Goal: Information Seeking & Learning: Find specific fact

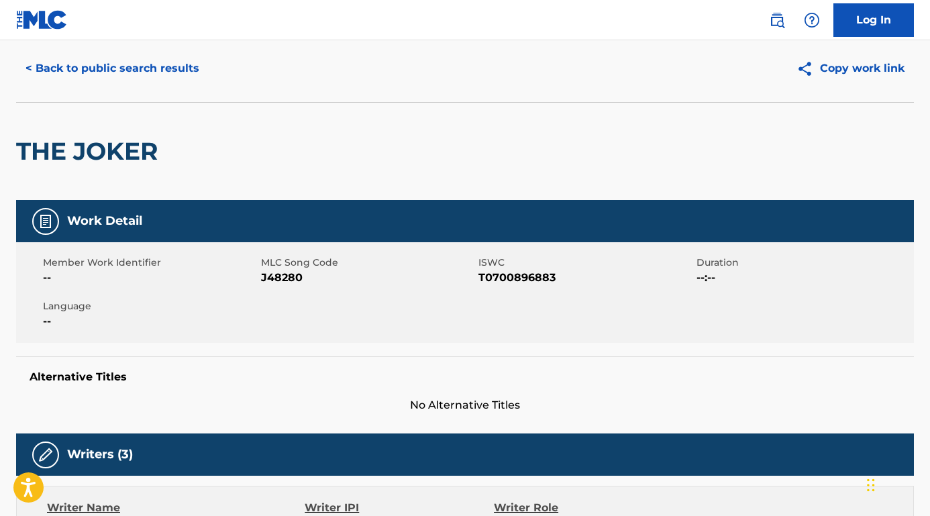
click at [165, 75] on button "< Back to public search results" at bounding box center [112, 69] width 193 height 34
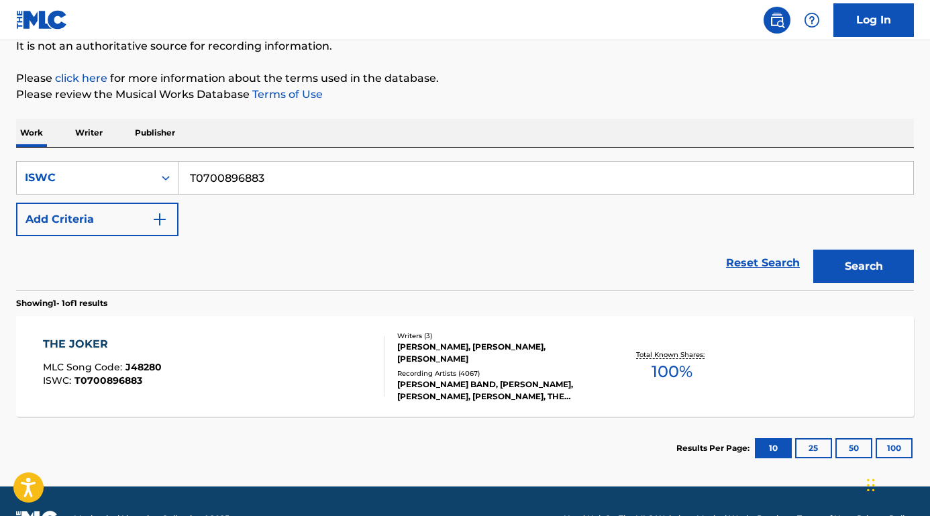
click at [303, 181] on input "T0700896883" at bounding box center [546, 178] width 735 height 32
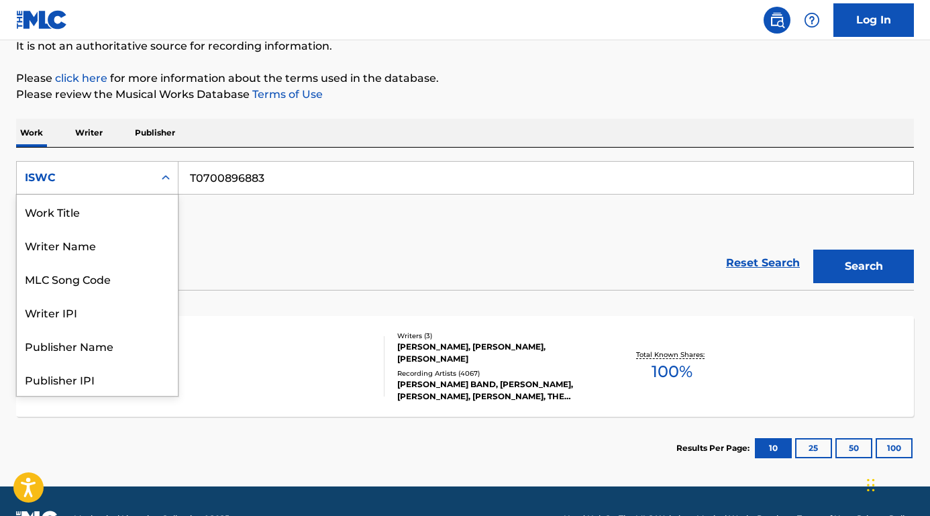
click at [107, 183] on div "ISWC" at bounding box center [85, 178] width 121 height 16
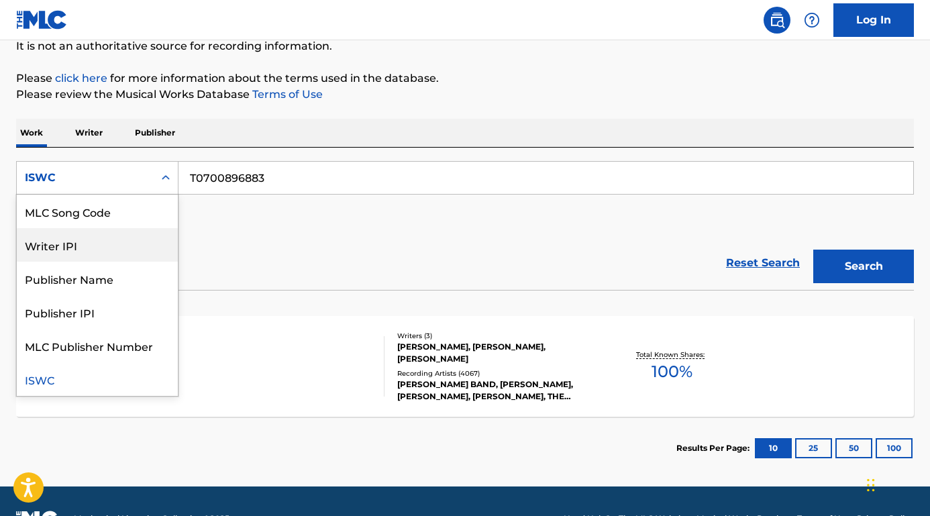
click at [103, 219] on div "MLC Song Code" at bounding box center [97, 212] width 161 height 34
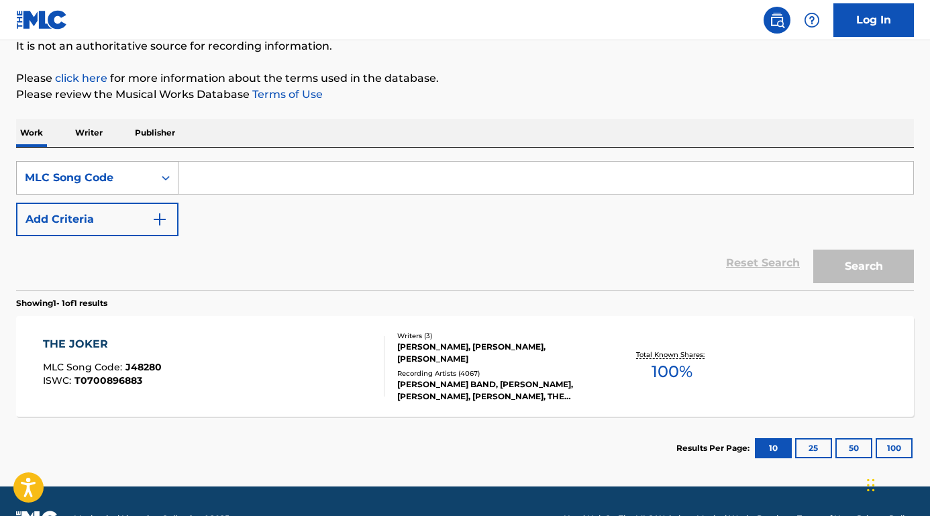
click at [116, 179] on div "MLC Song Code" at bounding box center [85, 178] width 121 height 16
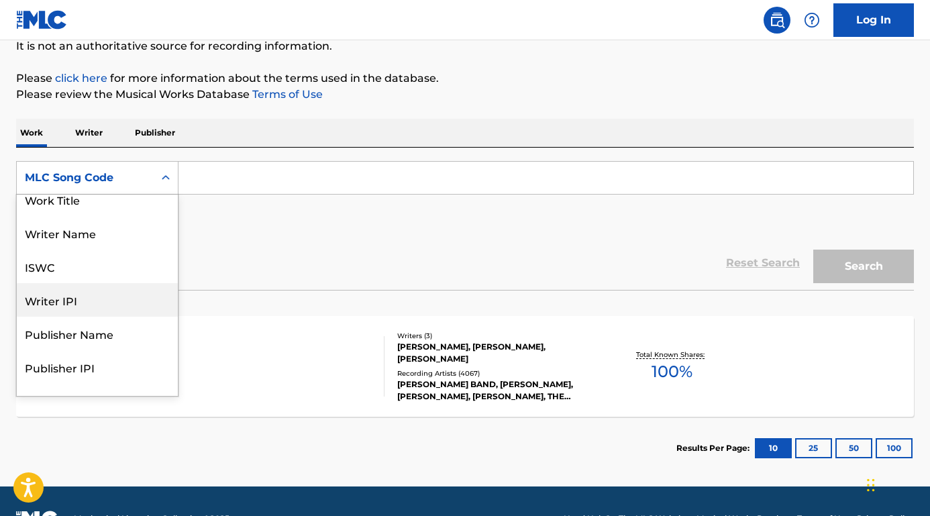
scroll to position [0, 0]
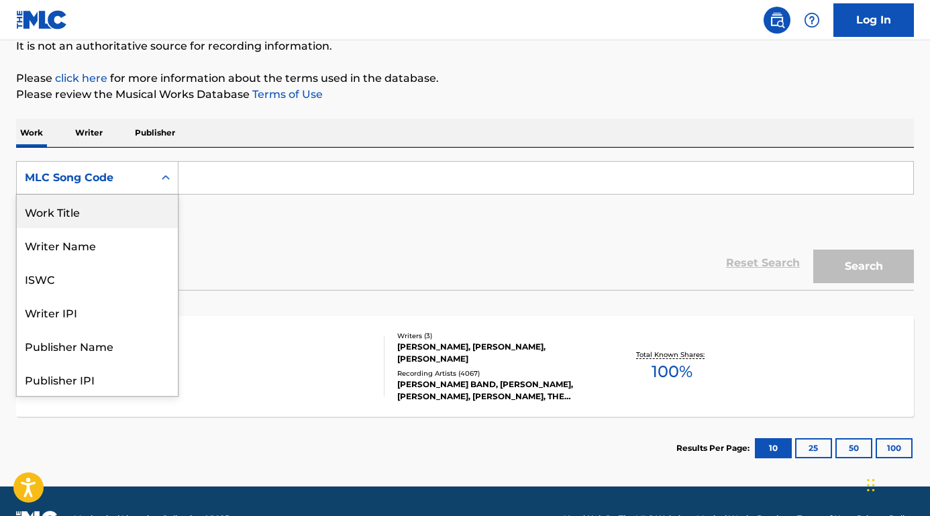
click at [104, 211] on div "Work Title" at bounding box center [97, 212] width 161 height 34
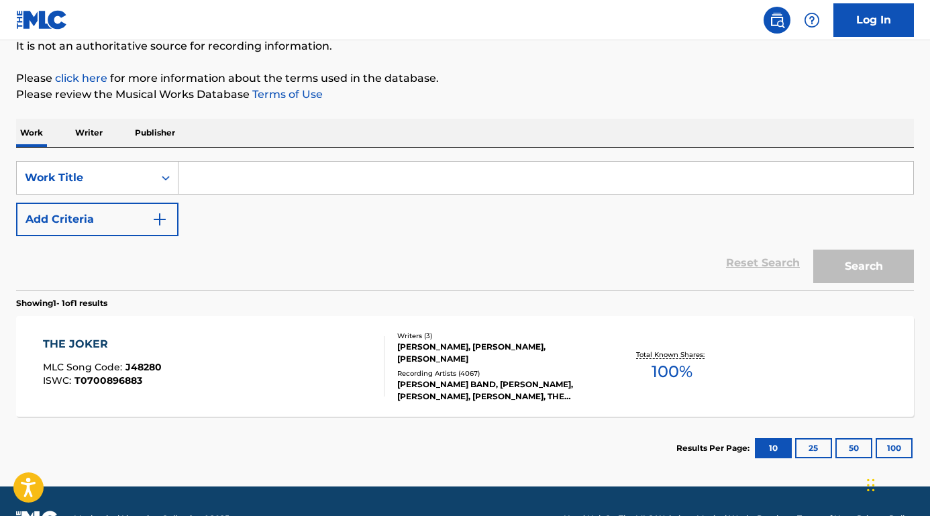
click at [224, 175] on input "Search Form" at bounding box center [546, 178] width 735 height 32
paste input "I Love This Bar [PERSON_NAME]"
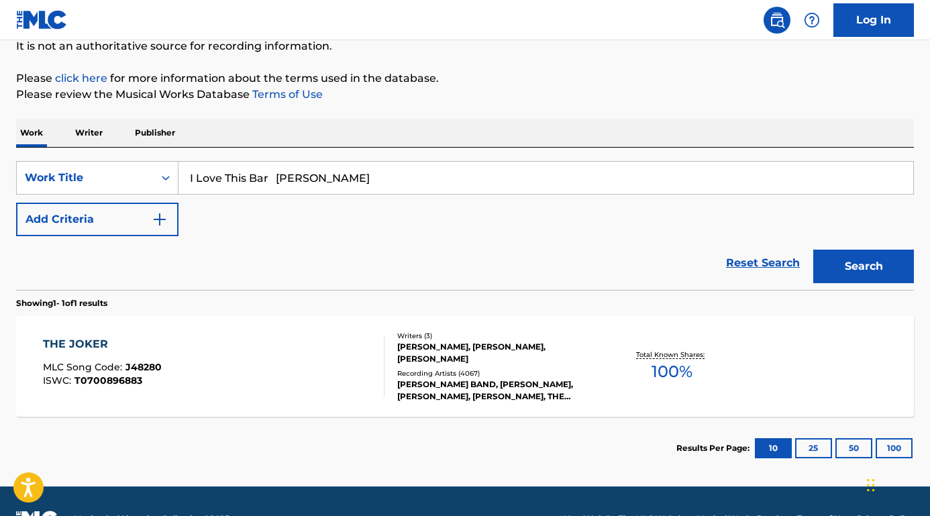
click at [309, 177] on input "I Love This Bar [PERSON_NAME]" at bounding box center [546, 178] width 735 height 32
drag, startPoint x: 304, startPoint y: 177, endPoint x: 448, endPoint y: 180, distance: 143.7
click at [448, 180] on input "I Love This Bar [PERSON_NAME]" at bounding box center [546, 178] width 735 height 32
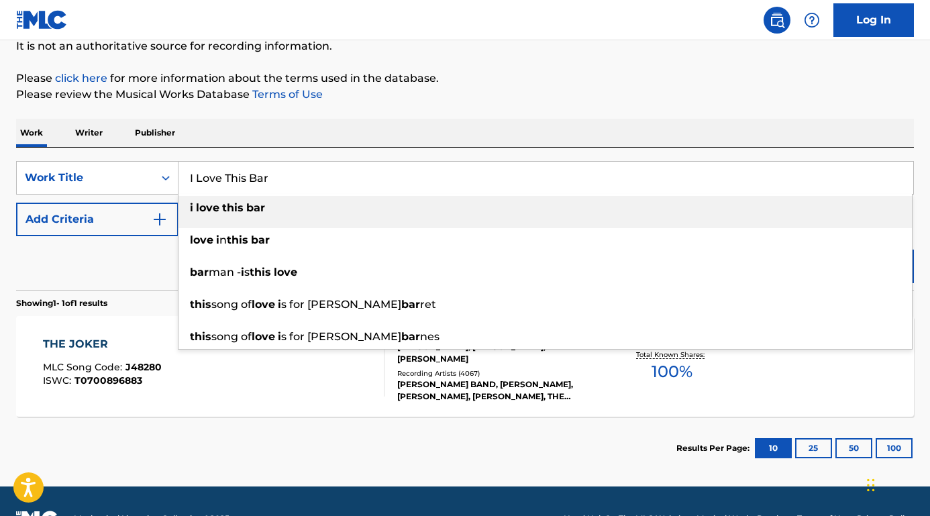
type input "I Love This Bar"
click at [111, 213] on button "Add Criteria" at bounding box center [97, 220] width 162 height 34
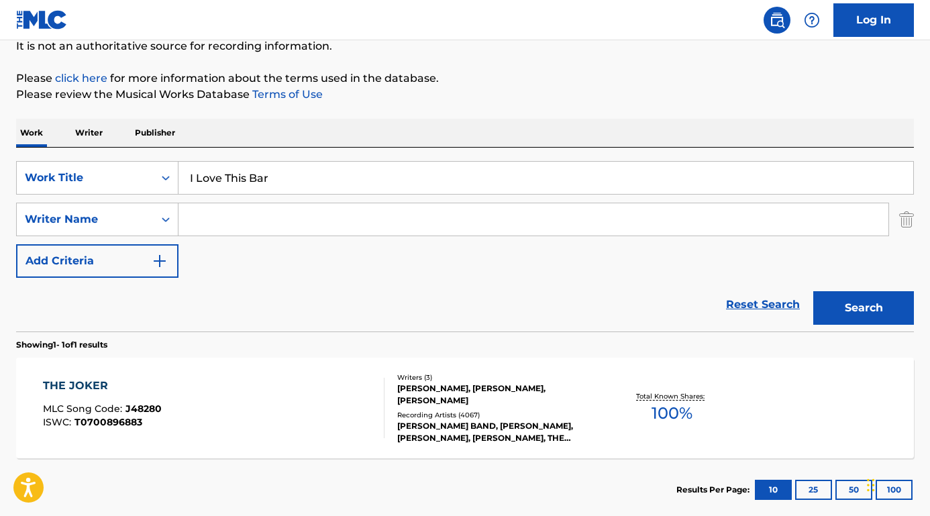
click at [217, 213] on input "Search Form" at bounding box center [534, 219] width 710 height 32
paste input "[PERSON_NAME]"
type input "[PERSON_NAME]"
click at [857, 312] on button "Search" at bounding box center [864, 308] width 101 height 34
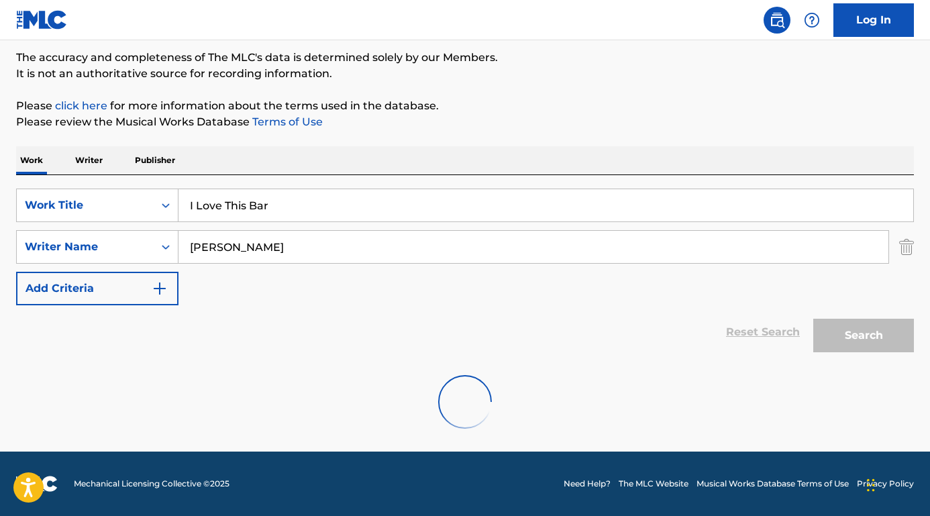
scroll to position [110, 0]
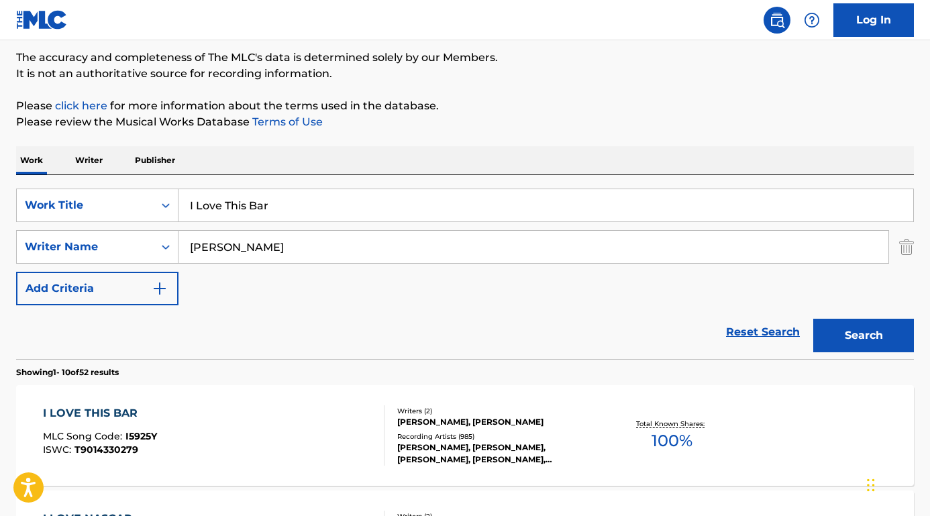
click at [113, 407] on div "I LOVE THIS BAR" at bounding box center [100, 413] width 114 height 16
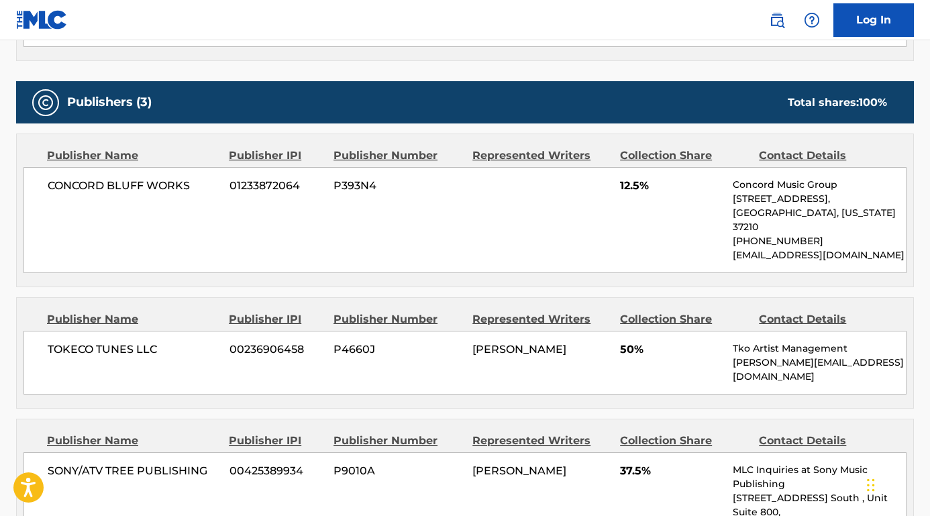
scroll to position [708, 0]
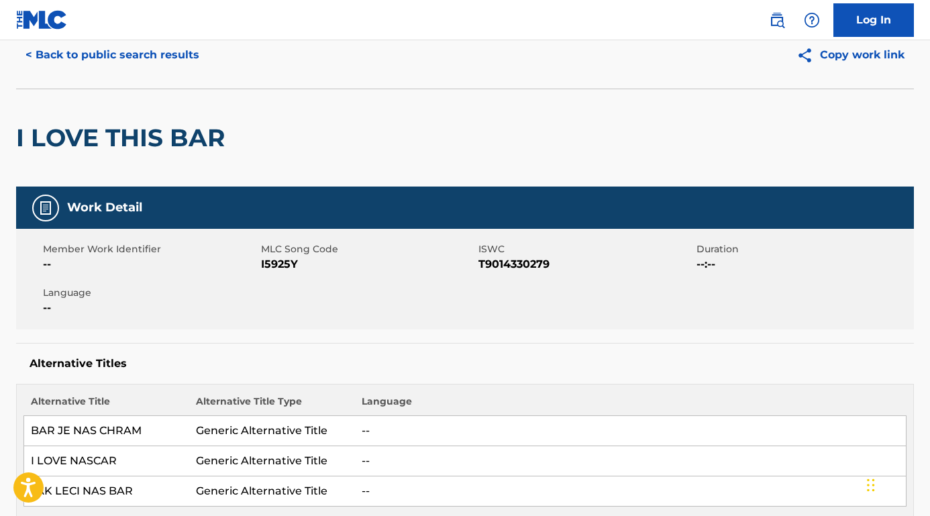
click at [124, 51] on button "< Back to public search results" at bounding box center [112, 55] width 193 height 34
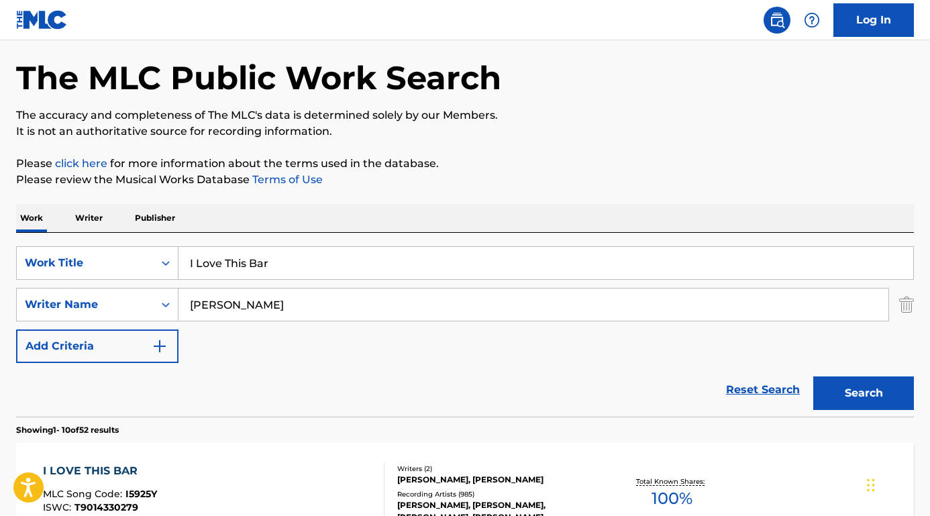
scroll to position [110, 0]
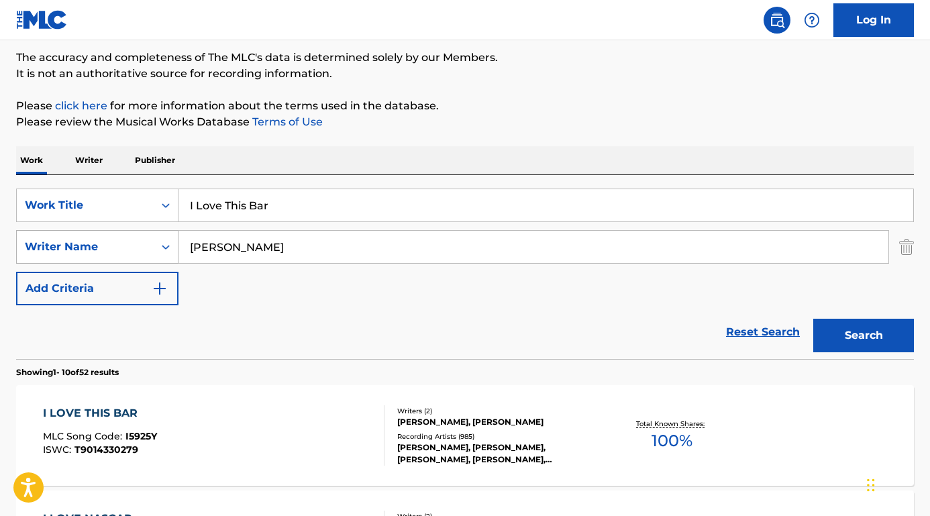
drag, startPoint x: 266, startPoint y: 254, endPoint x: 159, endPoint y: 248, distance: 106.9
click at [159, 248] on div "SearchWithCriteria86ce3326-edec-4373-8b0b-ba72c52adad8 Writer Name [PERSON_NAME]" at bounding box center [465, 247] width 898 height 34
paste input "[PERSON_NAME]"
type input "[PERSON_NAME]"
drag, startPoint x: 337, startPoint y: 203, endPoint x: 189, endPoint y: 203, distance: 148.4
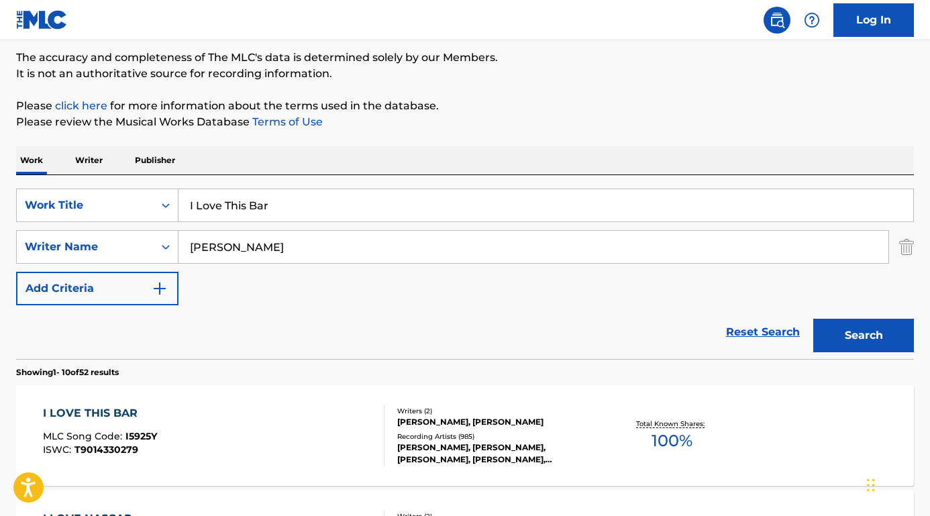
click at [189, 203] on input "I Love This Bar" at bounding box center [546, 205] width 735 height 32
type input "everything is awesome"
click at [857, 336] on button "Search" at bounding box center [864, 336] width 101 height 34
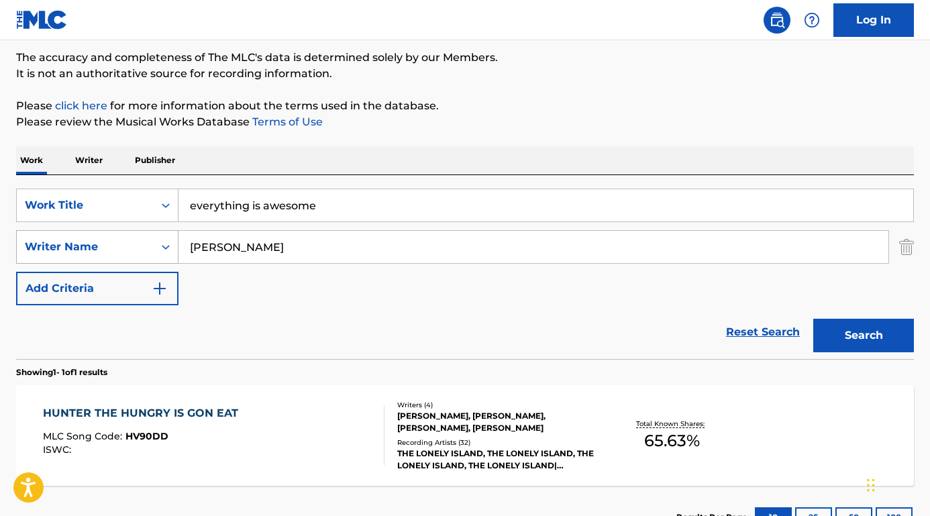
drag, startPoint x: 225, startPoint y: 250, endPoint x: 171, endPoint y: 247, distance: 53.8
click at [171, 247] on div "SearchWithCriteria86ce3326-edec-4373-8b0b-ba72c52adad8 Writer Name [PERSON_NAME]" at bounding box center [465, 247] width 898 height 34
type input "SAMBERG"
click at [864, 336] on button "Search" at bounding box center [864, 336] width 101 height 34
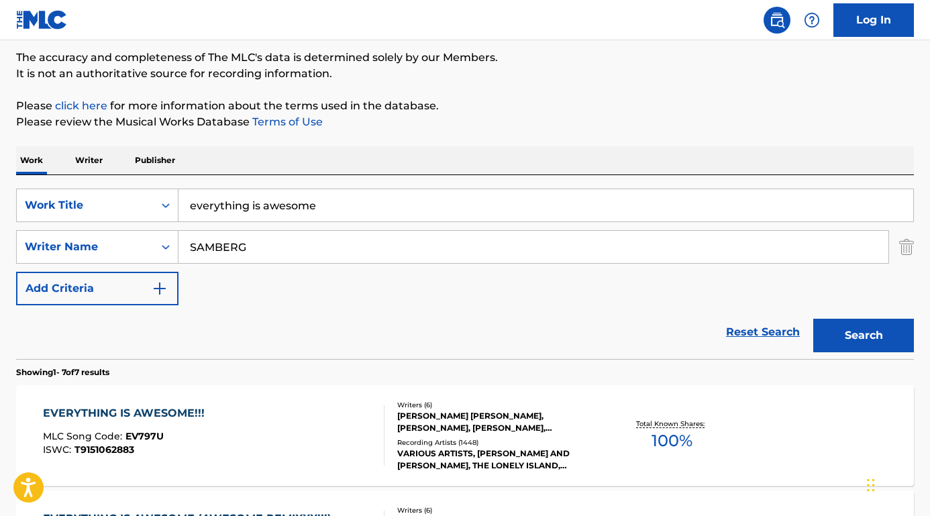
click at [113, 415] on div "EVERYTHING IS AWESOME!!!" at bounding box center [127, 413] width 169 height 16
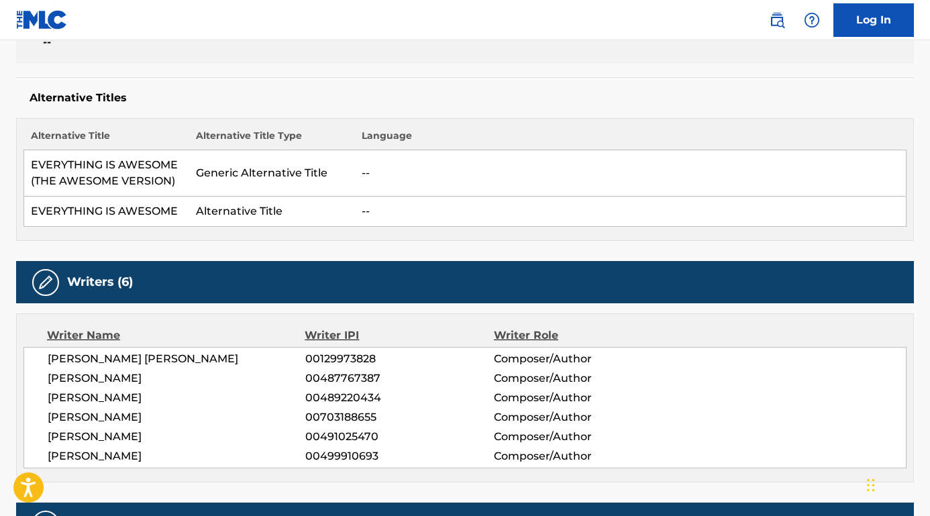
scroll to position [461, 0]
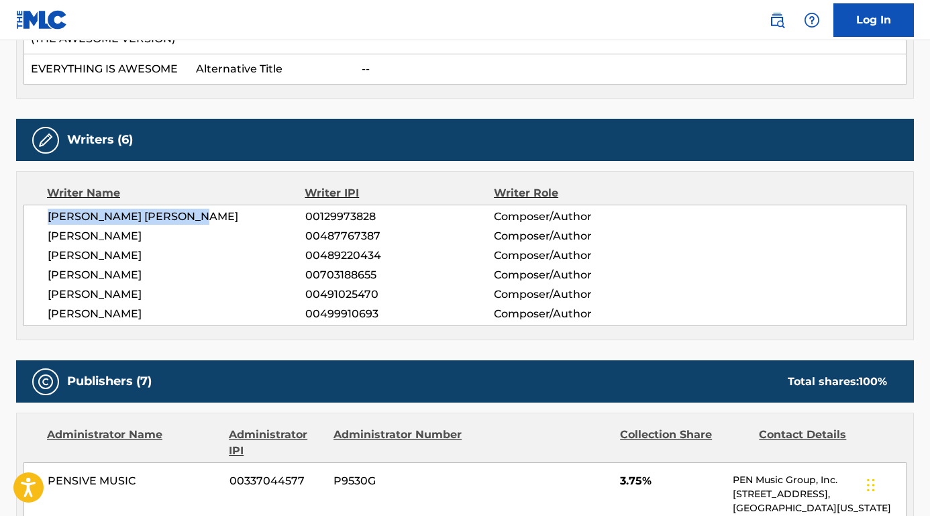
drag, startPoint x: 195, startPoint y: 214, endPoint x: 39, endPoint y: 214, distance: 156.4
click at [39, 214] on div "[PERSON_NAME] [PERSON_NAME] 00129973828 Composer/Author [PERSON_NAME] 004877673…" at bounding box center [464, 266] width 883 height 122
copy span "[PERSON_NAME] [PERSON_NAME]"
drag, startPoint x: 193, startPoint y: 297, endPoint x: 43, endPoint y: 296, distance: 150.4
click at [43, 296] on div "[PERSON_NAME] [PERSON_NAME] 00129973828 Composer/Author [PERSON_NAME] 004877673…" at bounding box center [464, 266] width 883 height 122
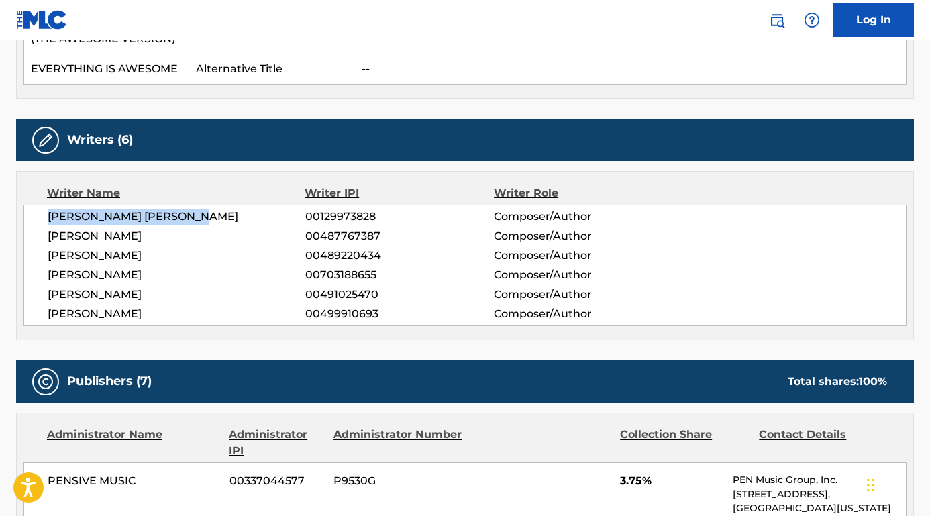
copy span "[PERSON_NAME]"
click at [567, 3] on nav "Log In" at bounding box center [465, 20] width 930 height 40
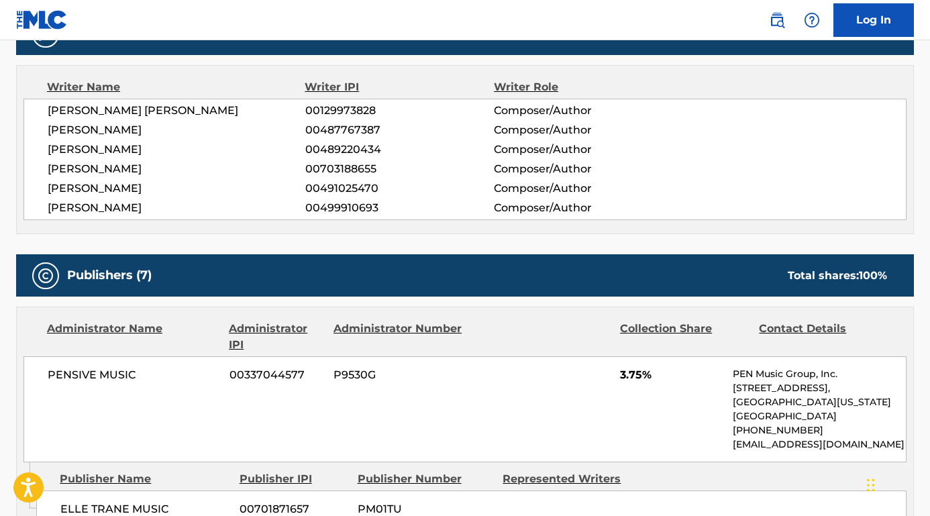
scroll to position [614, 0]
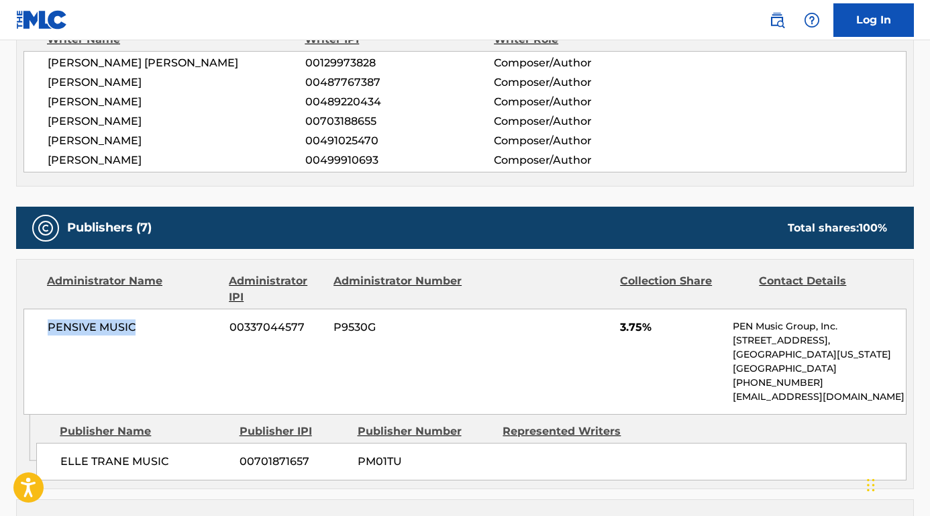
drag, startPoint x: 150, startPoint y: 322, endPoint x: 38, endPoint y: 322, distance: 112.8
click at [38, 322] on div "PENSIVE MUSIC 00337044577 P9530G 3.75% PEN Music Group, Inc. [STREET_ADDRESS][U…" at bounding box center [464, 362] width 883 height 106
copy span "PENSIVE MUSIC"
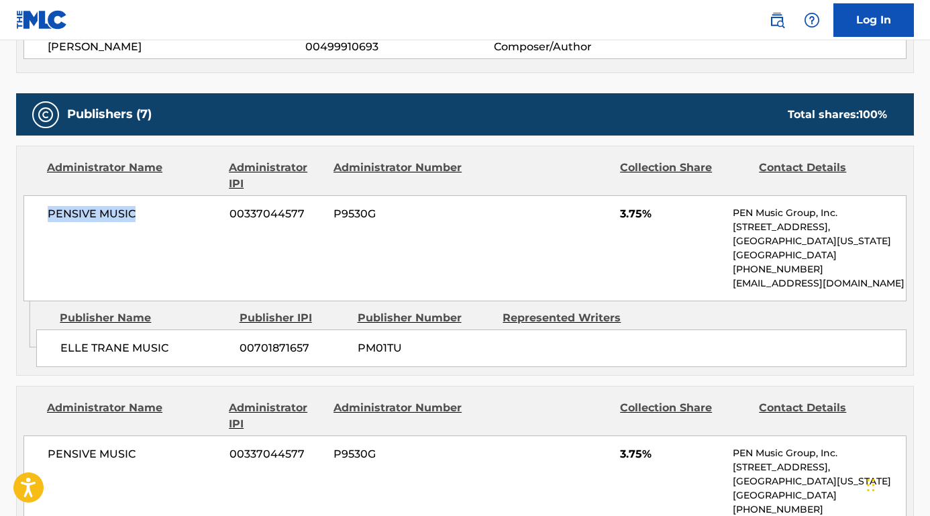
scroll to position [757, 0]
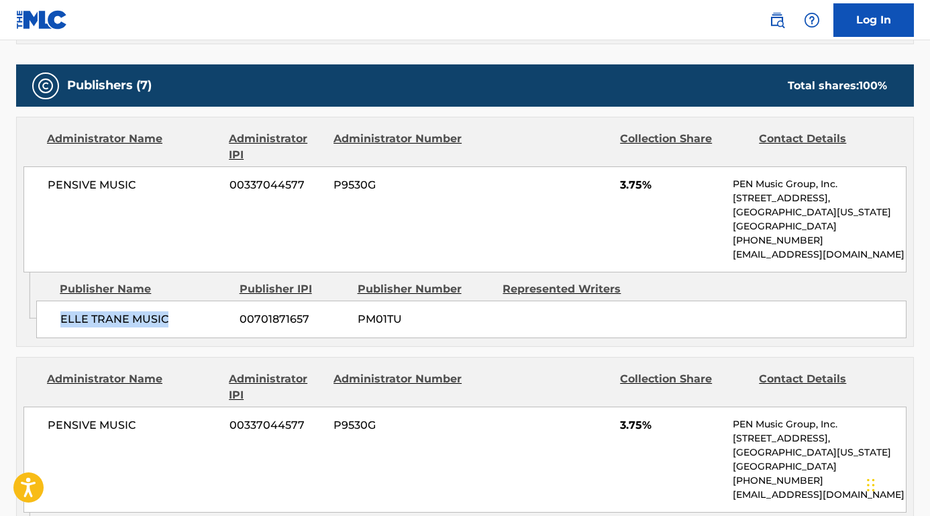
drag, startPoint x: 177, startPoint y: 314, endPoint x: 54, endPoint y: 313, distance: 123.5
click at [54, 313] on div "ELLE TRANE MUSIC 00701871657 PM01TU" at bounding box center [471, 320] width 871 height 38
copy span "ELLE TRANE MUSIC"
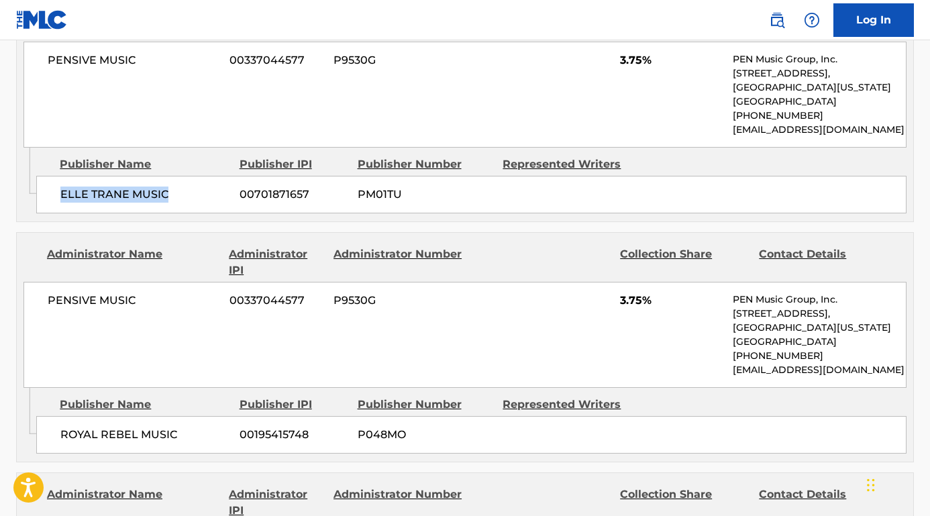
scroll to position [907, 0]
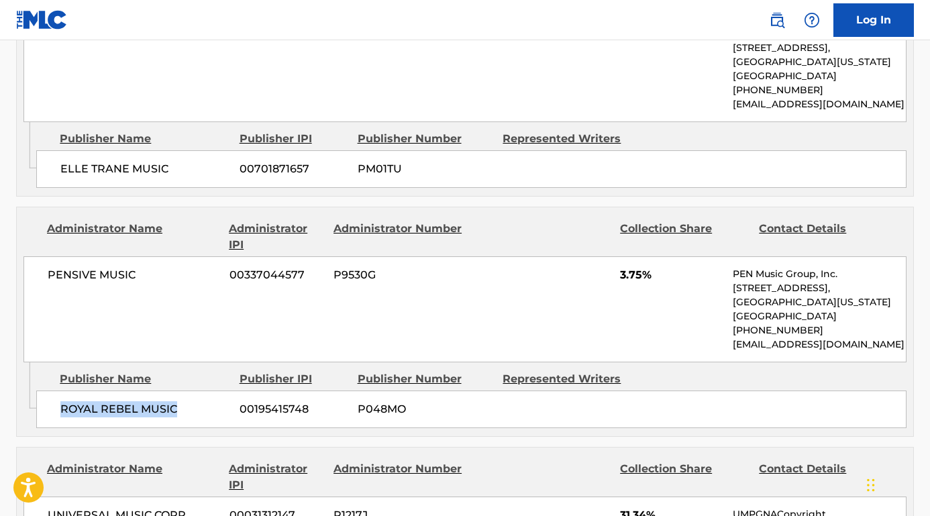
drag, startPoint x: 179, startPoint y: 403, endPoint x: 45, endPoint y: 403, distance: 134.3
click at [45, 403] on div "ROYAL REBEL MUSIC 00195415748 P048MO" at bounding box center [471, 410] width 871 height 38
copy span "ROYAL REBEL MUSIC"
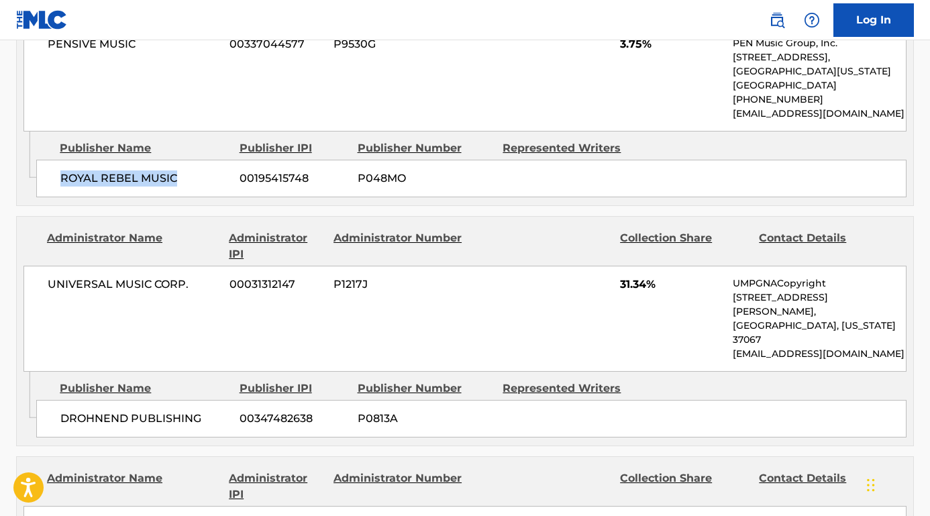
scroll to position [1153, 0]
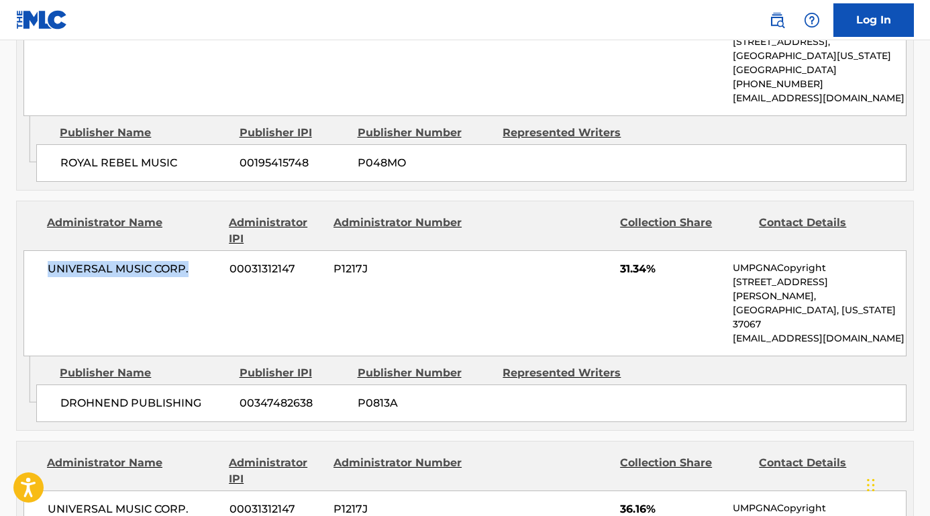
drag, startPoint x: 194, startPoint y: 269, endPoint x: 38, endPoint y: 267, distance: 155.8
click at [34, 267] on div "UNIVERSAL MUSIC CORP. 00031312147 P1217J 31.34% UMPGNACopyright [STREET_ADDRESS…" at bounding box center [464, 303] width 883 height 106
copy span "UNIVERSAL MUSIC CORP."
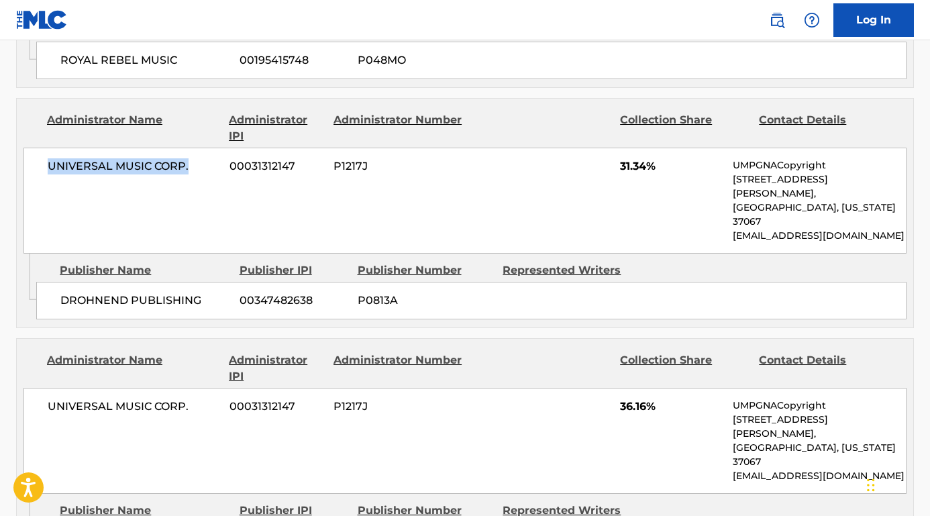
scroll to position [1308, 0]
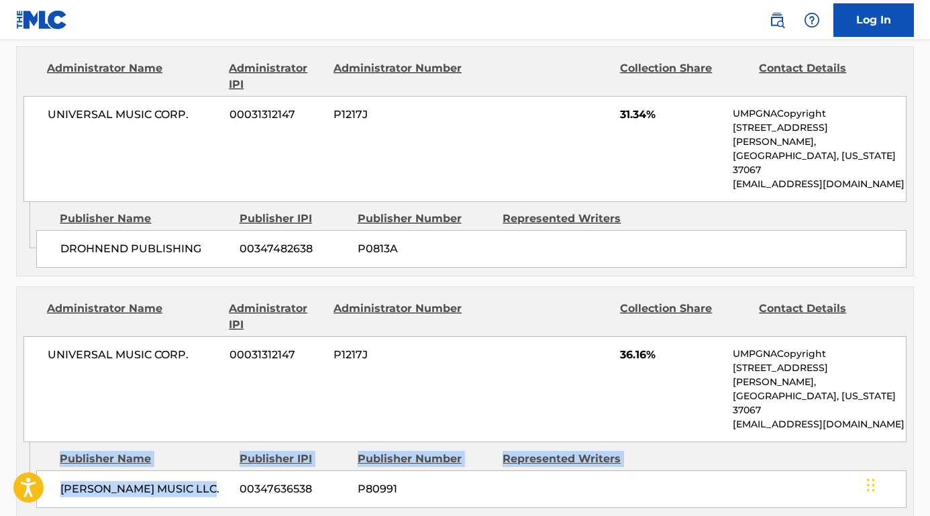
drag, startPoint x: 217, startPoint y: 430, endPoint x: 32, endPoint y: 428, distance: 184.6
click at [32, 442] on div "Admin Original Publisher Connecting Line Publisher Name Publisher IPI Publisher…" at bounding box center [465, 479] width 897 height 74
copy div "Admin Original Publisher Connecting Line Publisher Name Publisher IPI Publisher…"
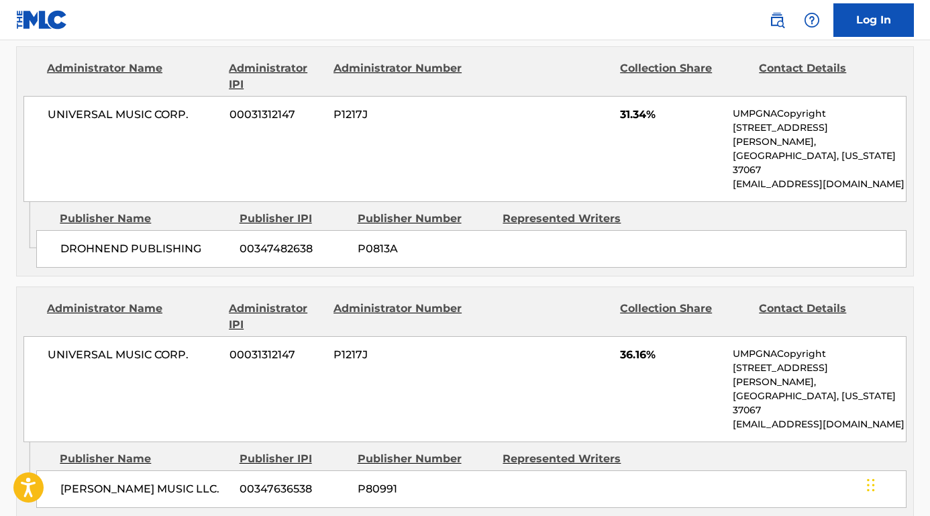
click at [115, 471] on div "[PERSON_NAME] MUSIC LLC. 00347636538 P80991" at bounding box center [471, 490] width 871 height 38
drag, startPoint x: 218, startPoint y: 431, endPoint x: 53, endPoint y: 429, distance: 164.5
click at [53, 471] on div "[PERSON_NAME] MUSIC LLC. 00347636538 P80991" at bounding box center [471, 490] width 871 height 38
copy span "[PERSON_NAME] MUSIC LLC."
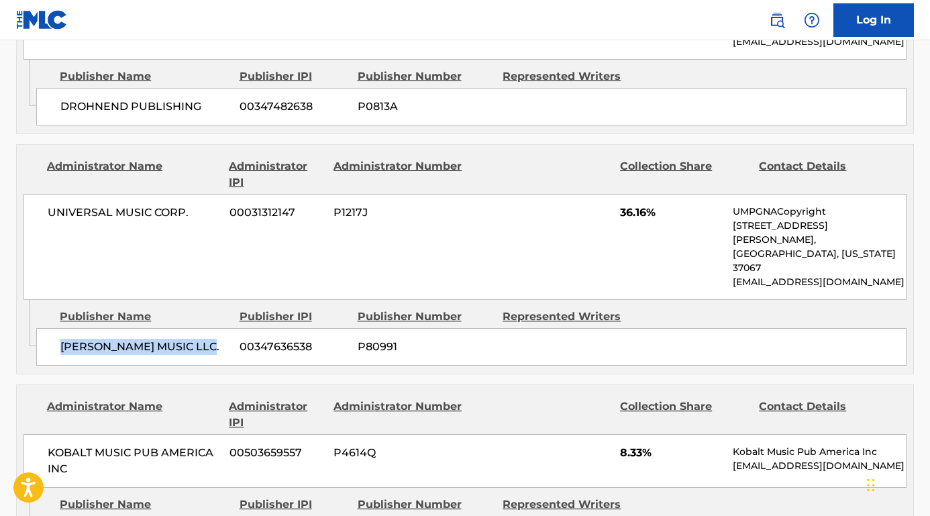
scroll to position [1493, 0]
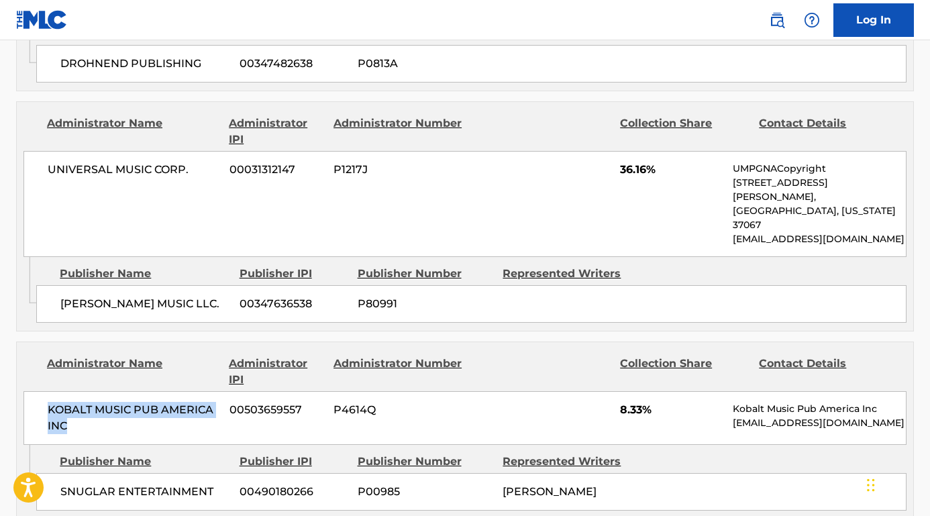
drag, startPoint x: 97, startPoint y: 367, endPoint x: 39, endPoint y: 350, distance: 60.8
click at [39, 391] on div "KOBALT MUSIC PUB AMERICA INC 00503659557 P4614Q 8.33% Kobalt Music Pub America …" at bounding box center [464, 418] width 883 height 54
copy span "KOBALT MUSIC PUB AMERICA INC"
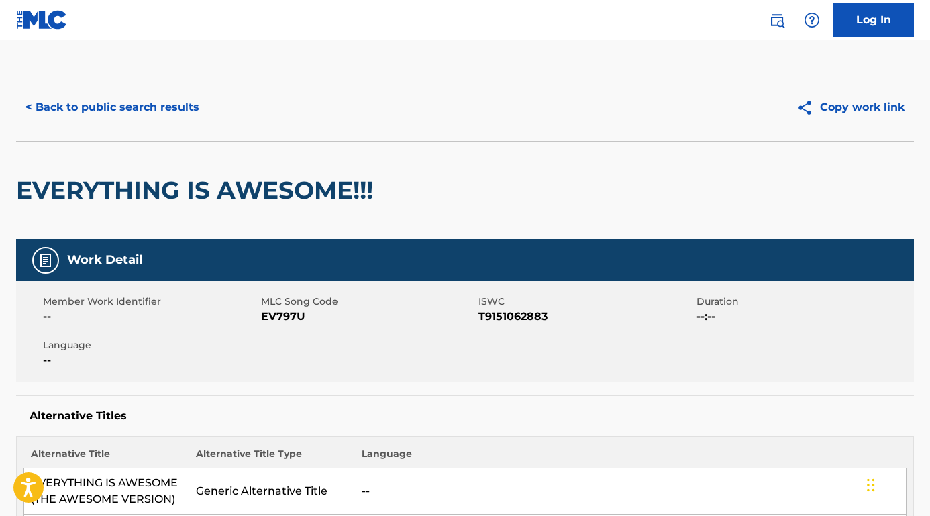
scroll to position [0, 0]
drag, startPoint x: 565, startPoint y: 319, endPoint x: 479, endPoint y: 316, distance: 86.0
click at [479, 316] on span "T9151062883" at bounding box center [586, 317] width 215 height 16
copy span "T9151062883"
drag, startPoint x: 318, startPoint y: 316, endPoint x: 260, endPoint y: 317, distance: 57.7
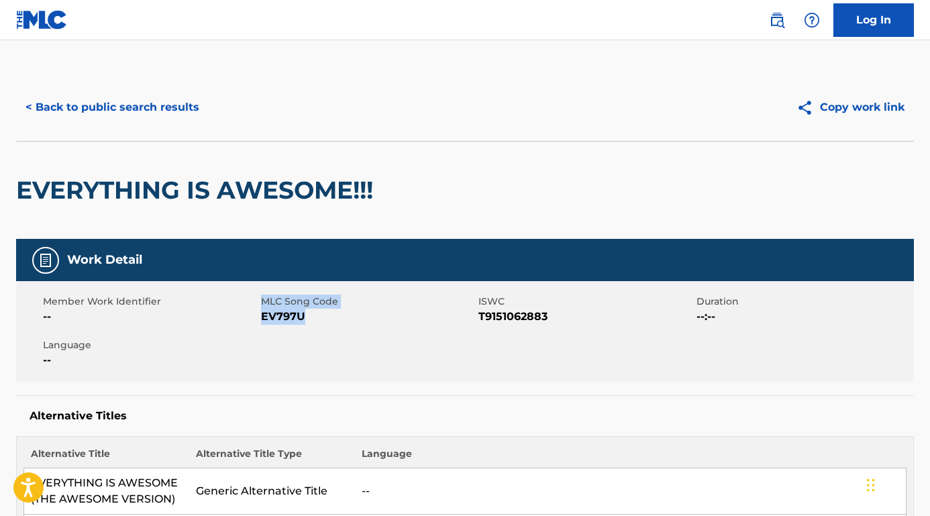
click at [260, 317] on div "Member Work Identifier -- MLC Song Code EV797U ISWC T9151062883 Duration --:-- …" at bounding box center [465, 331] width 898 height 101
click at [262, 317] on span "EV797U" at bounding box center [368, 317] width 215 height 16
drag, startPoint x: 313, startPoint y: 318, endPoint x: 260, endPoint y: 316, distance: 52.4
click at [261, 316] on span "EV797U" at bounding box center [368, 317] width 215 height 16
click at [171, 99] on button "< Back to public search results" at bounding box center [112, 108] width 193 height 34
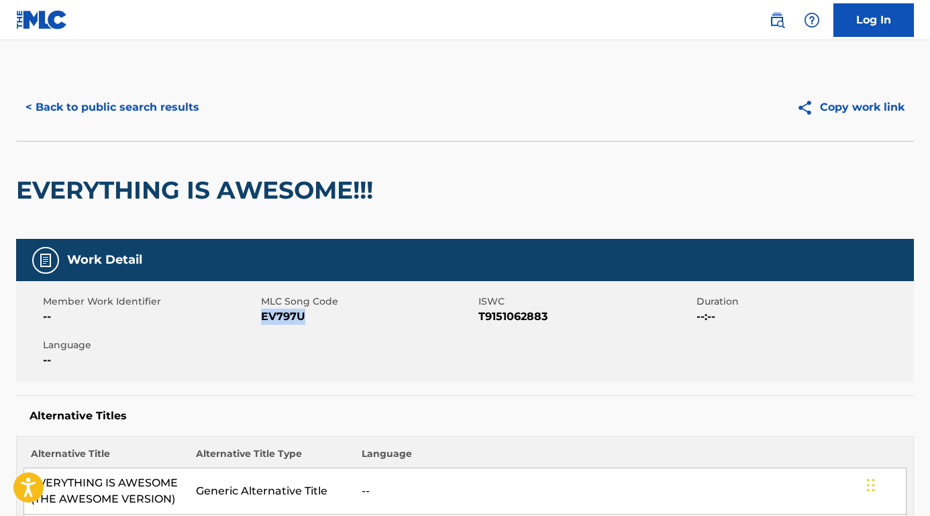
scroll to position [110, 0]
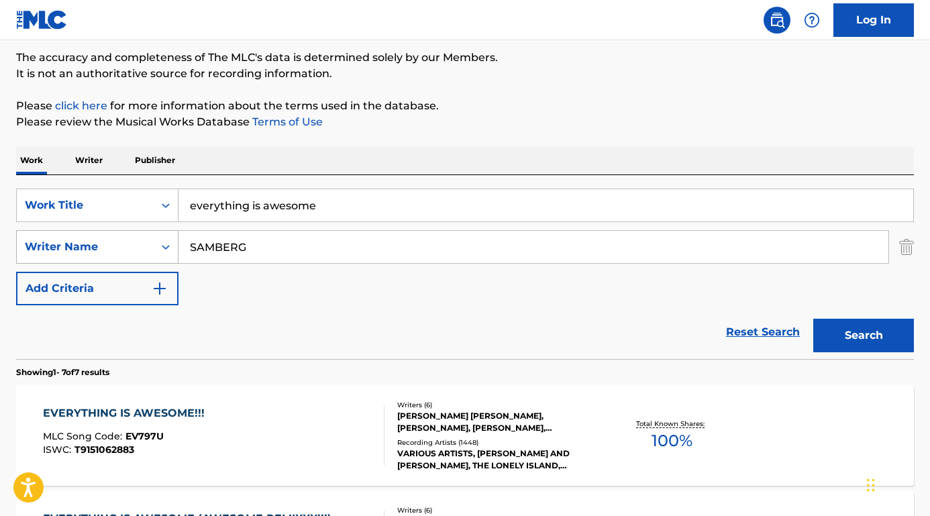
drag, startPoint x: 242, startPoint y: 252, endPoint x: 163, endPoint y: 252, distance: 79.2
click at [164, 252] on div "SearchWithCriteria86ce3326-edec-4373-8b0b-ba72c52adad8 Writer Name [PERSON_NAME]" at bounding box center [465, 247] width 898 height 34
paste input "[PERSON_NAME]"
type input "[PERSON_NAME]"
drag, startPoint x: 349, startPoint y: 212, endPoint x: 158, endPoint y: 195, distance: 192.1
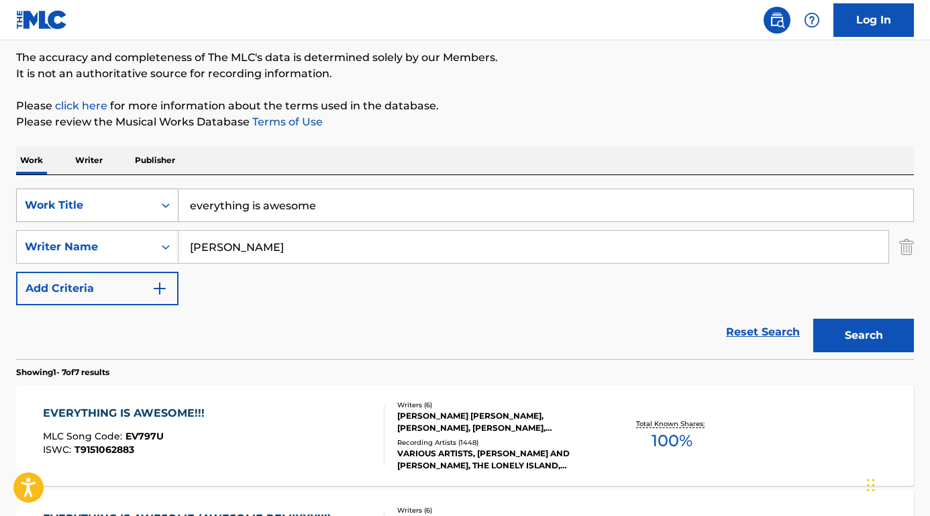
click at [158, 195] on div "SearchWithCriteriaf7e76014-0024-4529-8ad7-f60c4c992ebf Work Title everything is…" at bounding box center [465, 206] width 898 height 34
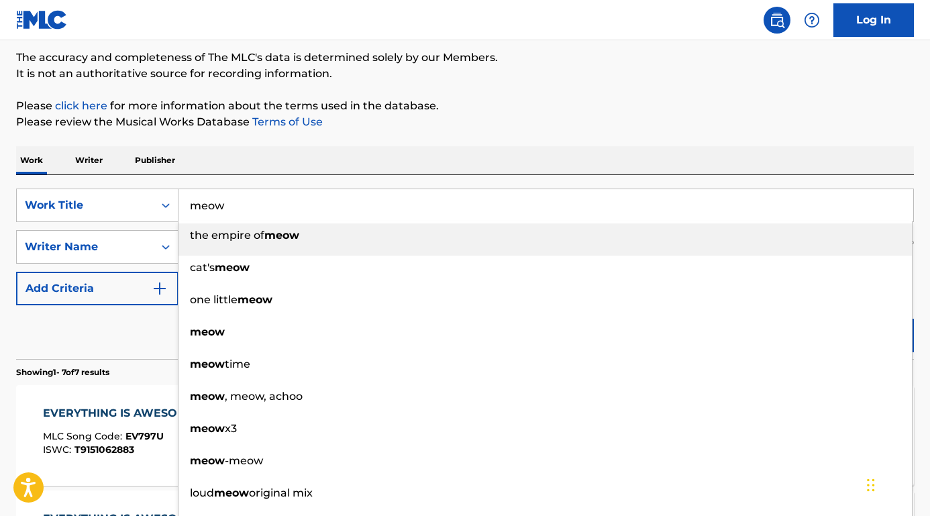
type input "meow"
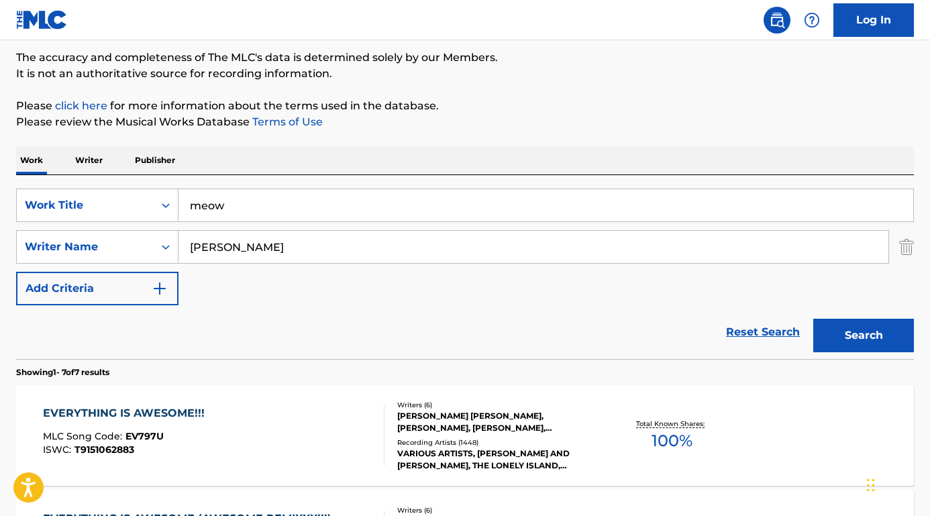
click at [134, 328] on div "Reset Search Search" at bounding box center [465, 332] width 898 height 54
click at [835, 339] on button "Search" at bounding box center [864, 336] width 101 height 34
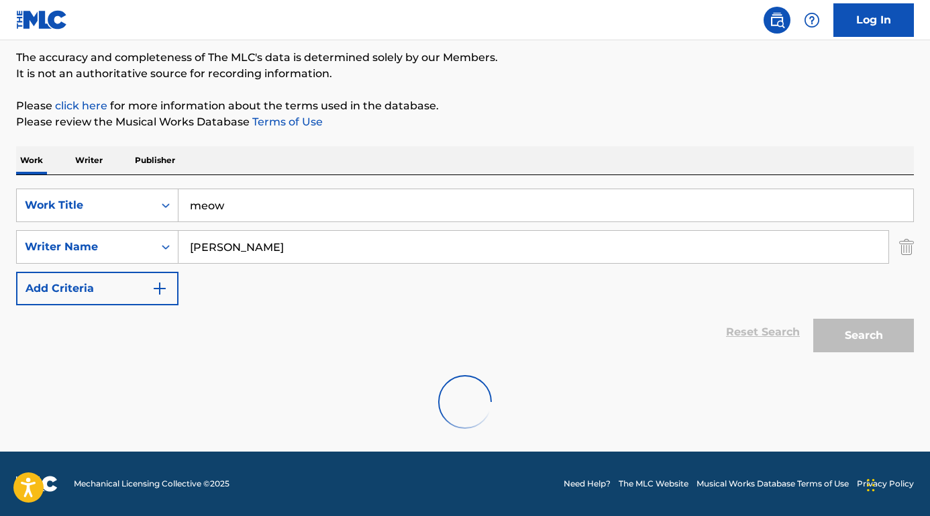
scroll to position [66, 0]
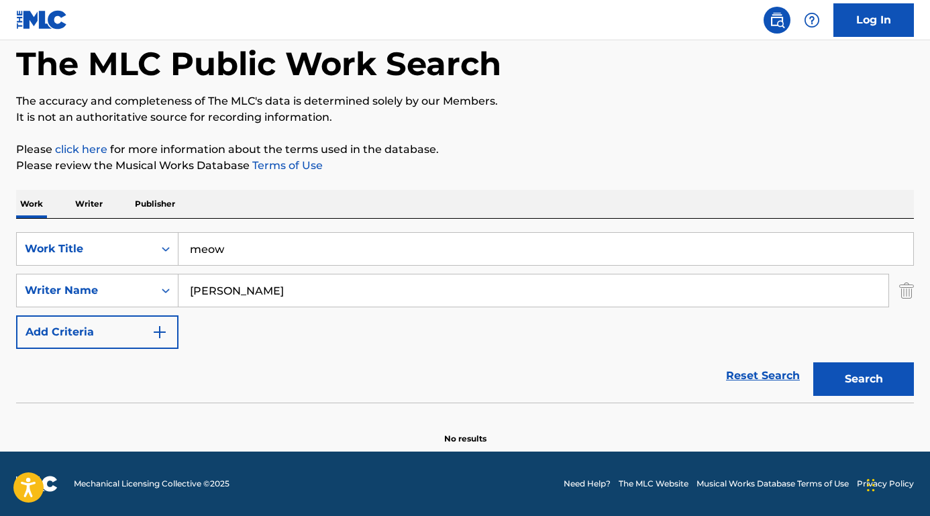
click at [269, 294] on input "[PERSON_NAME]" at bounding box center [534, 291] width 710 height 32
click at [864, 379] on button "Search" at bounding box center [864, 380] width 101 height 34
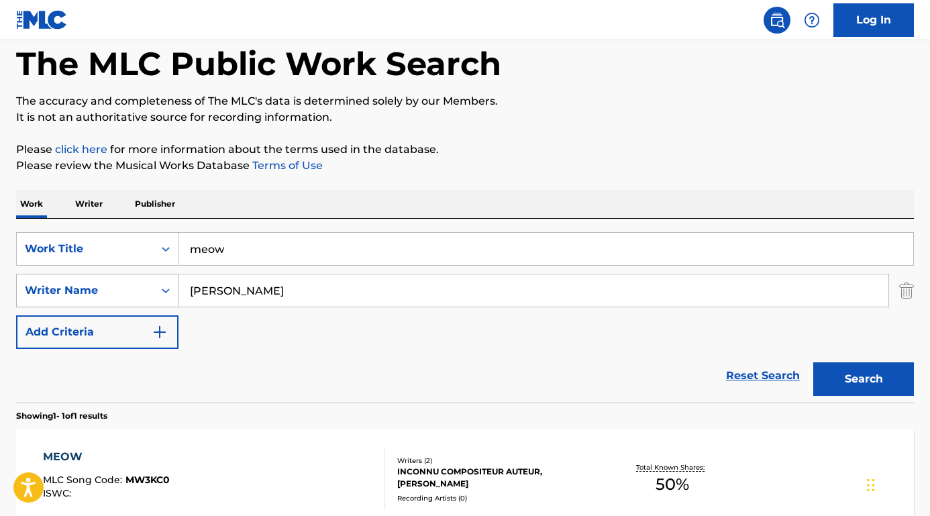
drag, startPoint x: 233, startPoint y: 295, endPoint x: 126, endPoint y: 290, distance: 106.9
click at [126, 290] on div "SearchWithCriteria86ce3326-edec-4373-8b0b-ba72c52adad8 Writer Name [PERSON_NAME]" at bounding box center [465, 291] width 898 height 34
type input "[PERSON_NAME]"
click at [864, 379] on button "Search" at bounding box center [864, 380] width 101 height 34
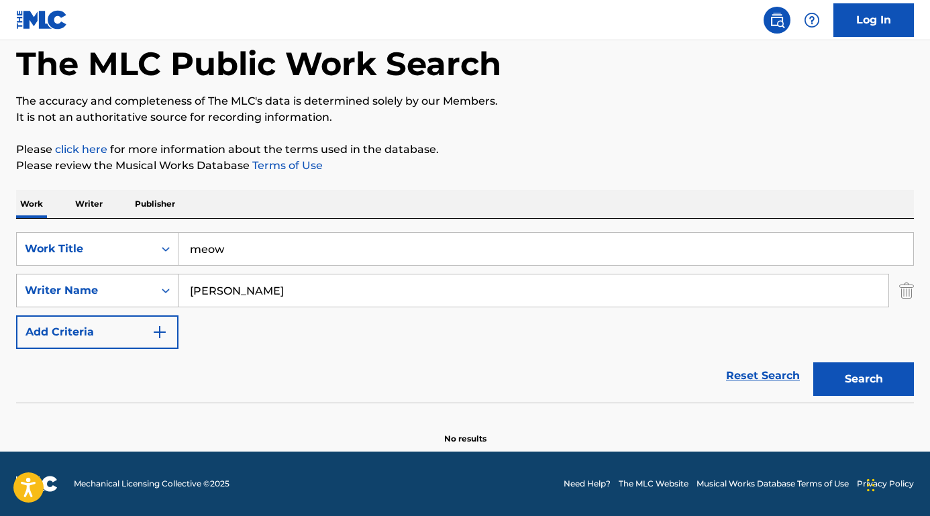
drag, startPoint x: 226, startPoint y: 295, endPoint x: 83, endPoint y: 293, distance: 143.0
click at [83, 293] on div "SearchWithCriteria86ce3326-edec-4373-8b0b-ba72c52adad8 Writer Name [PERSON_NAME]" at bounding box center [465, 291] width 898 height 34
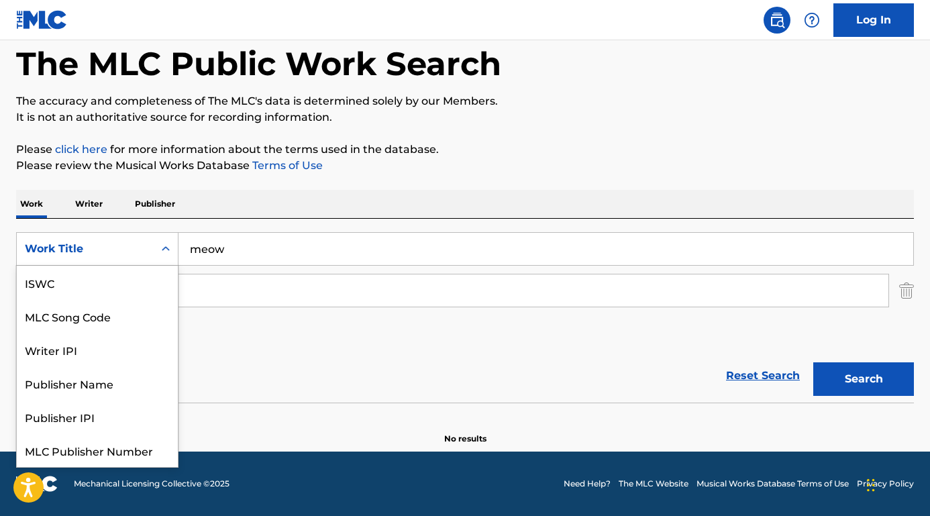
click at [105, 241] on div "Work Title" at bounding box center [85, 249] width 121 height 16
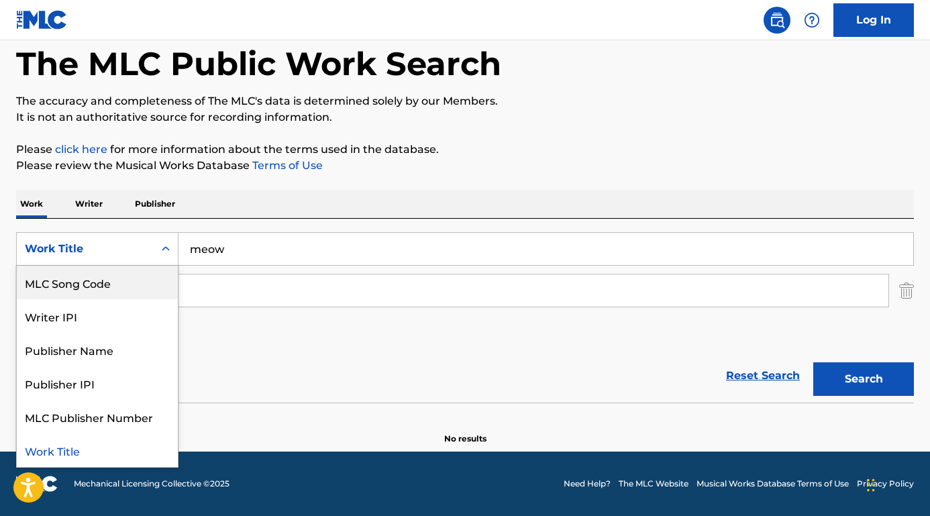
scroll to position [0, 0]
click at [87, 283] on div "ISWC" at bounding box center [97, 283] width 161 height 34
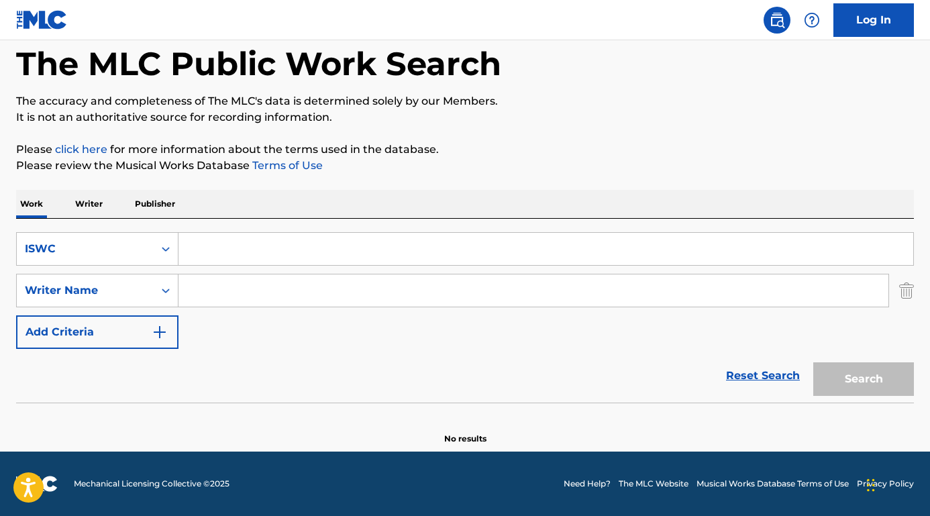
click at [236, 256] on input "Search Form" at bounding box center [546, 249] width 735 height 32
paste input "T-327.578.501-4"
click at [864, 379] on button "Search" at bounding box center [864, 380] width 101 height 34
click at [265, 249] on input "T-327.578.501-4" at bounding box center [546, 249] width 735 height 32
click at [241, 251] on input "T-327.578.5014" at bounding box center [546, 249] width 735 height 32
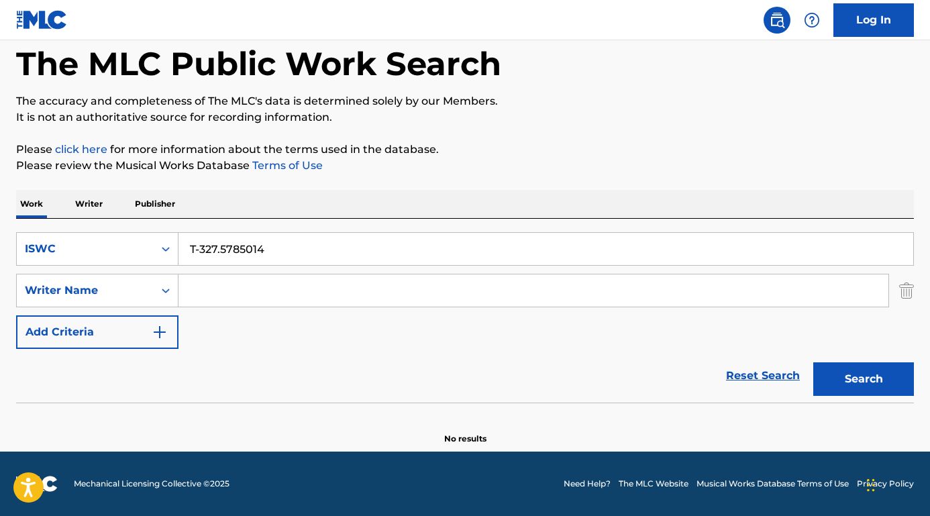
click at [224, 250] on input "T-327.5785014" at bounding box center [546, 249] width 735 height 32
click at [201, 248] on input "T-3275785014" at bounding box center [546, 249] width 735 height 32
click at [864, 379] on button "Search" at bounding box center [864, 380] width 101 height 34
drag, startPoint x: 264, startPoint y: 254, endPoint x: 107, endPoint y: 250, distance: 156.5
click at [107, 250] on div "SearchWithCriteria45ef54fd-0b20-437f-8866-7f133e744c79 ISWC T3275785014" at bounding box center [465, 249] width 898 height 34
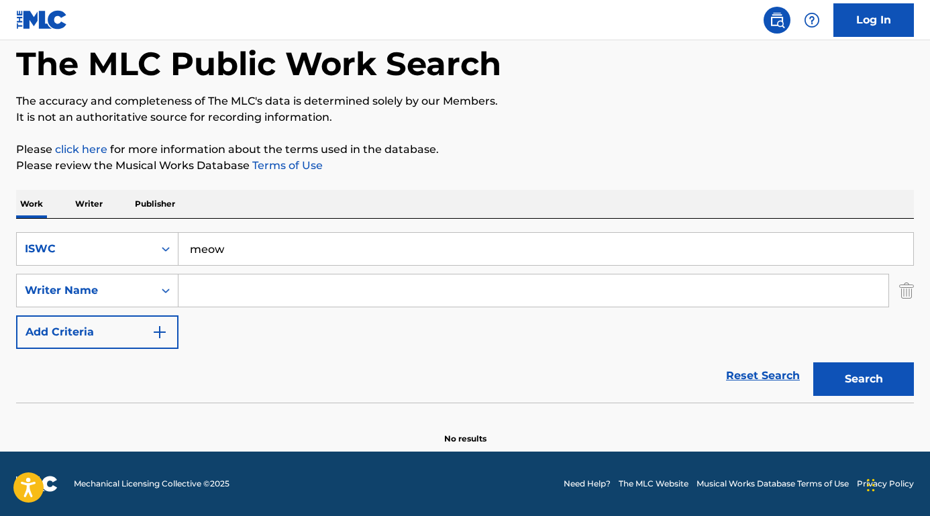
type input "meow"
click at [205, 289] on input "Search Form" at bounding box center [534, 291] width 710 height 32
paste input "[PERSON_NAME]"
type input "[PERSON_NAME]"
click at [864, 379] on button "Search" at bounding box center [864, 380] width 101 height 34
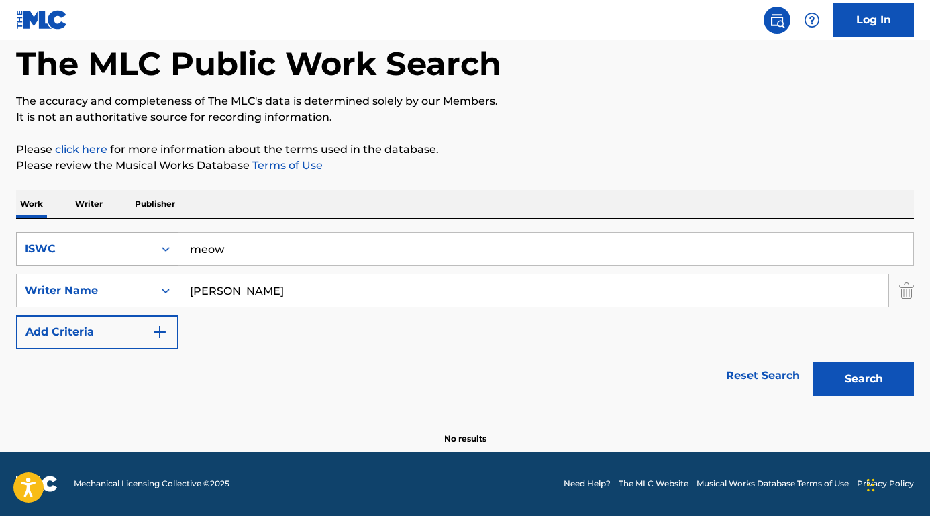
drag, startPoint x: 258, startPoint y: 244, endPoint x: 164, endPoint y: 242, distance: 94.0
click at [164, 242] on div "SearchWithCriteria45ef54fd-0b20-437f-8866-7f133e744c79 ISWC meow" at bounding box center [465, 249] width 898 height 34
paste input "I Surrender All"
type input "I Surrender All"
click at [317, 187] on div "The MLC Public Work Search The accuracy and completeness of The MLC's data is d…" at bounding box center [465, 226] width 930 height 438
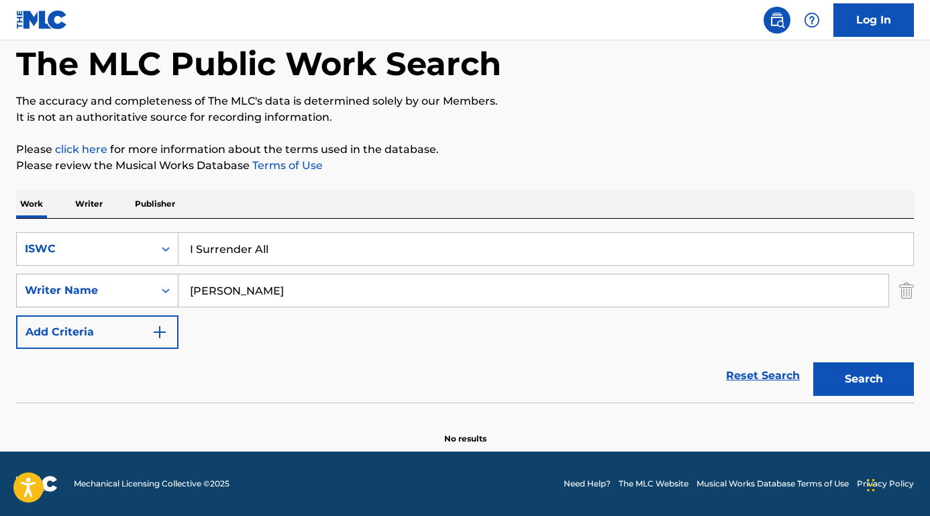
drag, startPoint x: 272, startPoint y: 292, endPoint x: 173, endPoint y: 291, distance: 98.7
click at [173, 291] on div "SearchWithCriteria86ce3326-edec-4373-8b0b-ba72c52adad8 Writer Name [PERSON_NAME]" at bounding box center [465, 291] width 898 height 34
click at [864, 379] on button "Search" at bounding box center [864, 380] width 101 height 34
drag, startPoint x: 281, startPoint y: 250, endPoint x: 254, endPoint y: 250, distance: 27.5
click at [254, 250] on input "I Surrender All" at bounding box center [546, 249] width 735 height 32
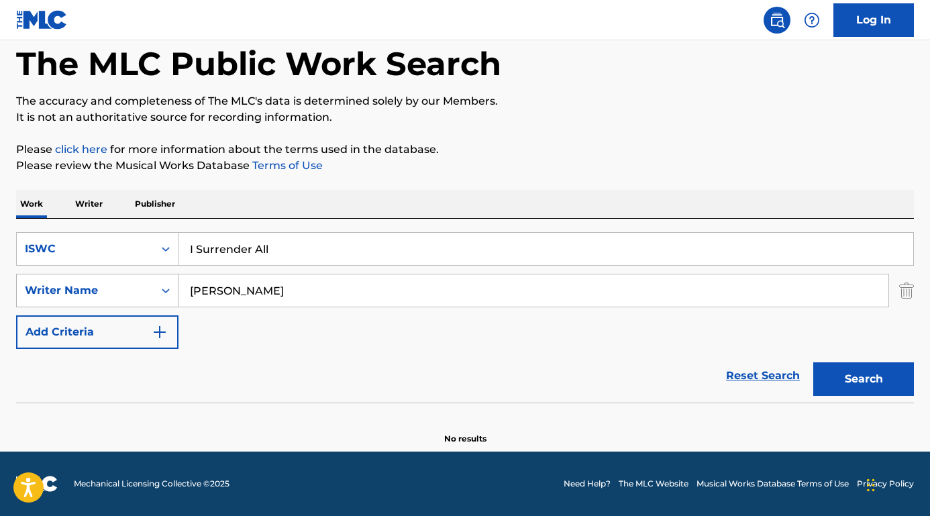
drag, startPoint x: 300, startPoint y: 297, endPoint x: 157, endPoint y: 290, distance: 143.2
click at [157, 290] on div "SearchWithCriteria86ce3326-edec-4373-8b0b-ba72c52adad8 Writer Name [PERSON_NAME]" at bounding box center [465, 291] width 898 height 34
click at [864, 379] on button "Search" at bounding box center [864, 380] width 101 height 34
click at [243, 289] on input "[PERSON_NAME]" at bounding box center [534, 291] width 710 height 32
click at [864, 379] on button "Search" at bounding box center [864, 380] width 101 height 34
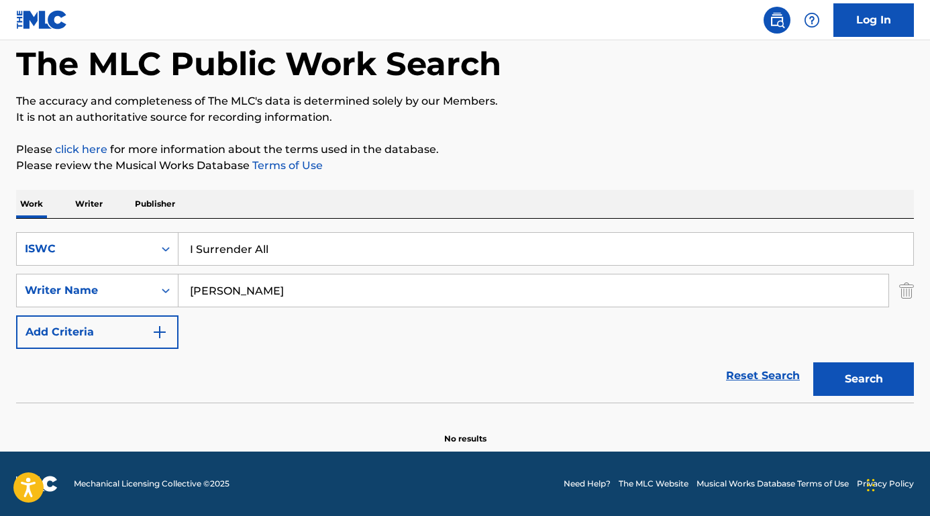
click at [271, 289] on input "[PERSON_NAME]" at bounding box center [534, 291] width 710 height 32
click at [864, 379] on button "Search" at bounding box center [864, 380] width 101 height 34
drag, startPoint x: 251, startPoint y: 298, endPoint x: 131, endPoint y: 296, distance: 120.2
click at [131, 296] on div "SearchWithCriteria86ce3326-edec-4373-8b0b-ba72c52adad8 Writer Name [PERSON_NAME]" at bounding box center [465, 291] width 898 height 34
paste input "[PERSON_NAME]"
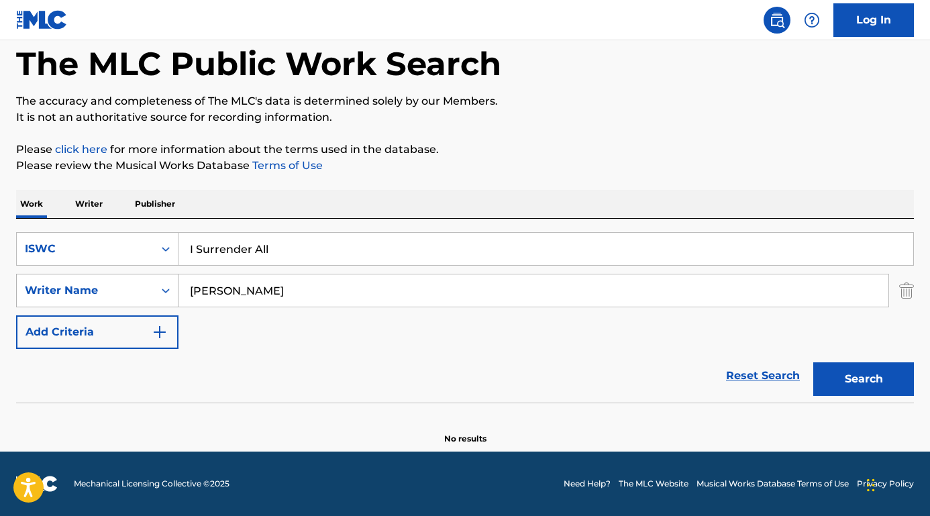
type input "[PERSON_NAME]"
click at [864, 379] on button "Search" at bounding box center [864, 380] width 101 height 34
drag, startPoint x: 281, startPoint y: 291, endPoint x: 120, endPoint y: 278, distance: 161.0
click at [120, 278] on div "SearchWithCriteria86ce3326-edec-4373-8b0b-ba72c52adad8 Writer Name [PERSON_NAME]" at bounding box center [465, 291] width 898 height 34
click at [864, 379] on button "Search" at bounding box center [864, 380] width 101 height 34
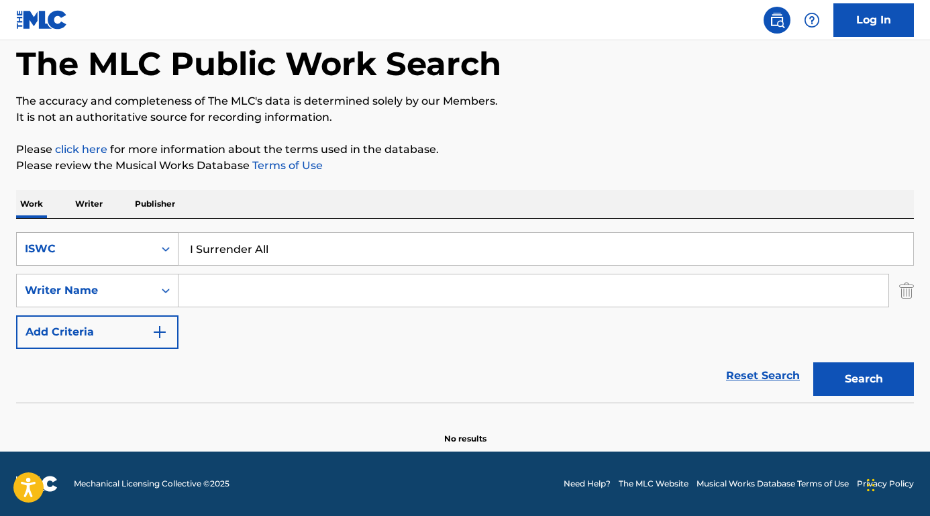
click at [119, 240] on div "ISWC" at bounding box center [85, 249] width 137 height 26
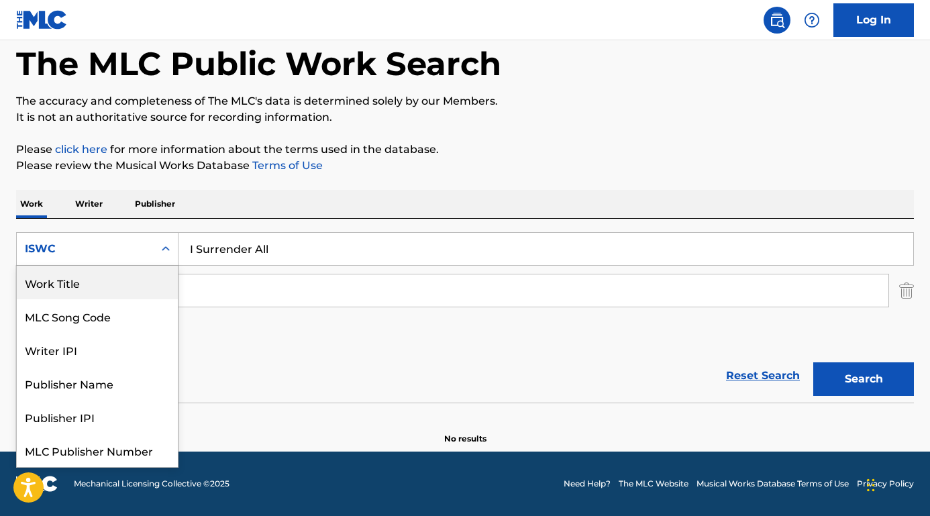
click at [97, 291] on div "Work Title" at bounding box center [97, 283] width 161 height 34
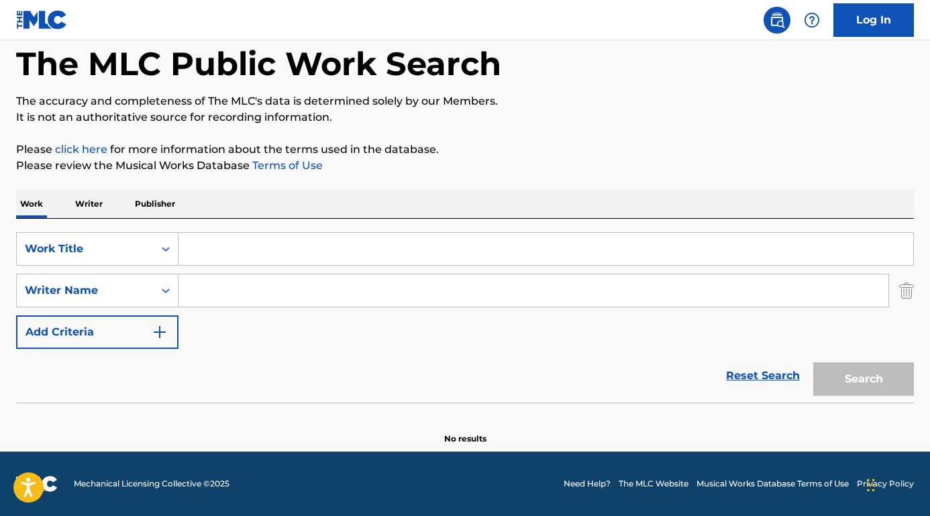
click at [234, 262] on input "Search Form" at bounding box center [546, 249] width 735 height 32
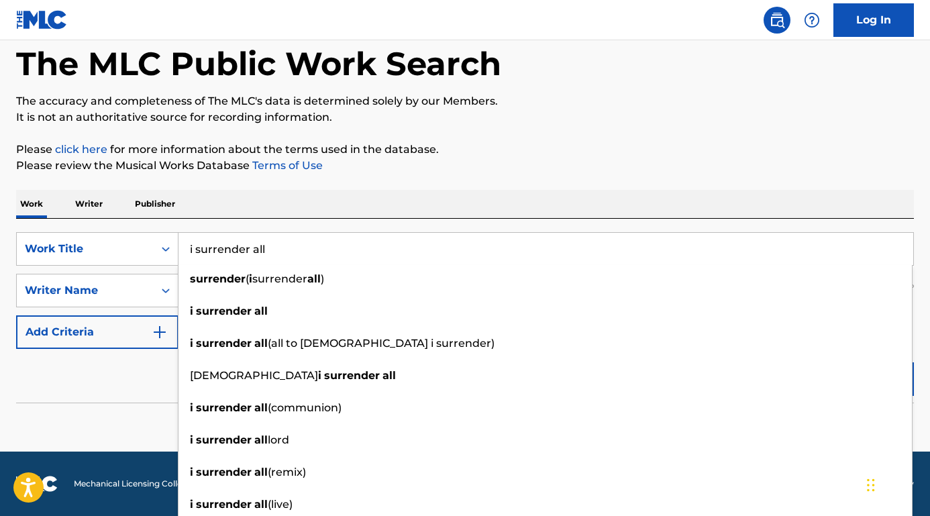
type input "i surrender all"
click at [136, 363] on div "Reset Search Search" at bounding box center [465, 376] width 898 height 54
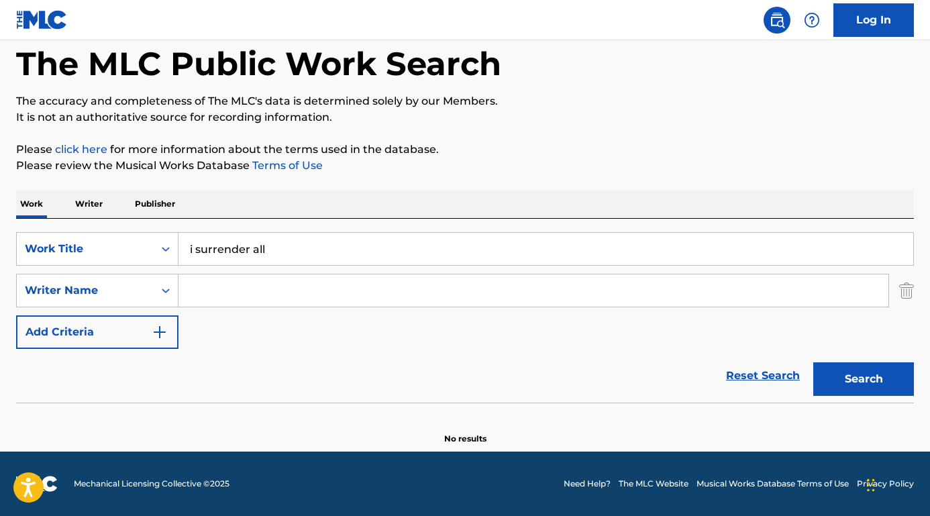
click at [228, 293] on input "Search Form" at bounding box center [534, 291] width 710 height 32
type input "x"
click at [864, 379] on button "Search" at bounding box center [864, 380] width 101 height 34
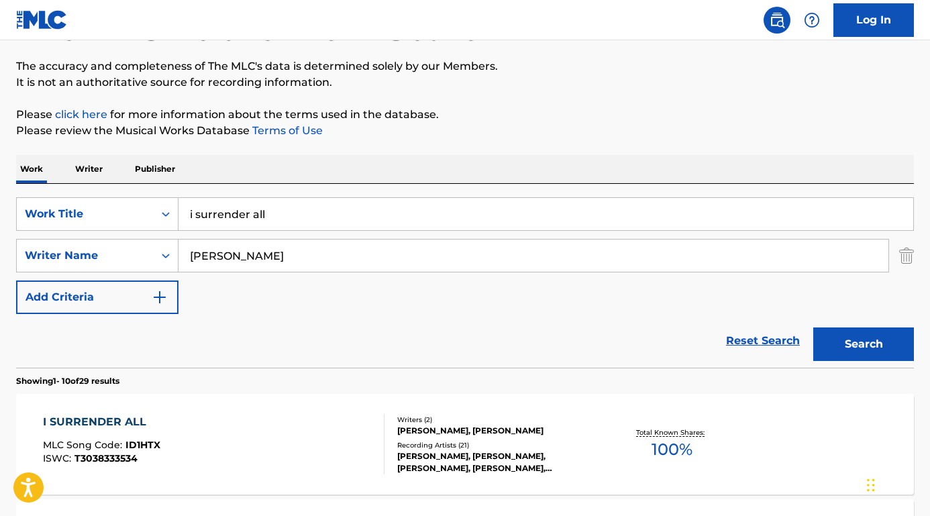
scroll to position [103, 0]
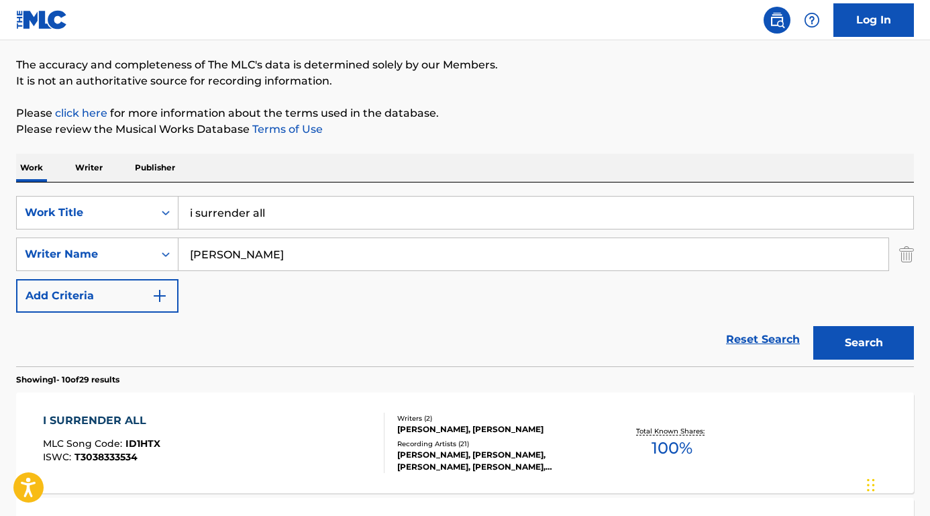
drag, startPoint x: 319, startPoint y: 263, endPoint x: 132, endPoint y: 236, distance: 188.6
click at [132, 236] on div "SearchWithCriteriaefdbf022-48b3-47f1-a5af-677c429baf6a Work Title i surrender a…" at bounding box center [465, 254] width 898 height 117
paste input "[PERSON_NAME]"
type input "[PERSON_NAME]"
click at [864, 343] on button "Search" at bounding box center [864, 343] width 101 height 34
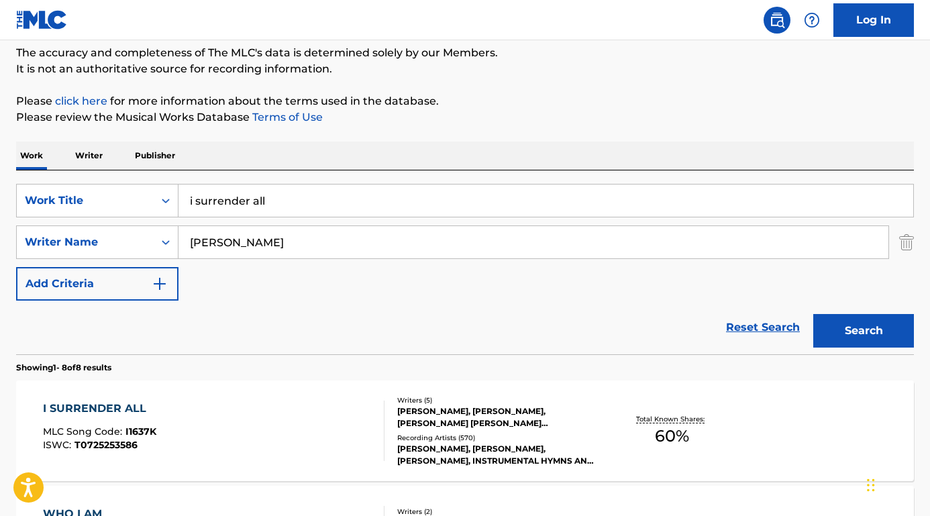
scroll to position [119, 0]
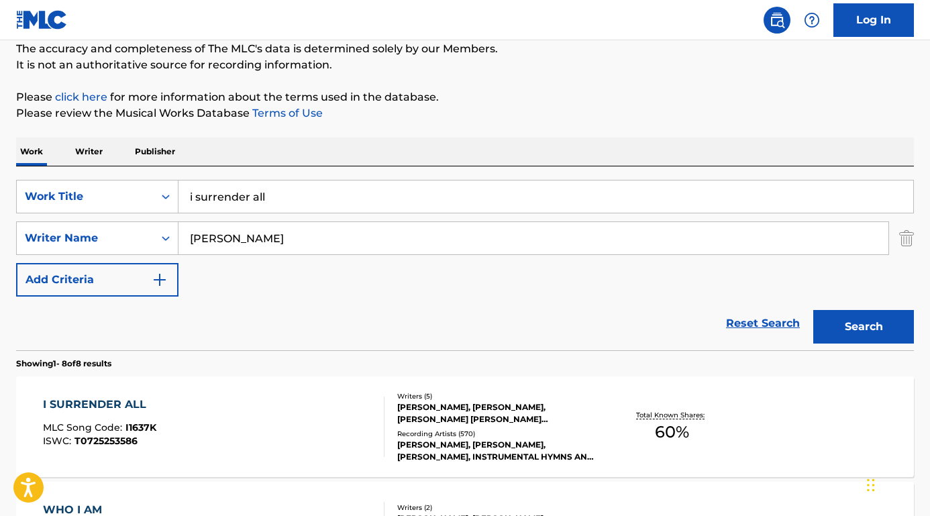
click at [118, 405] on div "I SURRENDER ALL" at bounding box center [99, 405] width 113 height 16
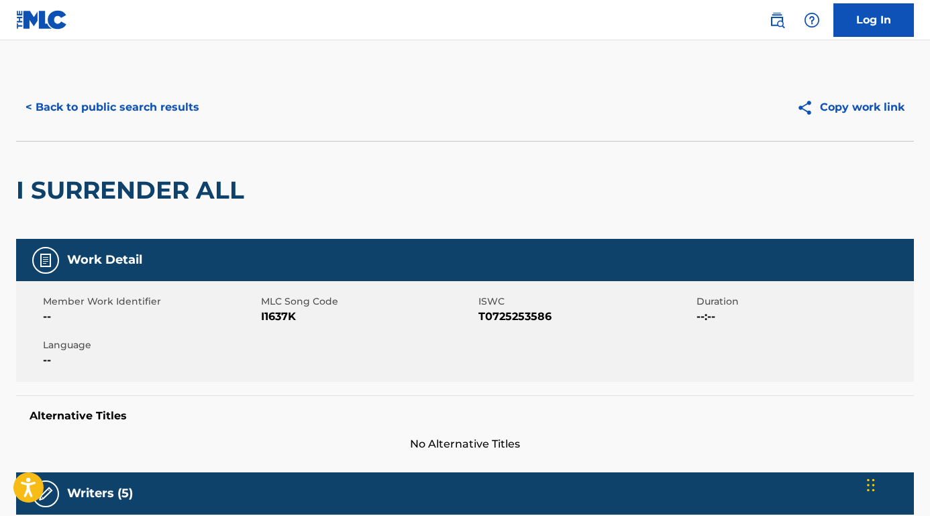
click at [113, 114] on button "< Back to public search results" at bounding box center [112, 108] width 193 height 34
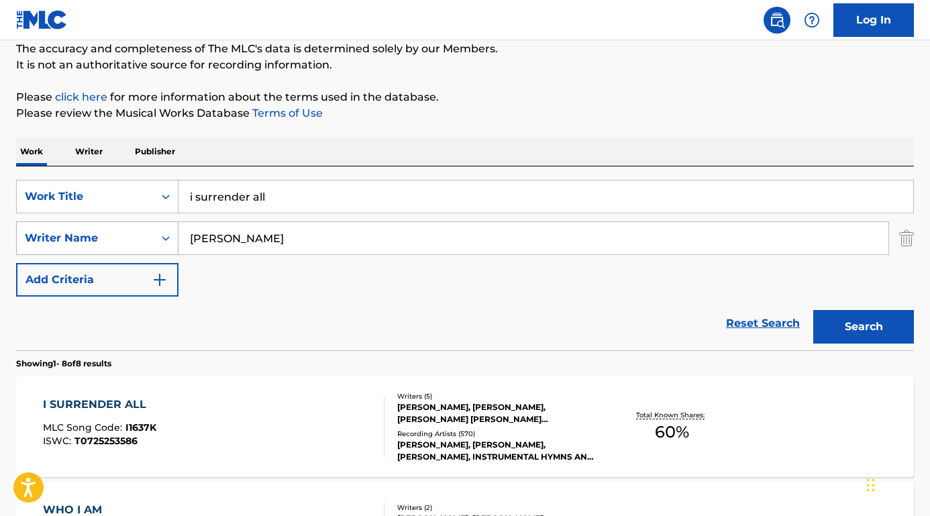
drag, startPoint x: 287, startPoint y: 246, endPoint x: 166, endPoint y: 242, distance: 120.9
click at [165, 244] on div "SearchWithCriteria86ce3326-edec-4373-8b0b-ba72c52adad8 Writer Name [PERSON_NAME]" at bounding box center [465, 239] width 898 height 34
type input "[PERSON_NAME]"
click at [864, 327] on button "Search" at bounding box center [864, 327] width 101 height 34
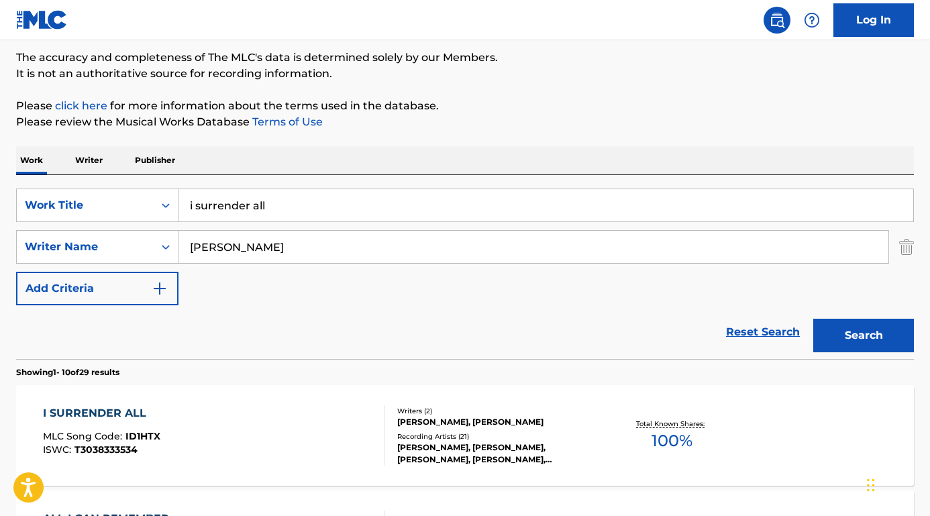
click at [89, 410] on div "I SURRENDER ALL" at bounding box center [101, 413] width 117 height 16
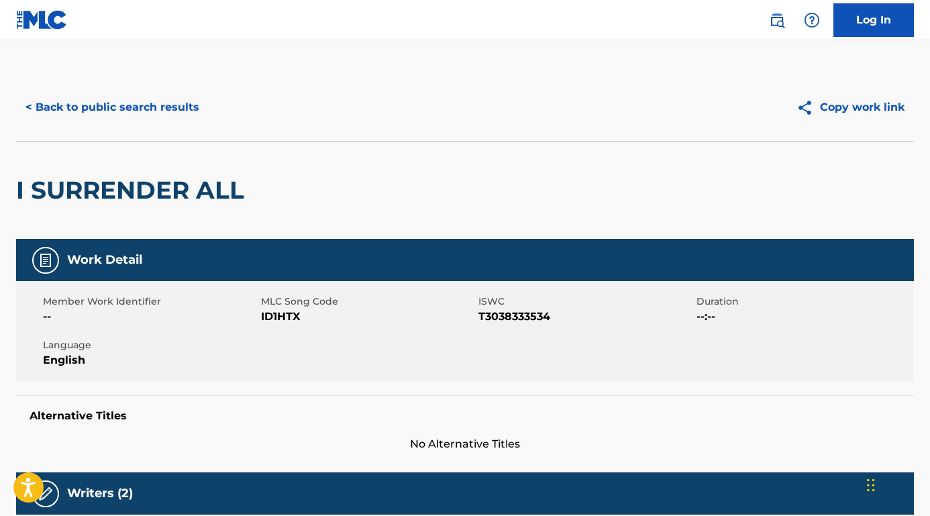
click at [150, 107] on button "< Back to public search results" at bounding box center [112, 108] width 193 height 34
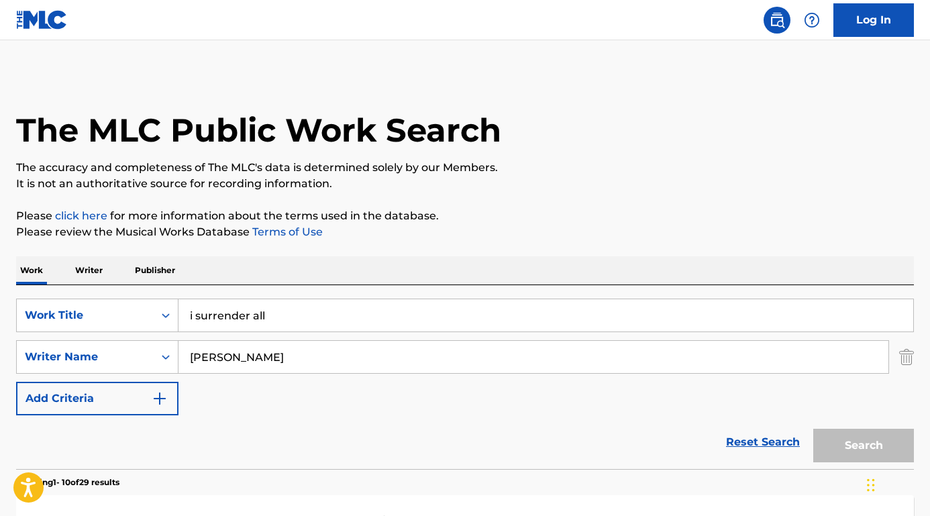
scroll to position [110, 0]
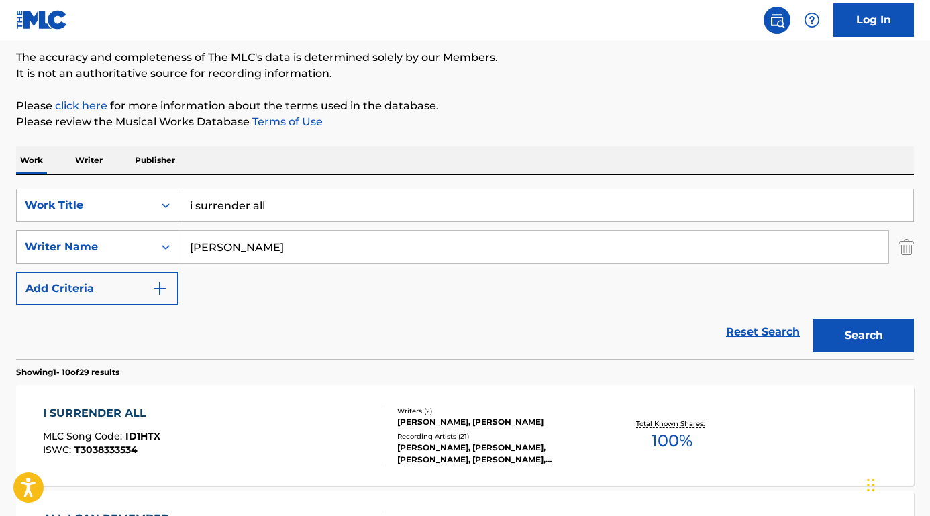
drag, startPoint x: 293, startPoint y: 247, endPoint x: 146, endPoint y: 240, distance: 146.5
click at [146, 240] on div "SearchWithCriteria86ce3326-edec-4373-8b0b-ba72c52adad8 Writer Name [PERSON_NAME]" at bounding box center [465, 247] width 898 height 34
paste input "[PERSON_NAME]"
type input "[PERSON_NAME]"
drag, startPoint x: 294, startPoint y: 208, endPoint x: 123, endPoint y: 202, distance: 171.3
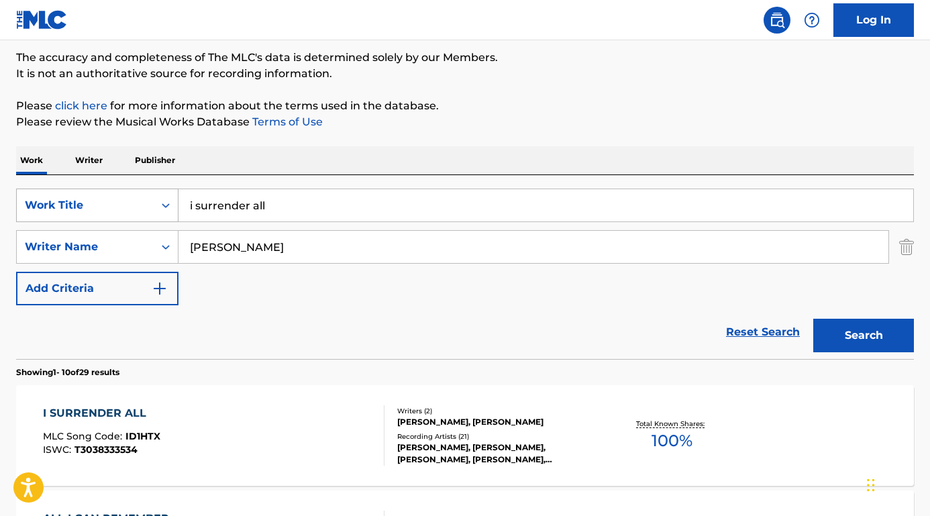
click at [123, 203] on div "SearchWithCriteriaefdbf022-48b3-47f1-a5af-677c429baf6a Work Title i surrender a…" at bounding box center [465, 206] width 898 height 34
type input "butterfly"
click at [834, 339] on button "Search" at bounding box center [864, 336] width 101 height 34
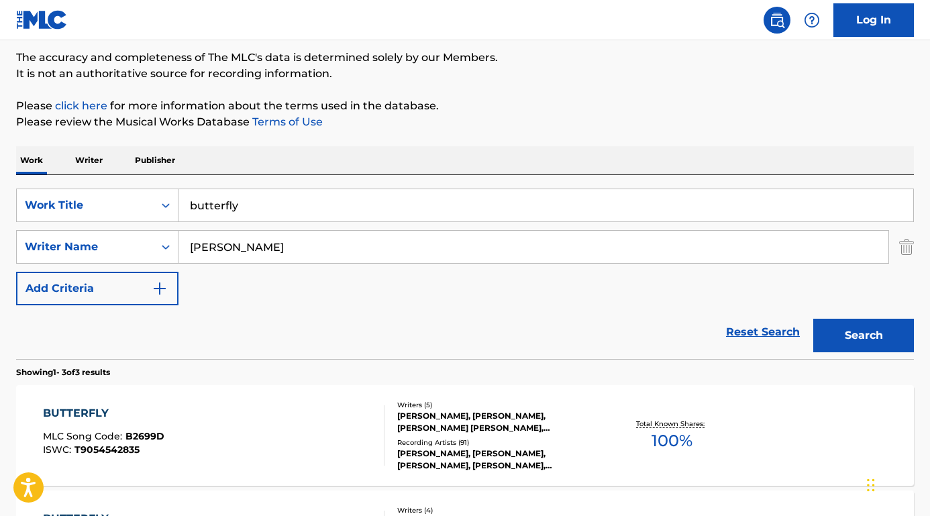
click at [86, 406] on div "BUTTERFLY" at bounding box center [104, 413] width 122 height 16
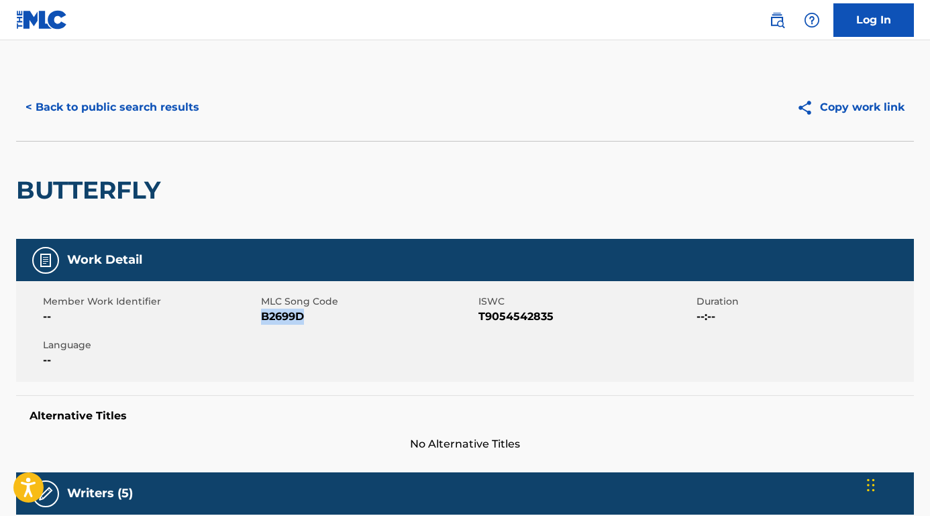
drag, startPoint x: 330, startPoint y: 319, endPoint x: 261, endPoint y: 320, distance: 68.5
click at [261, 320] on span "B2699D" at bounding box center [368, 317] width 215 height 16
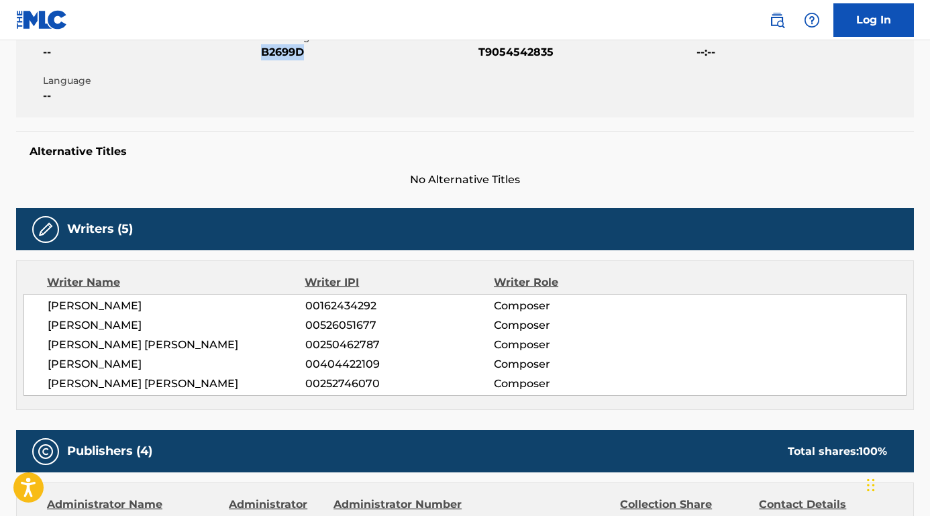
scroll to position [411, 0]
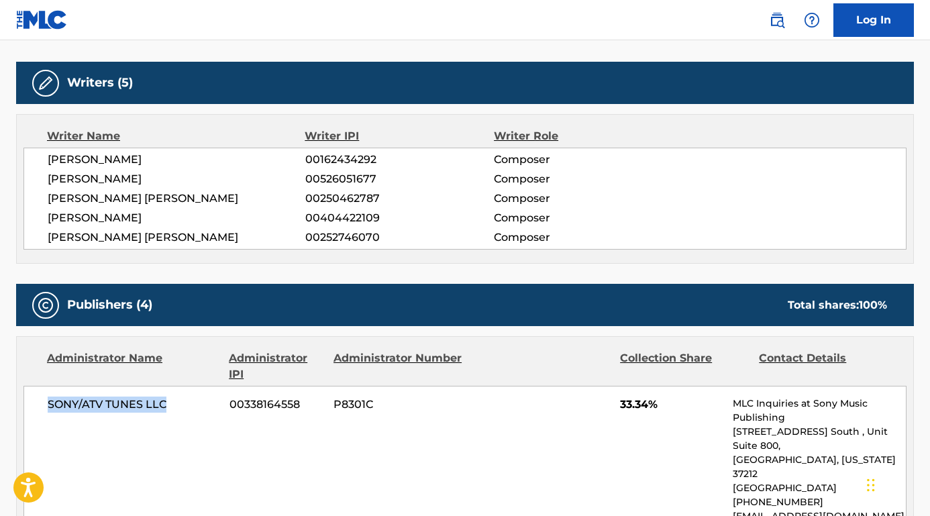
drag, startPoint x: 171, startPoint y: 403, endPoint x: 24, endPoint y: 404, distance: 147.0
click at [24, 404] on div "SONY/ATV TUNES LLC 00338164558 P8301C 33.34% MLC Inquiries at Sony Music Publis…" at bounding box center [464, 460] width 883 height 148
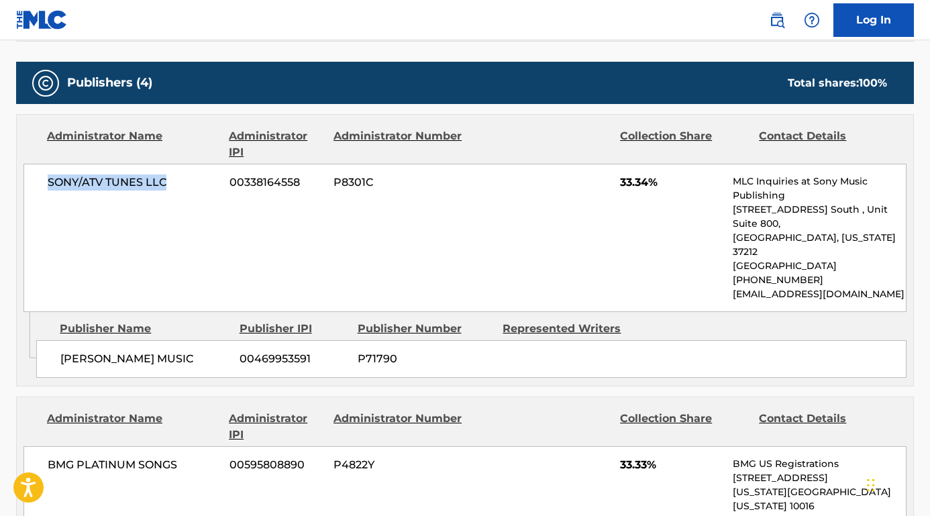
scroll to position [641, 0]
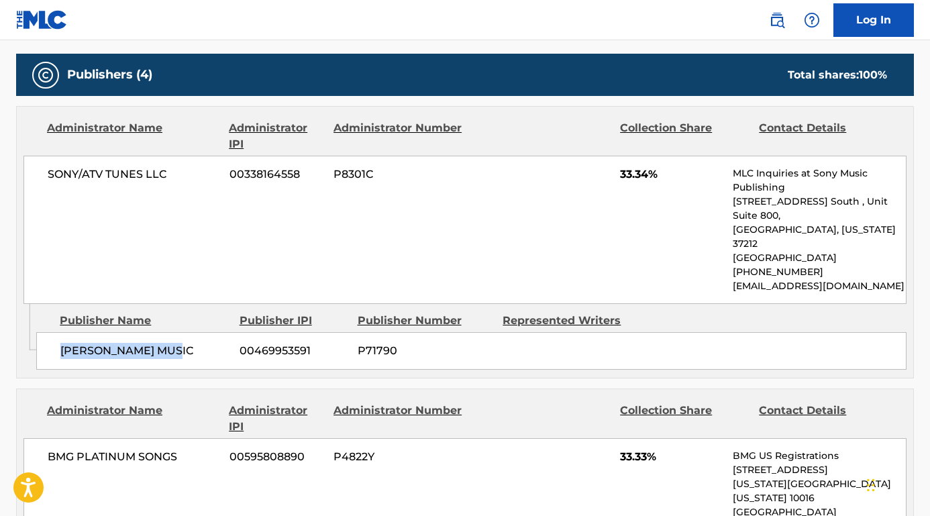
drag, startPoint x: 187, startPoint y: 338, endPoint x: 51, endPoint y: 340, distance: 135.6
click at [51, 340] on div "[PERSON_NAME] MUSIC 00469953591 P71790" at bounding box center [471, 351] width 871 height 38
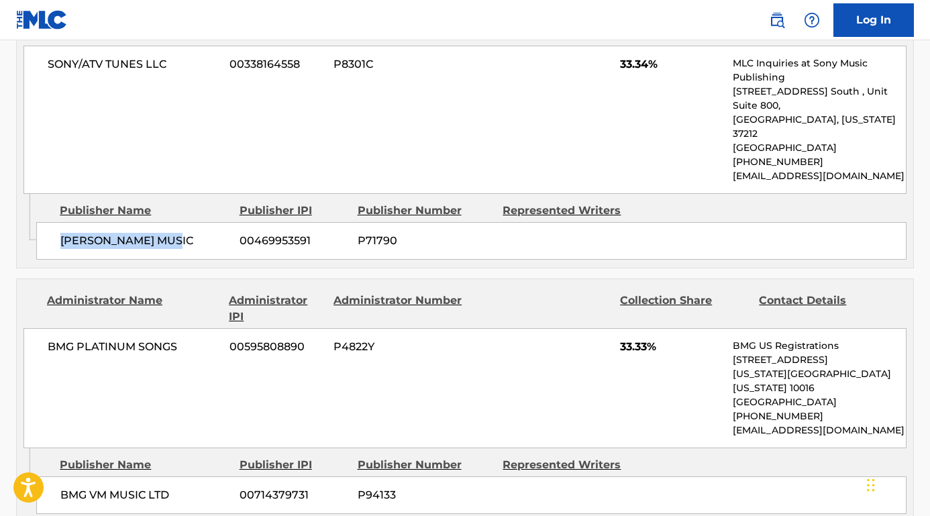
scroll to position [753, 0]
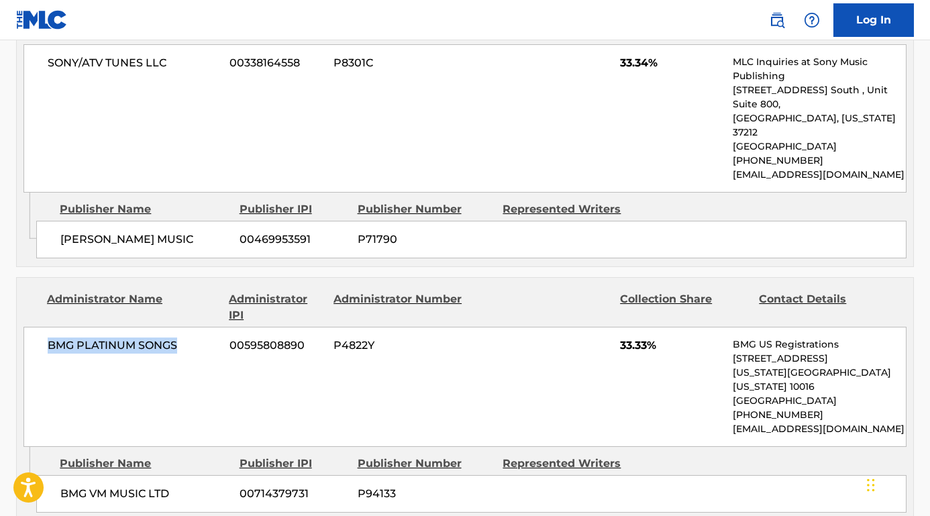
drag, startPoint x: 193, startPoint y: 334, endPoint x: 27, endPoint y: 330, distance: 165.9
click at [27, 330] on div "BMG PLATINUM SONGS 00595808890 P4822Y 33.33% BMG US Registrations [STREET_ADDRE…" at bounding box center [464, 387] width 883 height 120
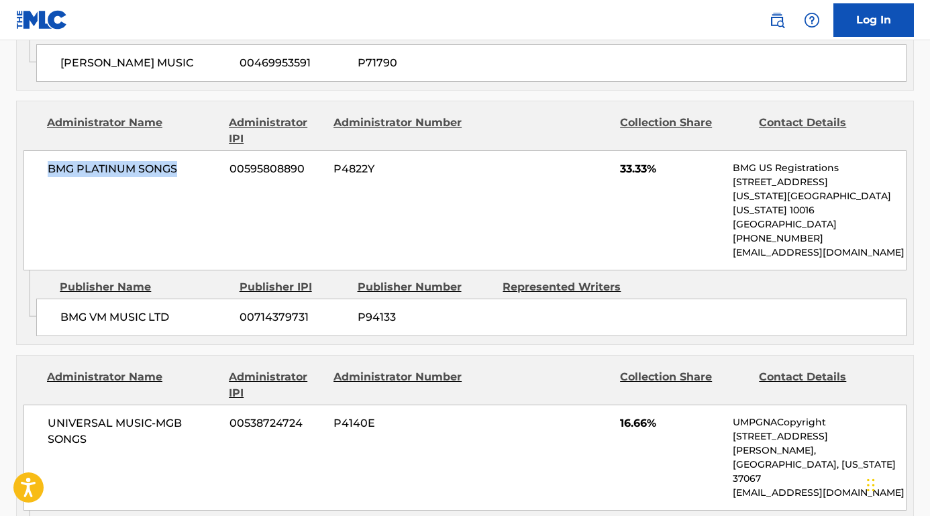
scroll to position [971, 0]
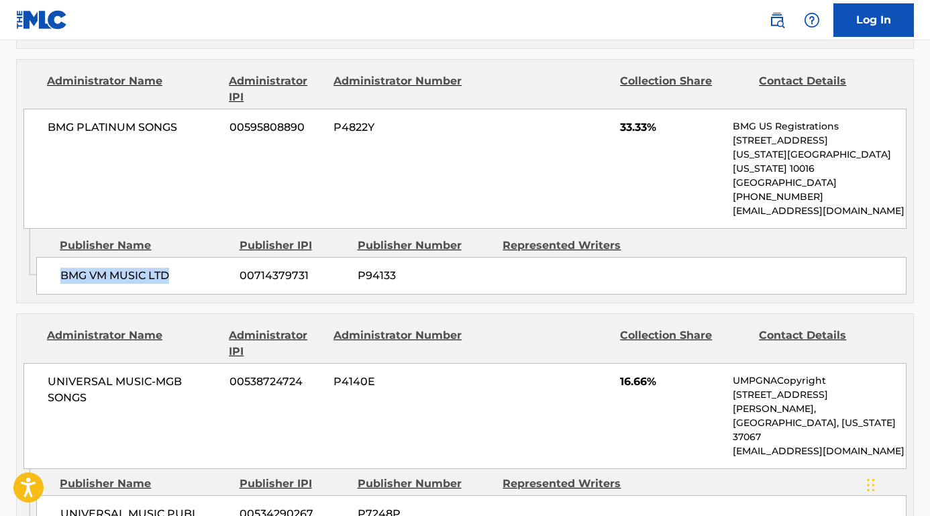
drag, startPoint x: 185, startPoint y: 246, endPoint x: 53, endPoint y: 248, distance: 132.3
click at [53, 257] on div "BMG VM MUSIC LTD 00714379731 P94133" at bounding box center [471, 276] width 871 height 38
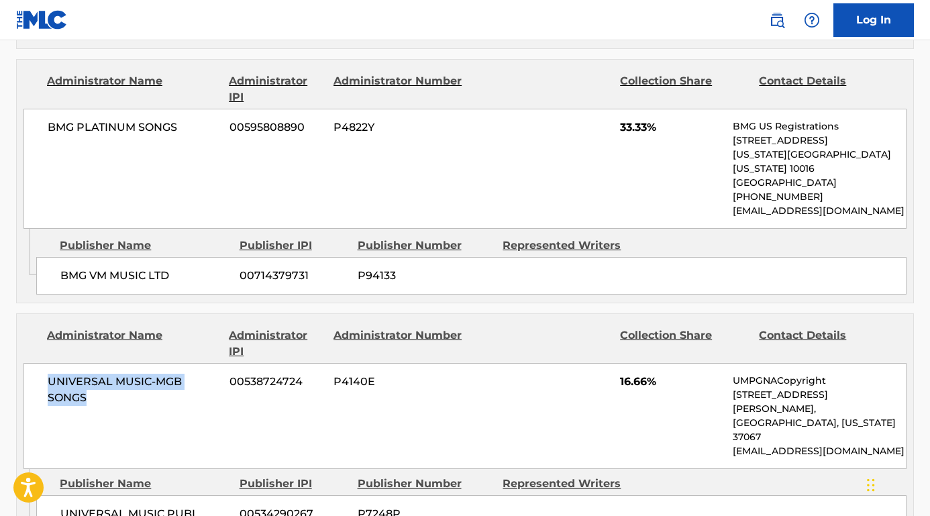
drag, startPoint x: 99, startPoint y: 370, endPoint x: 30, endPoint y: 353, distance: 71.2
click at [30, 363] on div "UNIVERSAL MUSIC-MGB SONGS 00538724724 P4140E 16.66% UMPGNACopyright [STREET_ADD…" at bounding box center [464, 416] width 883 height 106
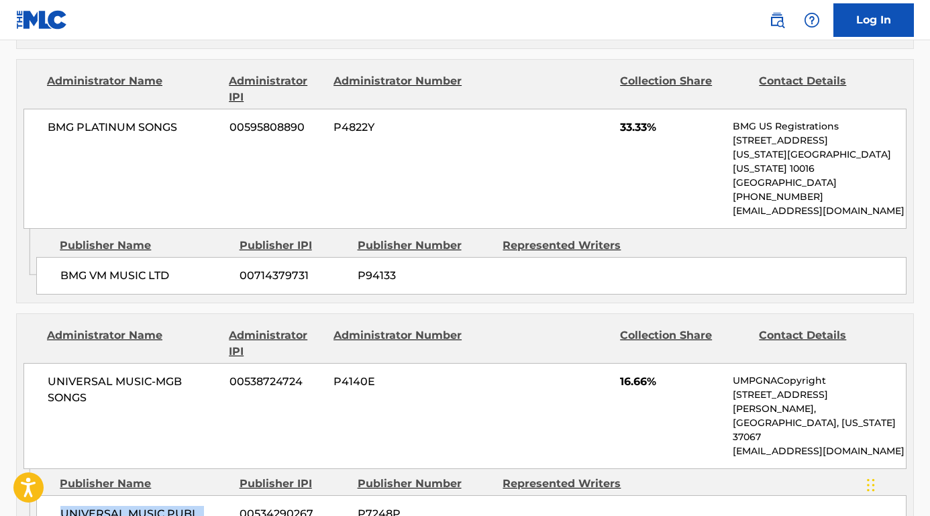
drag, startPoint x: 93, startPoint y: 470, endPoint x: 44, endPoint y: 452, distance: 52.0
click at [44, 495] on div "UNIVERSAL MUSIC PUBL. MGB LTD. 00534290267 P7248P" at bounding box center [471, 522] width 871 height 54
click at [470, 0] on nav "Log In" at bounding box center [465, 20] width 930 height 40
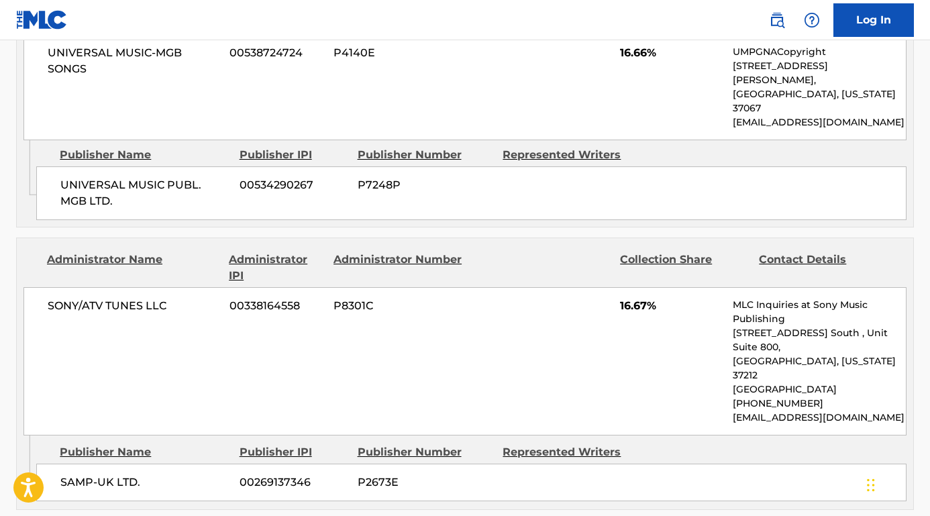
scroll to position [1319, 0]
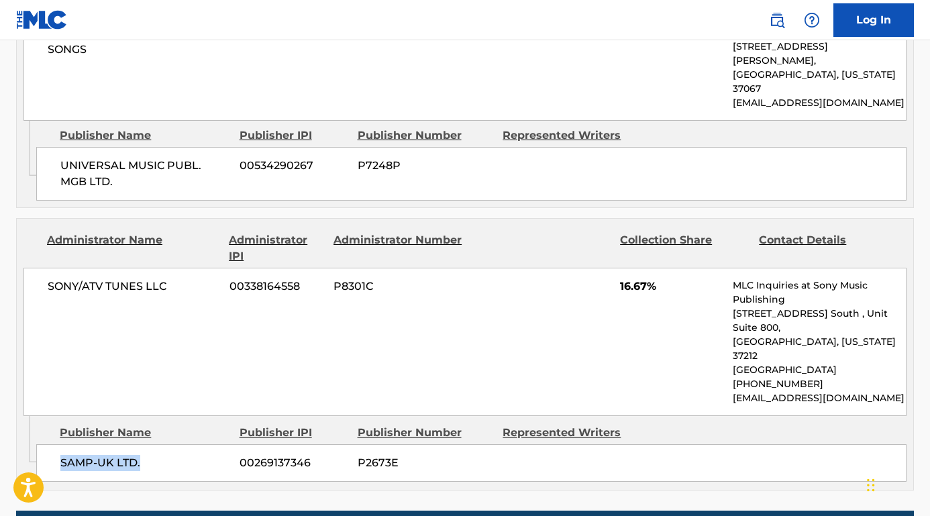
drag, startPoint x: 152, startPoint y: 384, endPoint x: 46, endPoint y: 384, distance: 106.7
click at [46, 444] on div "SAMP-UK LTD. 00269137346 P2673E" at bounding box center [471, 463] width 871 height 38
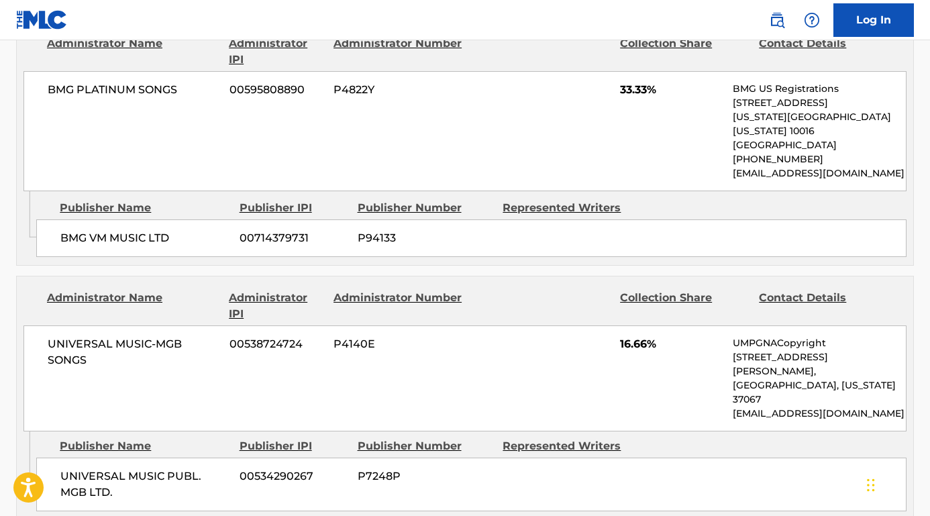
scroll to position [1028, 0]
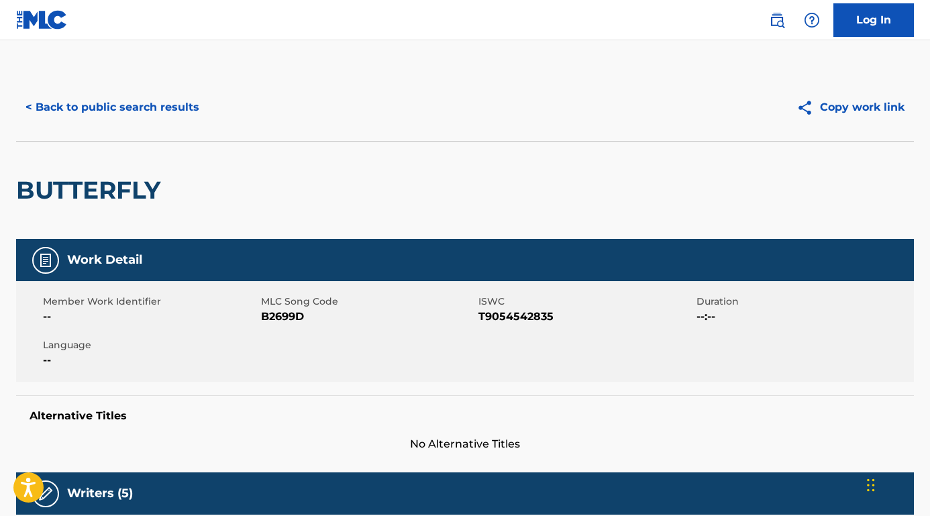
click at [203, 111] on button "< Back to public search results" at bounding box center [112, 108] width 193 height 34
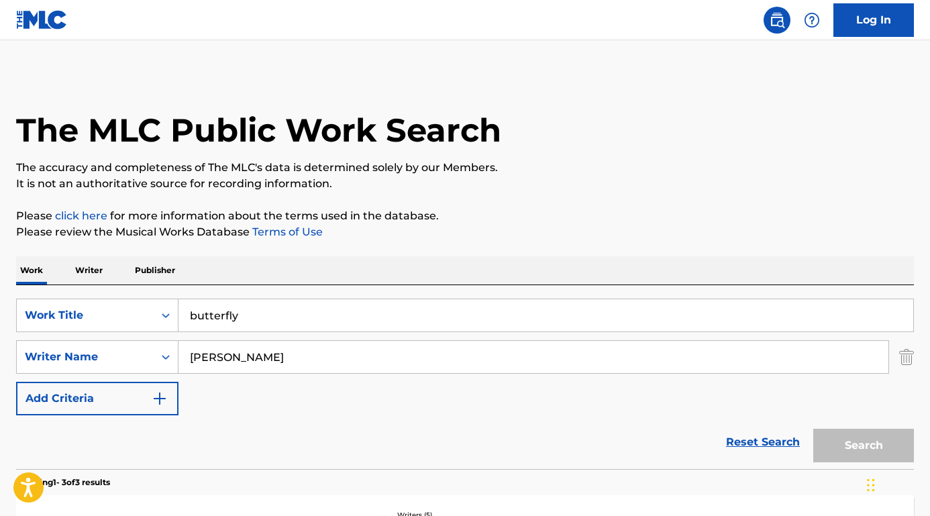
scroll to position [110, 0]
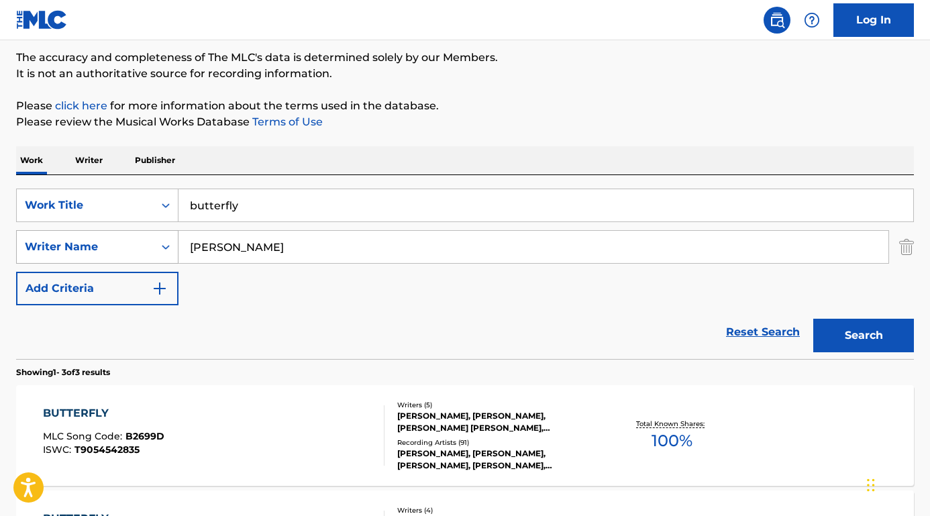
drag, startPoint x: 270, startPoint y: 256, endPoint x: 157, endPoint y: 253, distance: 112.8
click at [157, 254] on div "SearchWithCriteria86ce3326-edec-4373-8b0b-ba72c52adad8 Writer Name [PERSON_NAME]" at bounding box center [465, 247] width 898 height 34
paste input "[PERSON_NAME]"
drag, startPoint x: 254, startPoint y: 250, endPoint x: 75, endPoint y: 240, distance: 178.9
click at [75, 240] on div "SearchWithCriteria86ce3326-edec-4373-8b0b-ba72c52adad8 Writer Name [PERSON_NAME…" at bounding box center [465, 247] width 898 height 34
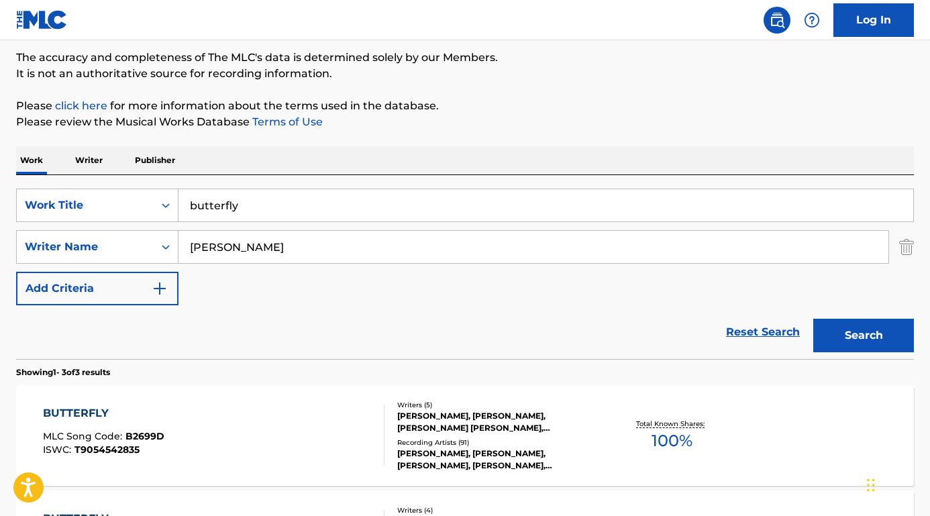
type input "[PERSON_NAME]"
drag, startPoint x: 265, startPoint y: 213, endPoint x: 111, endPoint y: 206, distance: 154.6
click at [111, 206] on div "SearchWithCriteriaefdbf022-48b3-47f1-a5af-677c429baf6a Work Title butterfly" at bounding box center [465, 206] width 898 height 34
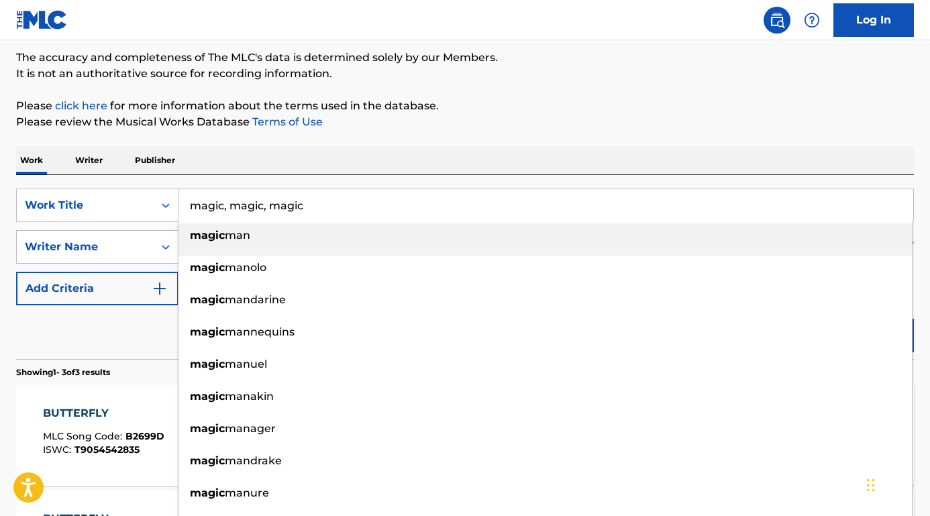
click at [211, 244] on div "magic man" at bounding box center [546, 236] width 734 height 24
type input "magic man"
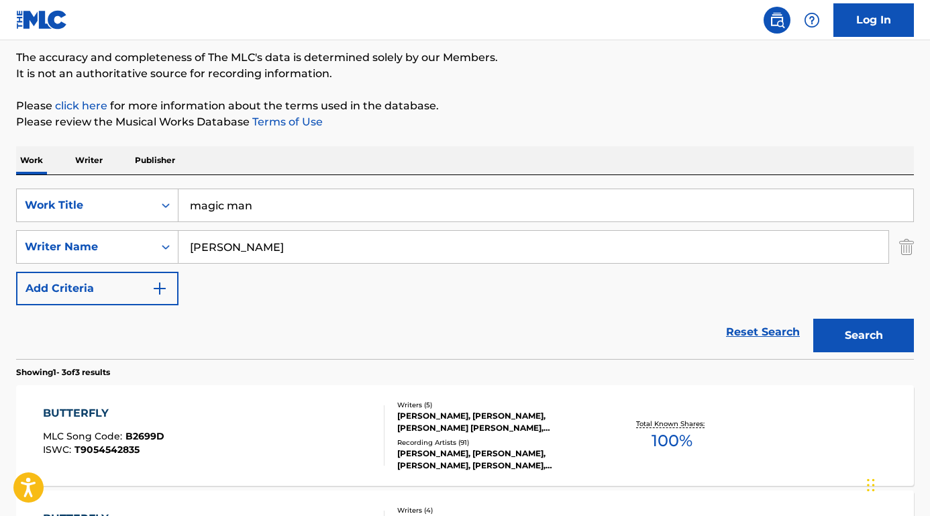
click at [848, 323] on button "Search" at bounding box center [864, 336] width 101 height 34
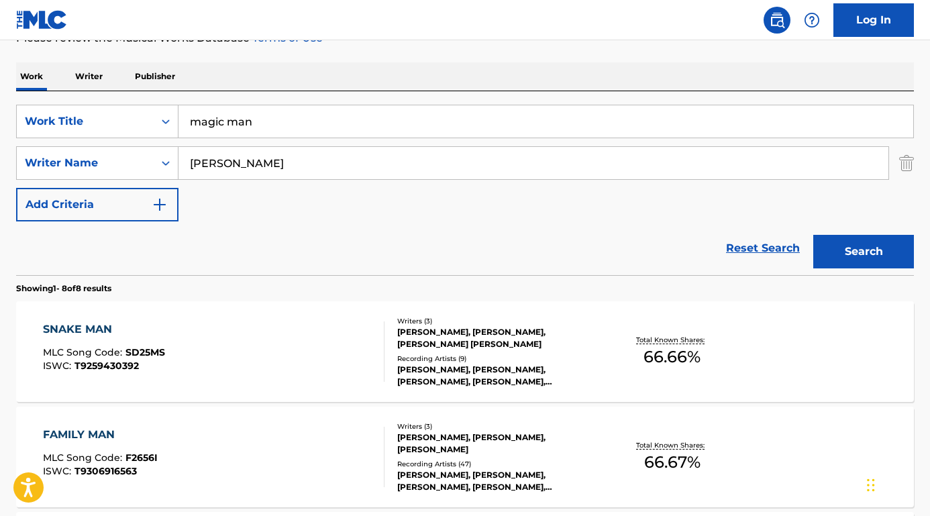
scroll to position [20, 0]
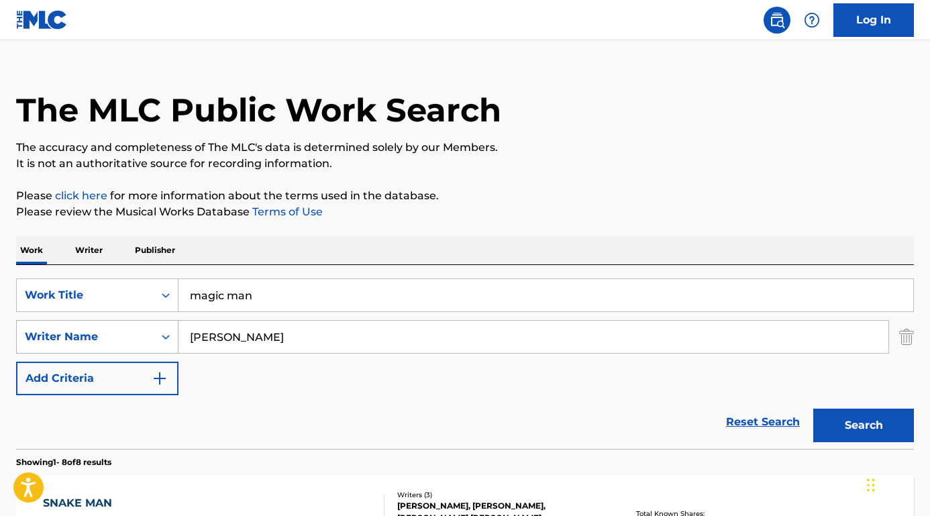
drag, startPoint x: 230, startPoint y: 335, endPoint x: 124, endPoint y: 332, distance: 106.1
click at [124, 332] on div "SearchWithCriteria86ce3326-edec-4373-8b0b-ba72c52adad8 Writer Name [PERSON_NAME]" at bounding box center [465, 337] width 898 height 34
click at [864, 426] on button "Search" at bounding box center [864, 426] width 101 height 34
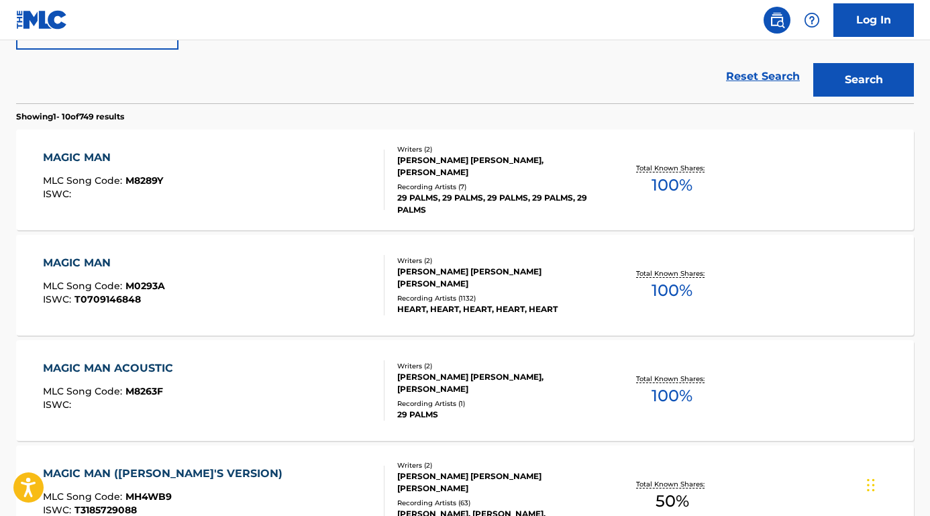
scroll to position [177, 0]
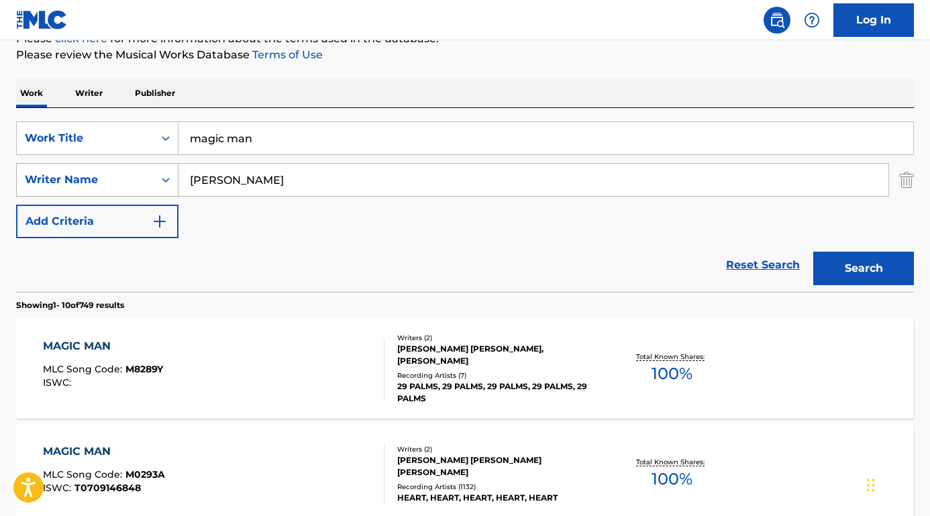
drag, startPoint x: 246, startPoint y: 180, endPoint x: 157, endPoint y: 177, distance: 88.7
click at [157, 177] on div "SearchWithCriteria86ce3326-edec-4373-8b0b-ba72c52adad8 Writer Name [PERSON_NAME]" at bounding box center [465, 180] width 898 height 34
type input "[PERSON_NAME]"
click at [864, 269] on button "Search" at bounding box center [864, 269] width 101 height 34
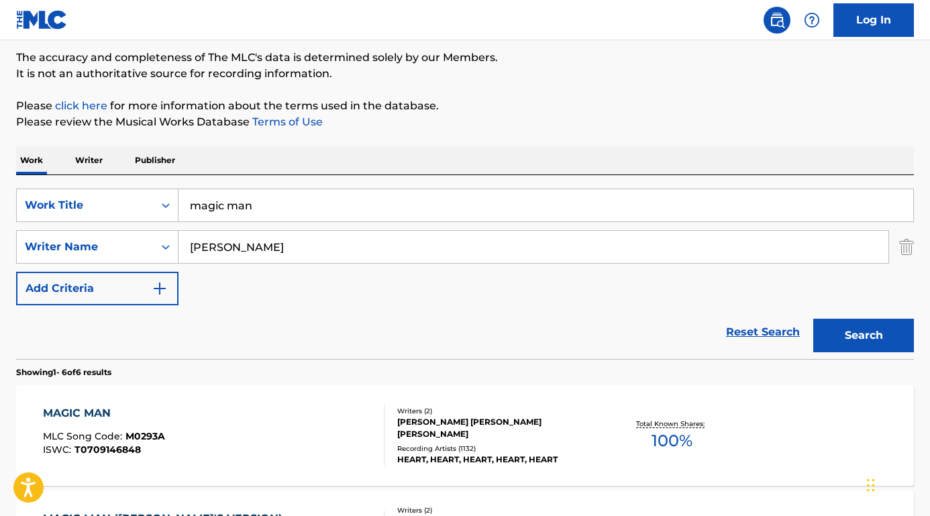
click at [81, 412] on div "MAGIC MAN" at bounding box center [104, 413] width 122 height 16
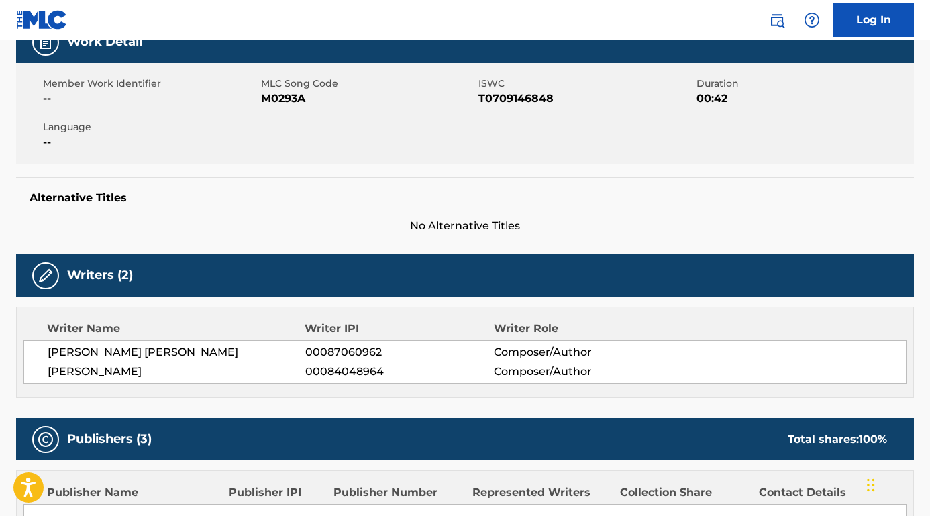
scroll to position [238, 0]
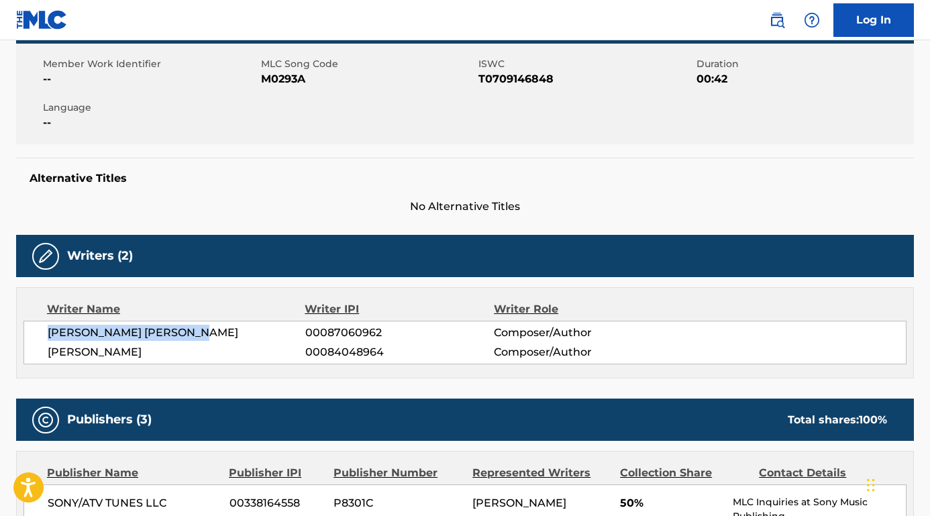
drag, startPoint x: 223, startPoint y: 328, endPoint x: 43, endPoint y: 328, distance: 179.9
click at [36, 331] on div "[PERSON_NAME] [PERSON_NAME] 00087060962 Composer/Author [PERSON_NAME] 000840489…" at bounding box center [464, 343] width 883 height 44
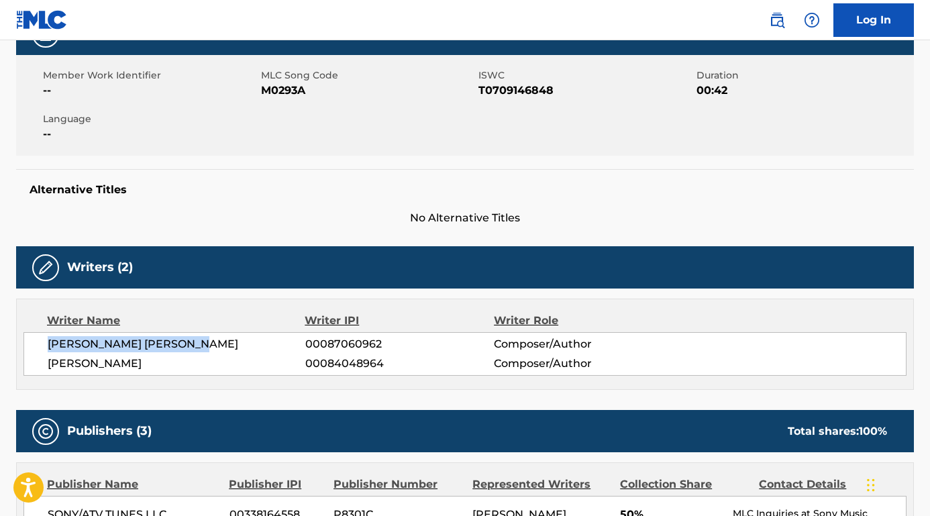
scroll to position [129, 0]
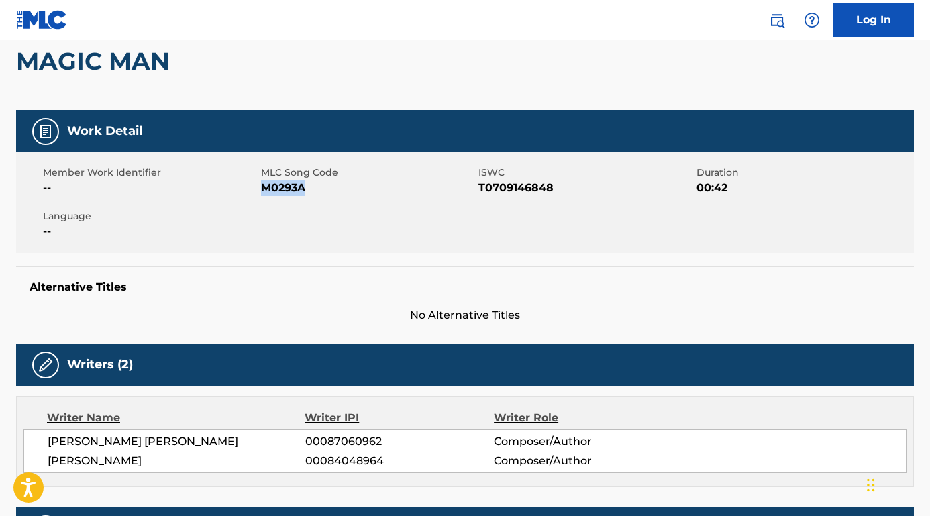
drag, startPoint x: 318, startPoint y: 192, endPoint x: 261, endPoint y: 189, distance: 56.5
click at [261, 189] on span "M0293A" at bounding box center [368, 188] width 215 height 16
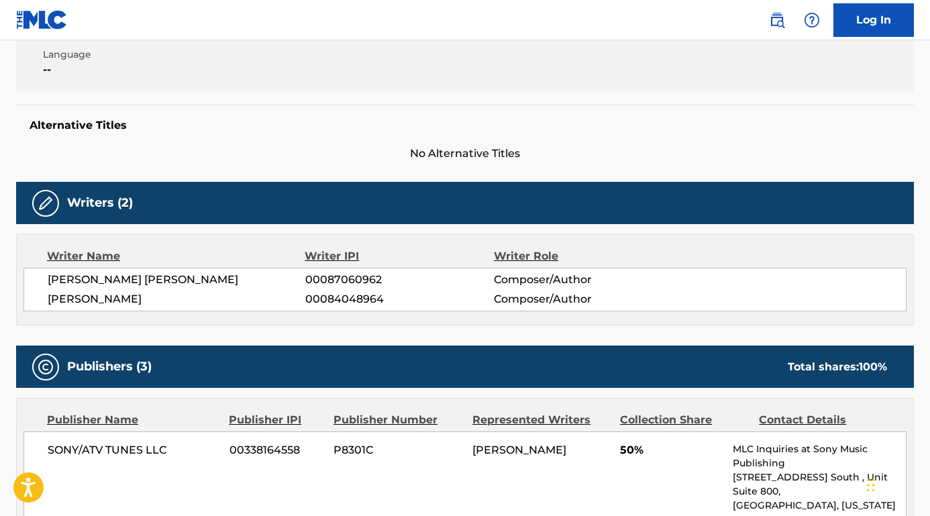
scroll to position [201, 0]
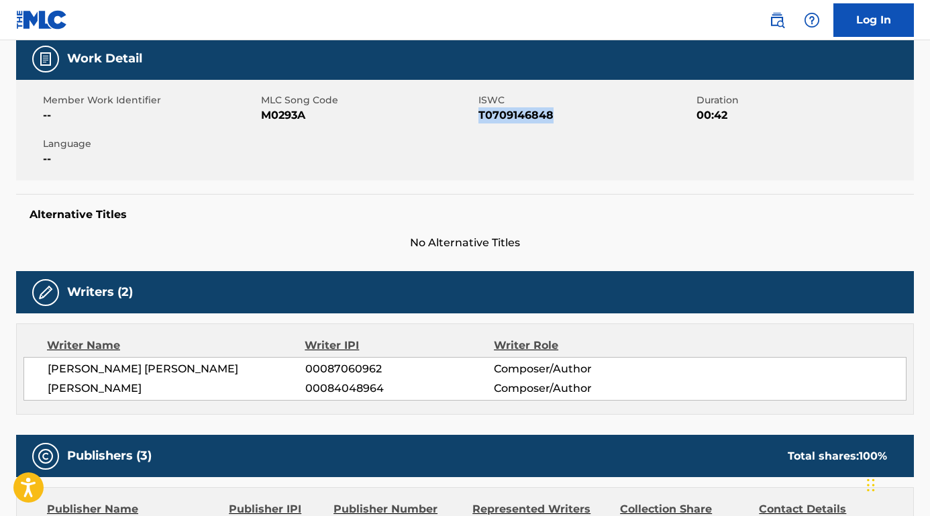
drag, startPoint x: 558, startPoint y: 115, endPoint x: 479, endPoint y: 113, distance: 78.6
click at [479, 113] on span "T0709146848" at bounding box center [586, 115] width 215 height 16
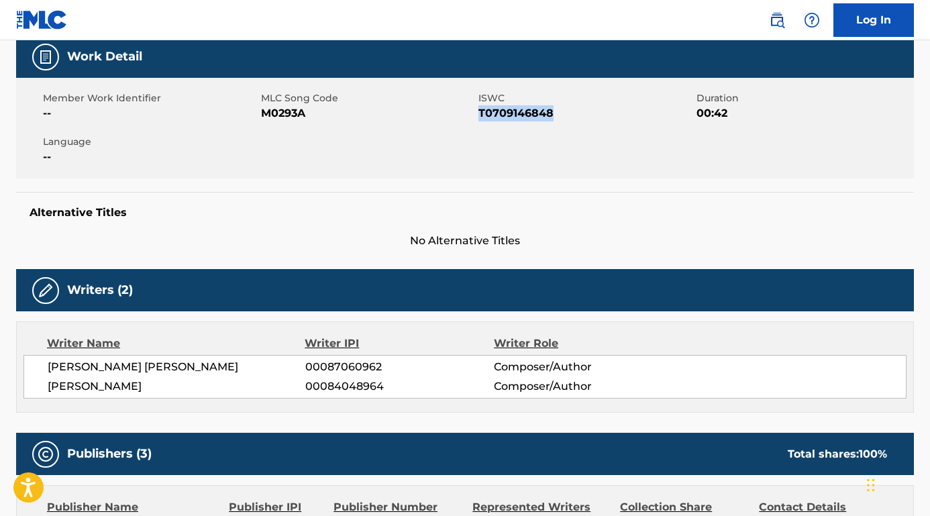
scroll to position [365, 0]
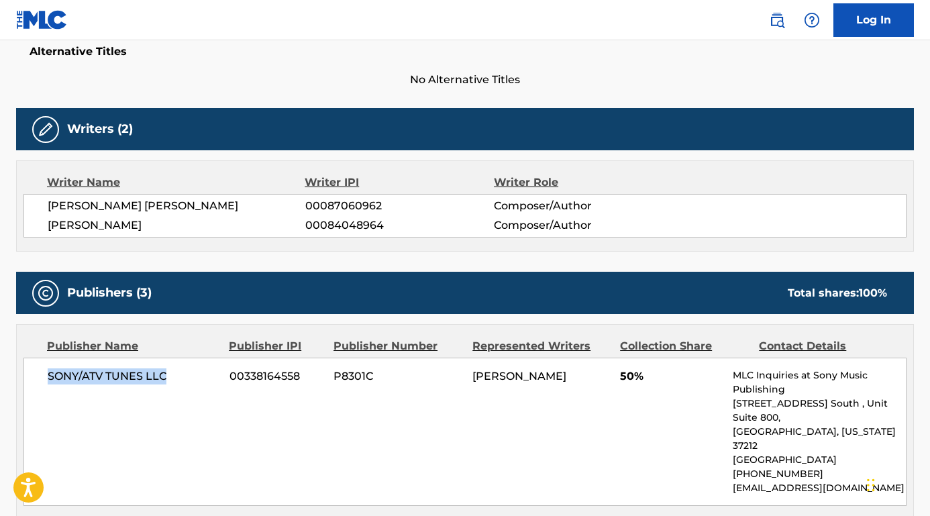
drag, startPoint x: 197, startPoint y: 380, endPoint x: 35, endPoint y: 378, distance: 161.8
click at [35, 378] on div "SONY/ATV TUNES LLC 00338164558 P8301C [PERSON_NAME] 50% MLC Inquiries at Sony M…" at bounding box center [464, 432] width 883 height 148
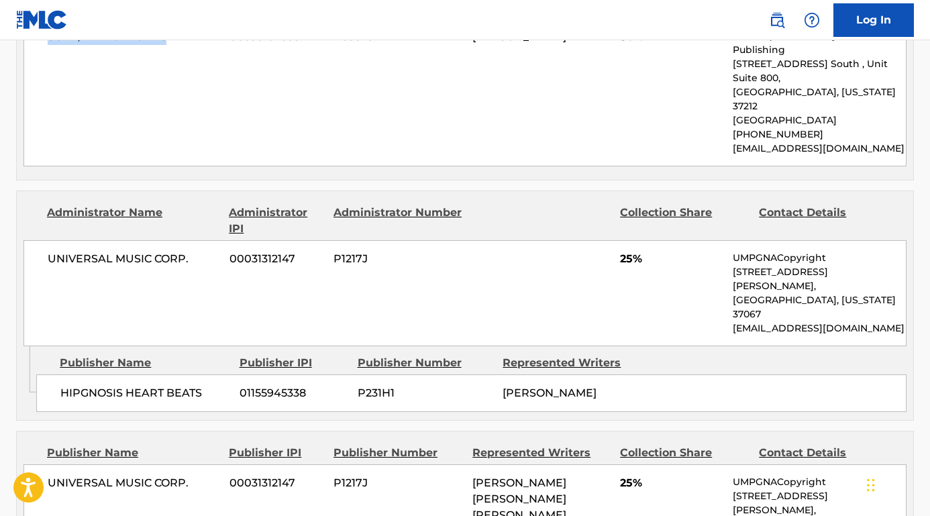
scroll to position [759, 0]
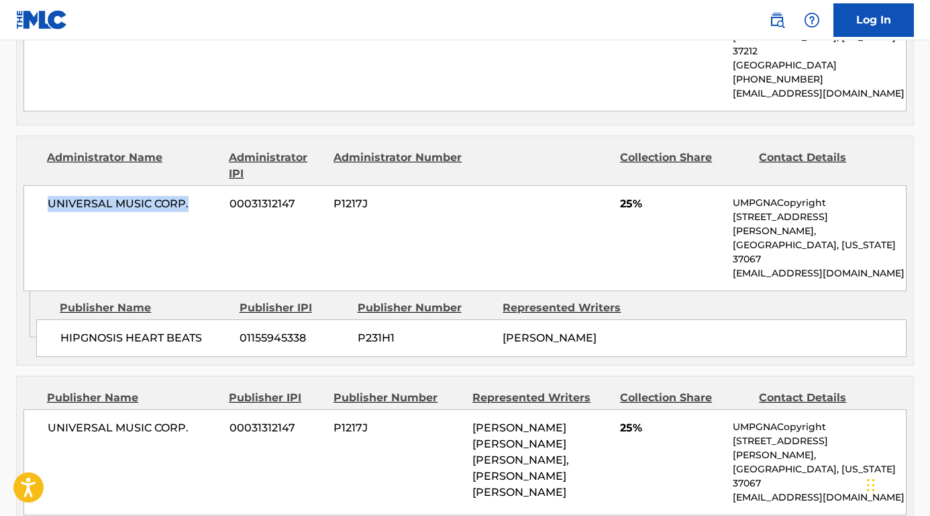
drag, startPoint x: 197, startPoint y: 187, endPoint x: 36, endPoint y: 185, distance: 160.5
click at [36, 185] on div "UNIVERSAL MUSIC CORP. 00031312147 P1217J 25% UMPGNACopyright [STREET_ADDRESS][P…" at bounding box center [464, 238] width 883 height 106
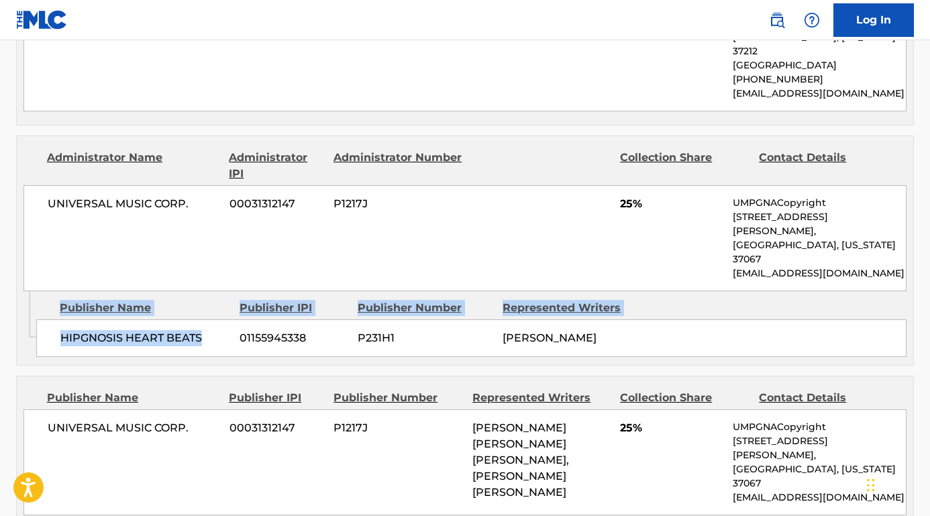
drag, startPoint x: 212, startPoint y: 297, endPoint x: 36, endPoint y: 297, distance: 175.9
click at [36, 320] on div "HIPGNOSIS HEART BEATS 01155945338 P231H1 [PERSON_NAME]" at bounding box center [471, 339] width 871 height 38
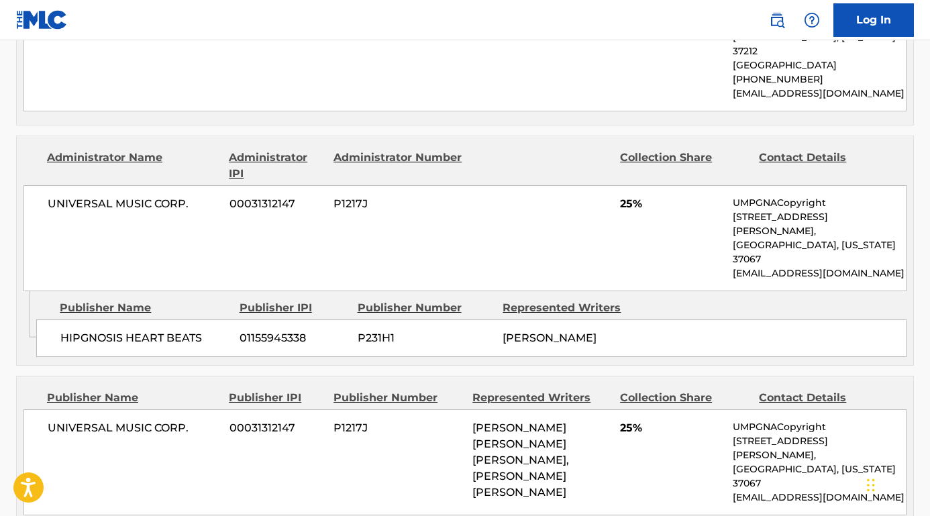
click at [179, 320] on div "HIPGNOSIS HEART BEATS 01155945338 P231H1 [PERSON_NAME]" at bounding box center [471, 339] width 871 height 38
drag, startPoint x: 207, startPoint y: 293, endPoint x: 60, endPoint y: 293, distance: 147.0
click at [59, 320] on div "HIPGNOSIS HEART BEATS 01155945338 P231H1 [PERSON_NAME]" at bounding box center [471, 339] width 871 height 38
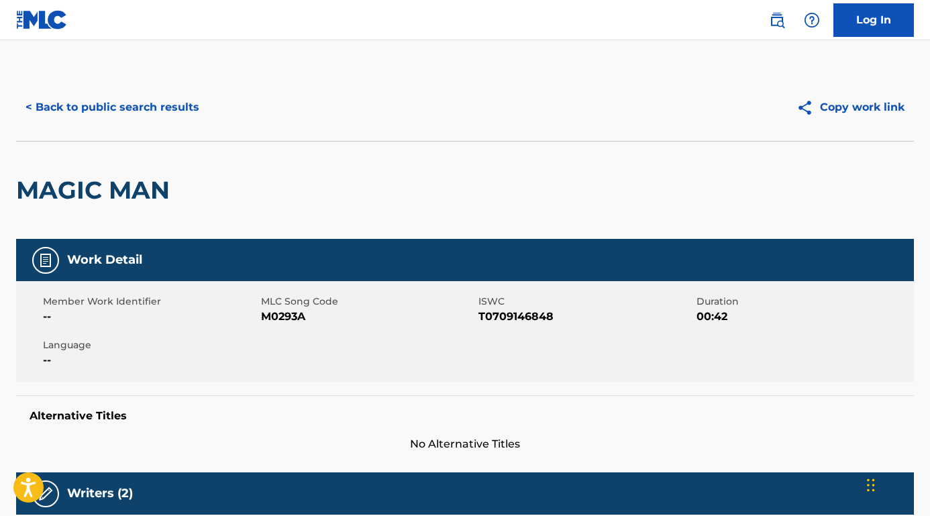
scroll to position [0, 0]
click at [163, 105] on button "< Back to public search results" at bounding box center [112, 108] width 193 height 34
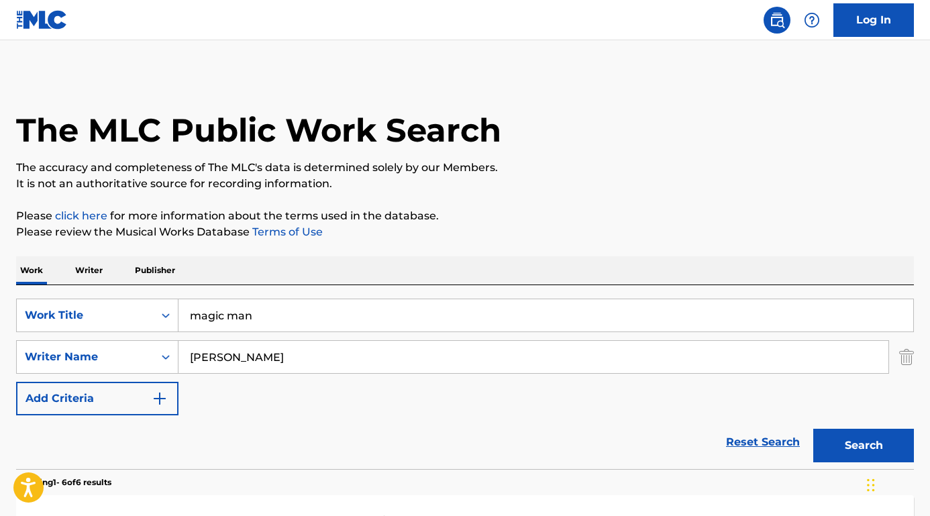
scroll to position [110, 0]
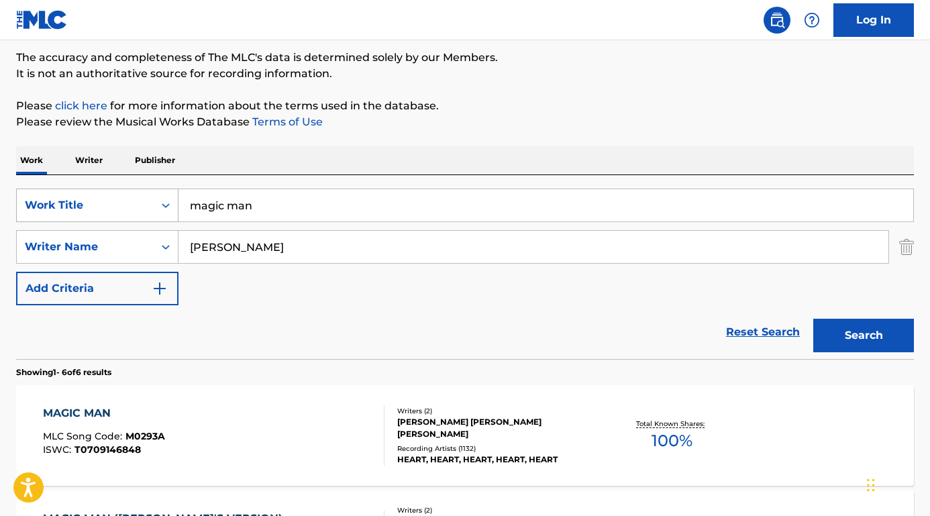
drag, startPoint x: 270, startPoint y: 203, endPoint x: 154, endPoint y: 203, distance: 115.5
click at [154, 203] on div "SearchWithCriteriaefdbf022-48b3-47f1-a5af-677c429baf6a Work Title magic man" at bounding box center [465, 206] width 898 height 34
paste input "Bring It On [PERSON_NAME]"
click at [287, 205] on input "Bring It On [PERSON_NAME]" at bounding box center [546, 205] width 735 height 32
drag, startPoint x: 282, startPoint y: 205, endPoint x: 419, endPoint y: 205, distance: 137.0
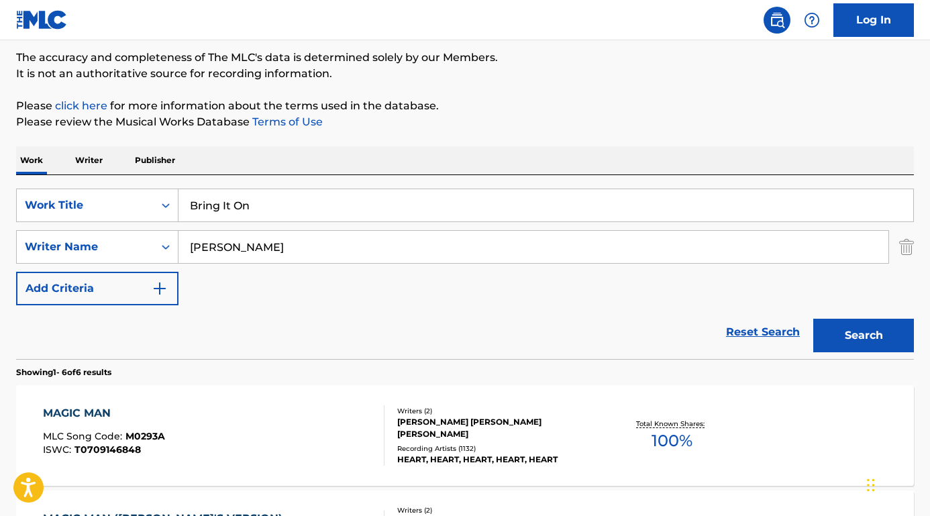
click at [420, 205] on input "Bring It On" at bounding box center [546, 205] width 735 height 32
type input "Bring It On"
click at [316, 160] on div "Work Writer Publisher" at bounding box center [465, 160] width 898 height 28
drag, startPoint x: 297, startPoint y: 240, endPoint x: 346, endPoint y: 238, distance: 49.7
click at [346, 238] on input "[PERSON_NAME]" at bounding box center [534, 247] width 710 height 32
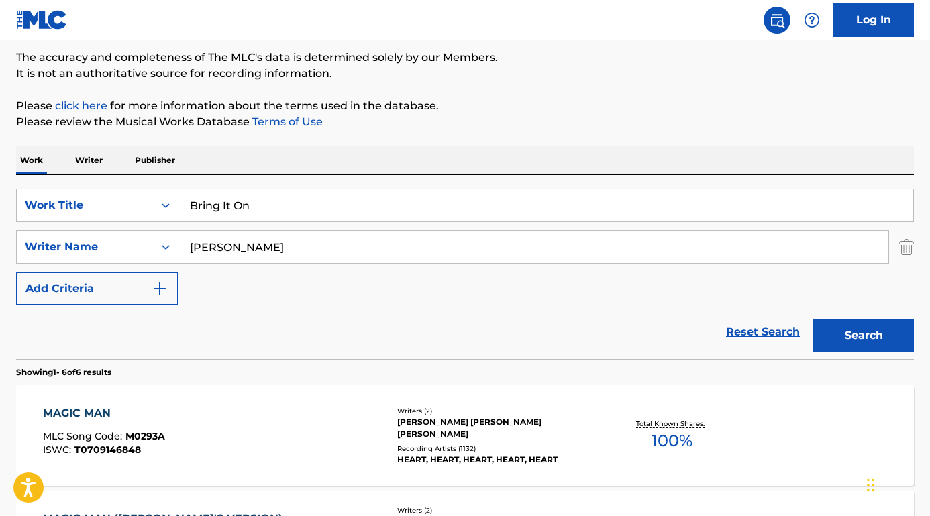
paste input "[PERSON_NAME]"
drag, startPoint x: 265, startPoint y: 250, endPoint x: 500, endPoint y: 252, distance: 235.6
click at [500, 252] on input "[PERSON_NAME] GriffinNANCY [PERSON_NAME]" at bounding box center [534, 247] width 710 height 32
type input "[PERSON_NAME]"
click at [864, 336] on button "Search" at bounding box center [864, 336] width 101 height 34
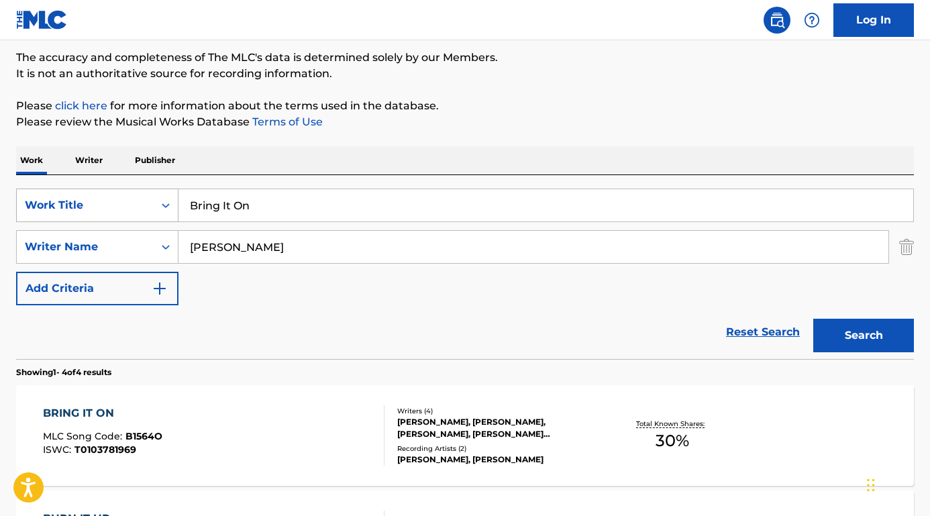
drag, startPoint x: 273, startPoint y: 215, endPoint x: 158, endPoint y: 211, distance: 114.9
click at [158, 211] on div "SearchWithCriteriaefdbf022-48b3-47f1-a5af-677c429baf6a Work Title Bring It On" at bounding box center [465, 206] width 898 height 34
paste input "elieve in Me"
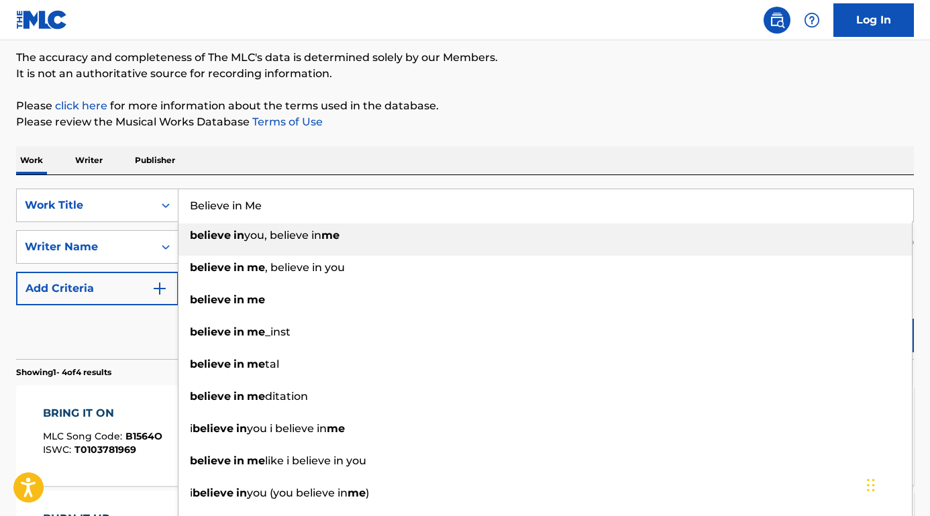
type input "Believe in Me"
click at [222, 172] on div "Work Writer Publisher" at bounding box center [465, 160] width 898 height 28
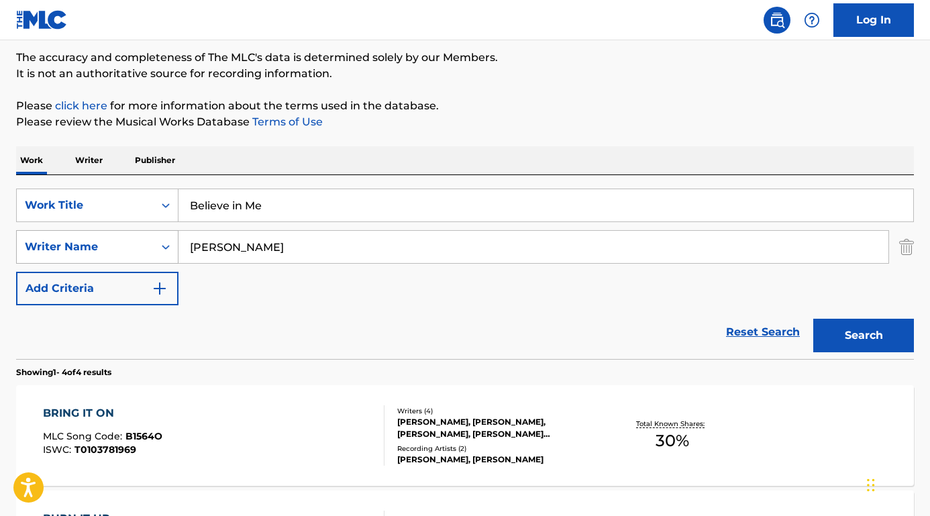
drag, startPoint x: 280, startPoint y: 244, endPoint x: 177, endPoint y: 242, distance: 102.7
click at [177, 242] on div "SearchWithCriteria86ce3326-edec-4373-8b0b-ba72c52adad8 Writer Name [PERSON_NAME]" at bounding box center [465, 247] width 898 height 34
type input "[PERSON_NAME]"
click at [864, 336] on button "Search" at bounding box center [864, 336] width 101 height 34
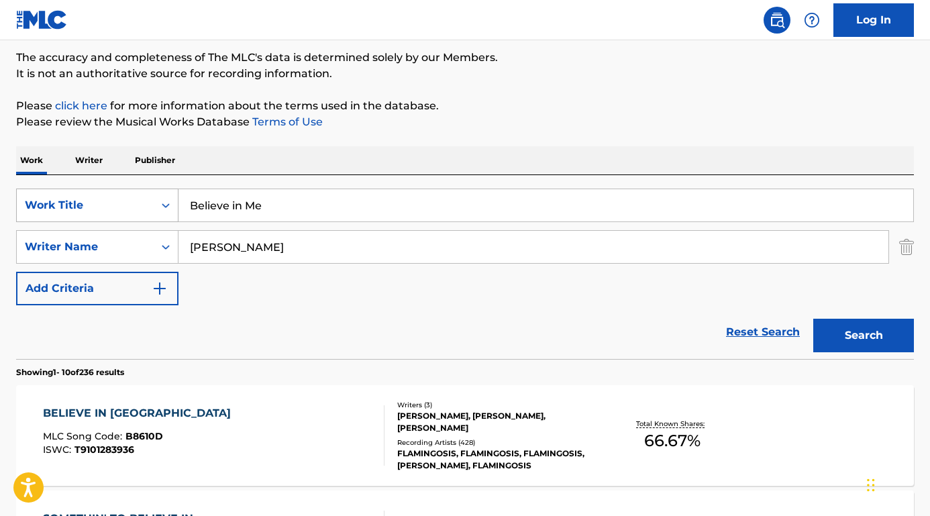
drag, startPoint x: 305, startPoint y: 202, endPoint x: 150, endPoint y: 201, distance: 155.7
click at [150, 201] on div "SearchWithCriteriaefdbf022-48b3-47f1-a5af-677c429baf6a Work Title Believe in Me" at bounding box center [465, 206] width 898 height 34
paste input "Gee Baby, Ain't I Good to You"
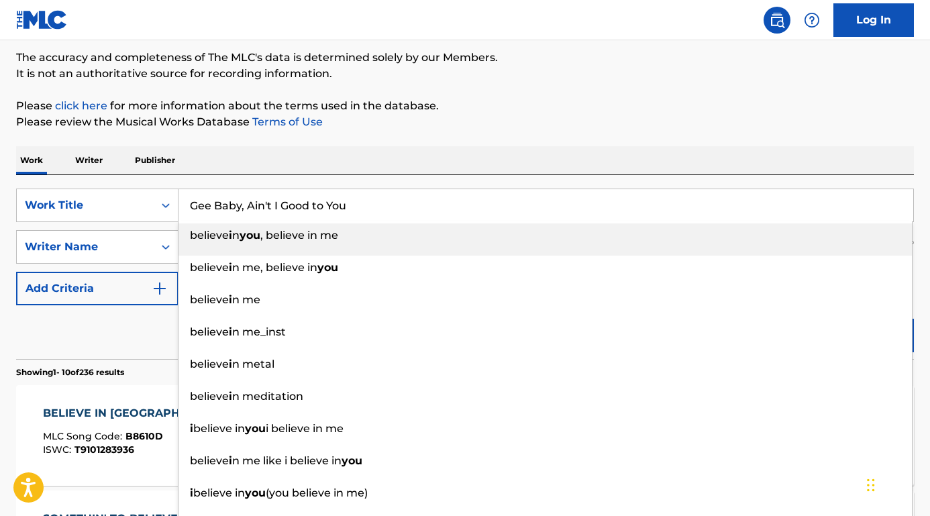
type input "Gee Baby, Ain't I Good to You"
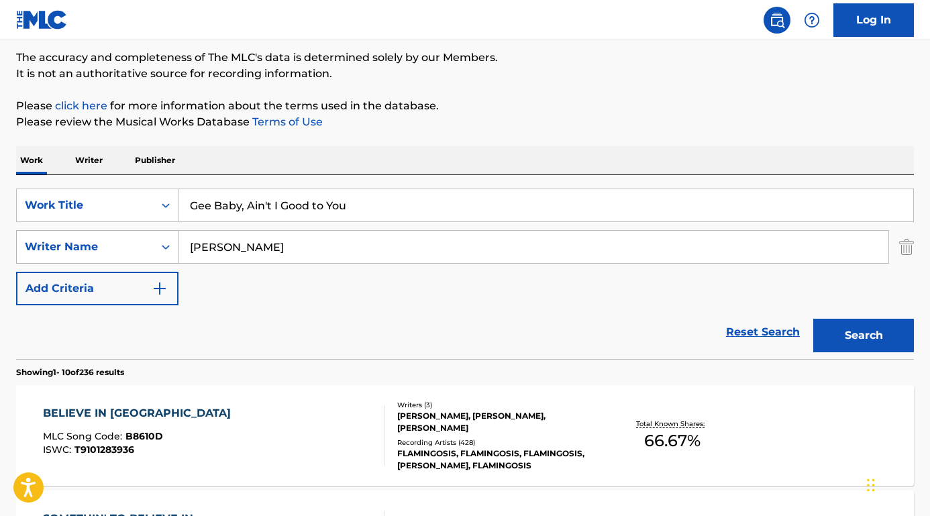
drag, startPoint x: 283, startPoint y: 248, endPoint x: 159, endPoint y: 247, distance: 123.5
click at [159, 247] on div "SearchWithCriteria86ce3326-edec-4373-8b0b-ba72c52adad8 Writer Name [PERSON_NAME]" at bounding box center [465, 247] width 898 height 34
type input "[PERSON_NAME]"
click at [864, 336] on button "Search" at bounding box center [864, 336] width 101 height 34
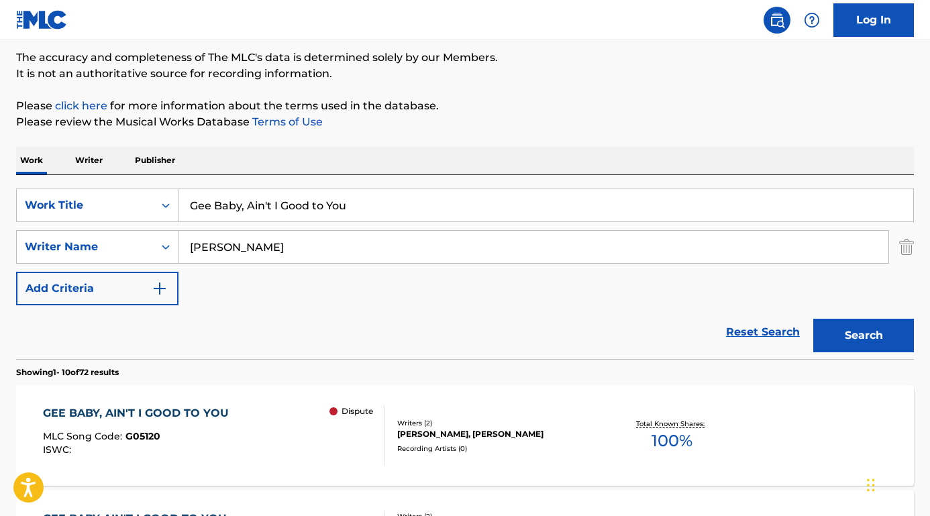
click at [127, 412] on div "GEE BABY, AIN'T I GOOD TO YOU" at bounding box center [139, 413] width 193 height 16
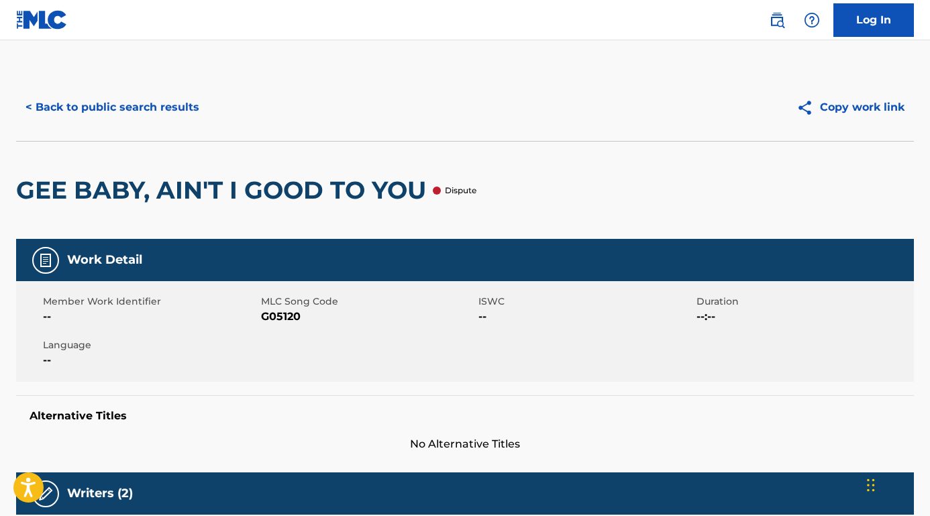
scroll to position [-1, 0]
click at [138, 105] on button "< Back to public search results" at bounding box center [112, 108] width 193 height 34
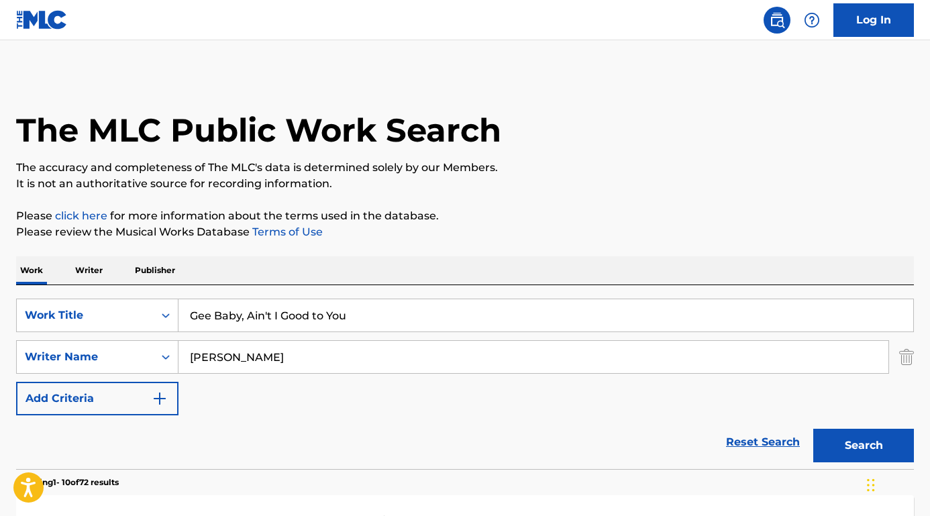
drag, startPoint x: 384, startPoint y: 201, endPoint x: 190, endPoint y: 201, distance: 194.0
drag, startPoint x: 377, startPoint y: 206, endPoint x: 263, endPoint y: 172, distance: 118.5
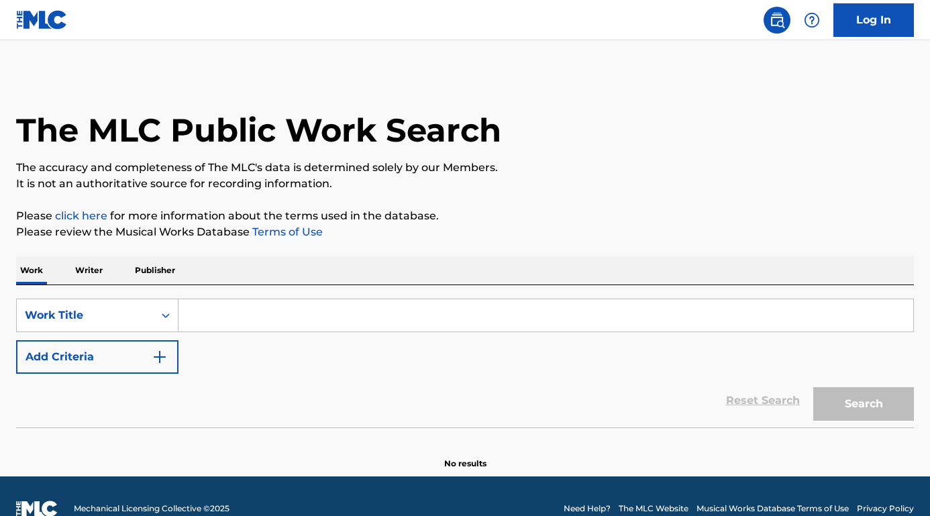
click at [326, 302] on input "Search Form" at bounding box center [546, 315] width 735 height 32
paste input "IF YOU LEAVE ME NOW"
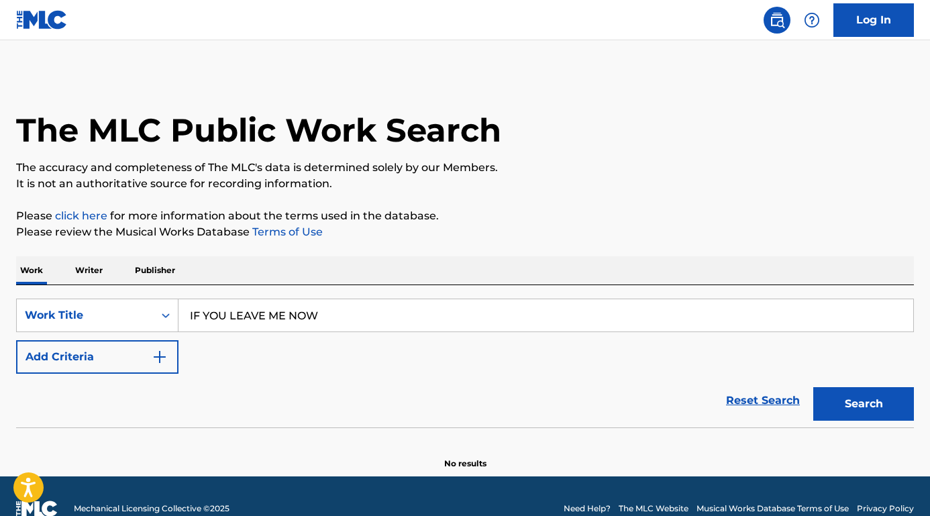
type input "IF YOU LEAVE ME NOW"
click at [152, 350] on img "Search Form" at bounding box center [160, 357] width 16 height 16
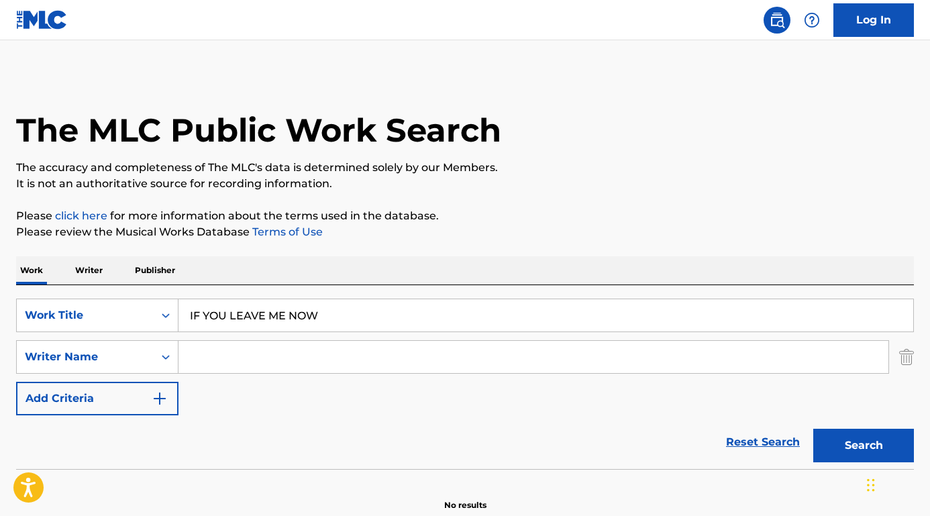
click at [267, 350] on input "Search Form" at bounding box center [534, 357] width 710 height 32
type input "PETER CETERA"
click at [256, 446] on div "Reset Search Search" at bounding box center [465, 443] width 898 height 54
click at [851, 450] on button "Search" at bounding box center [864, 446] width 101 height 34
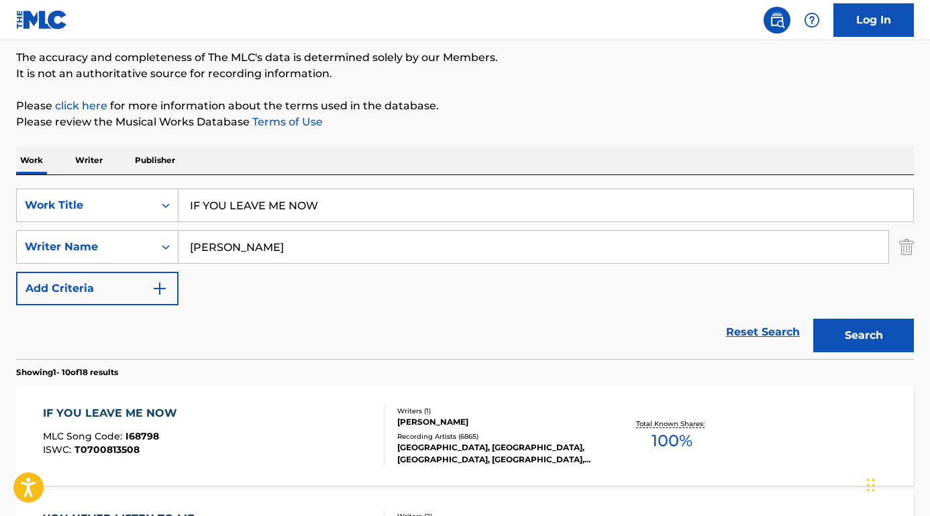
scroll to position [111, 0]
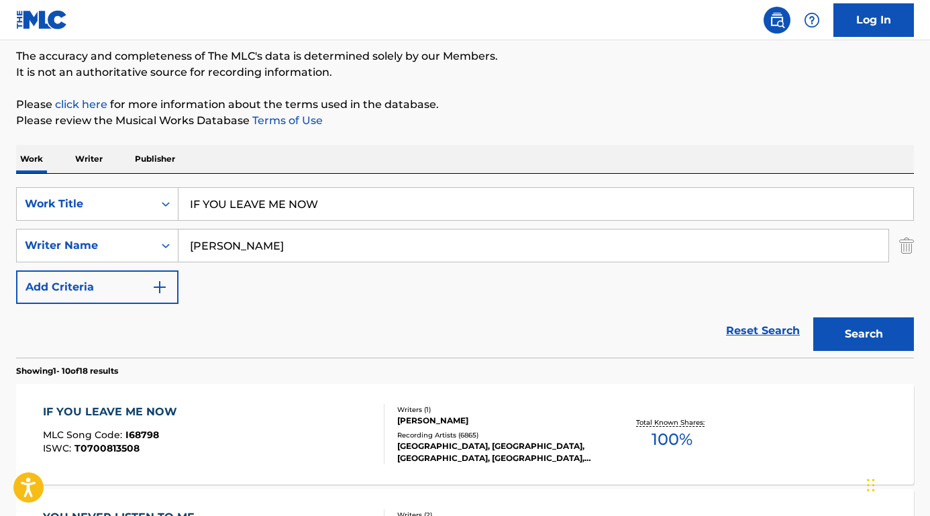
click at [113, 411] on div "IF YOU LEAVE ME NOW" at bounding box center [113, 412] width 141 height 16
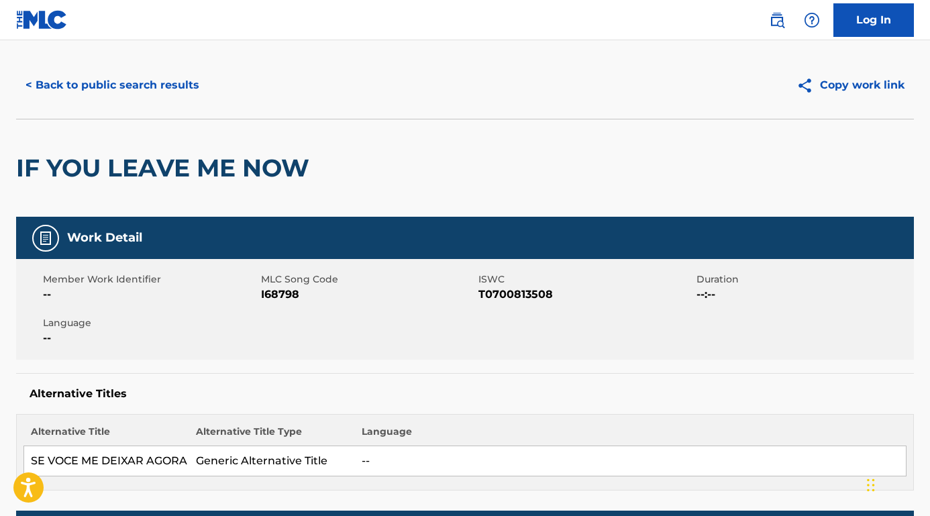
scroll to position [132, 0]
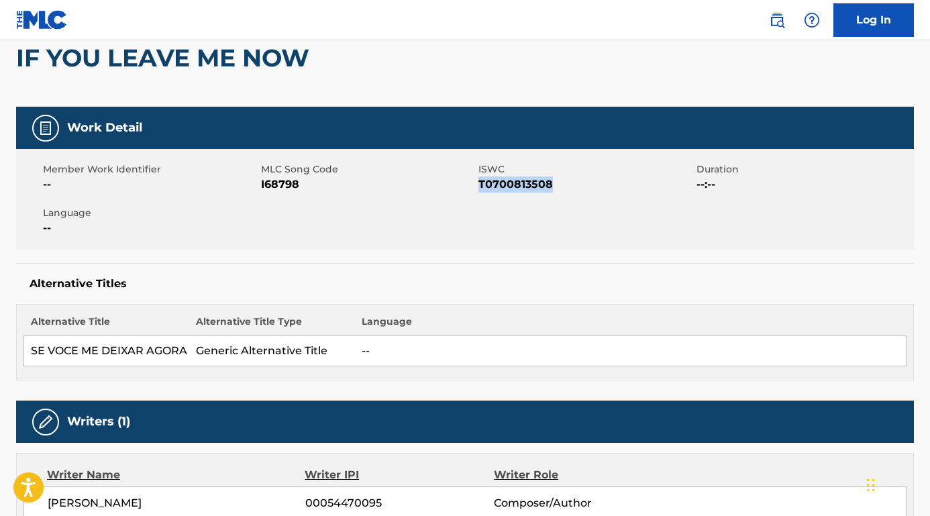
drag, startPoint x: 564, startPoint y: 185, endPoint x: 479, endPoint y: 185, distance: 85.3
click at [479, 185] on span "T0700813508" at bounding box center [586, 185] width 215 height 16
drag, startPoint x: 554, startPoint y: 187, endPoint x: 479, endPoint y: 188, distance: 74.5
click at [480, 188] on span "T0700813508" at bounding box center [586, 185] width 215 height 16
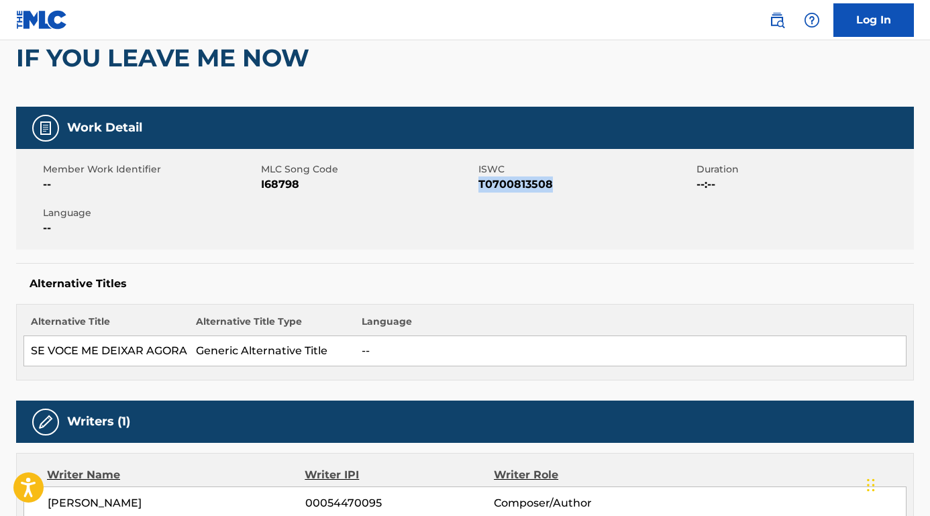
copy span "T0700813508"
drag, startPoint x: 313, startPoint y: 187, endPoint x: 262, endPoint y: 185, distance: 51.0
click at [262, 185] on span "I68798" at bounding box center [368, 185] width 215 height 16
copy span "I68798"
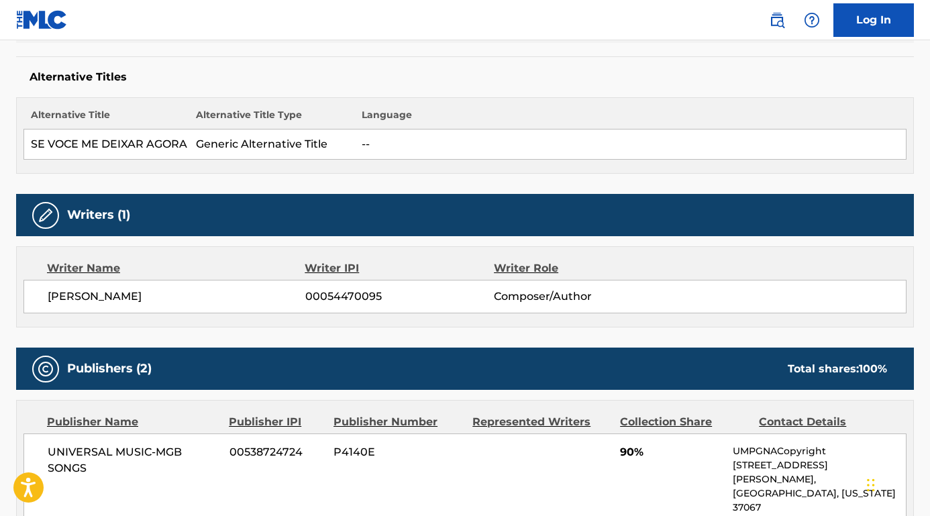
scroll to position [349, 0]
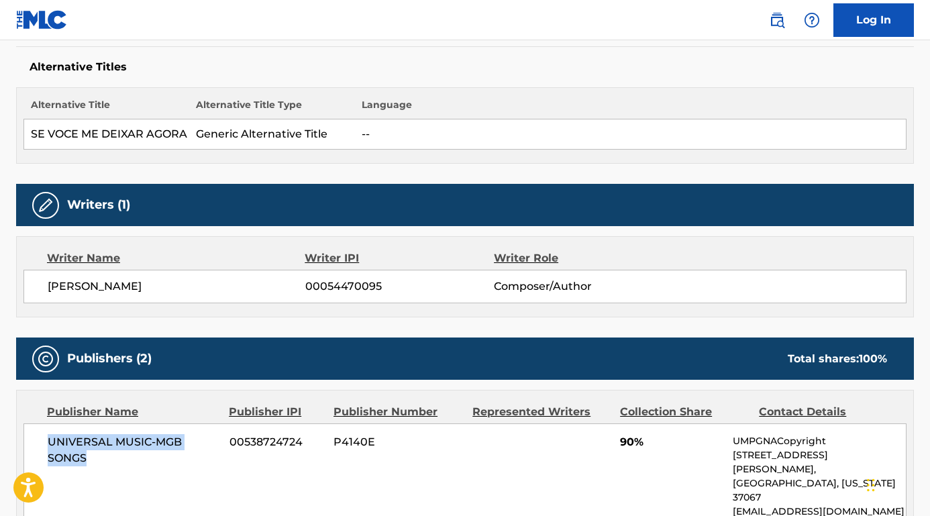
drag, startPoint x: 110, startPoint y: 456, endPoint x: 42, endPoint y: 438, distance: 70.0
click at [42, 438] on div "UNIVERSAL MUSIC-MGB SONGS 00538724724 P4140E 90% UMPGNACopyright 1550 W. McEwen…" at bounding box center [464, 477] width 883 height 106
copy span "UNIVERSAL MUSIC-MGB SONGS"
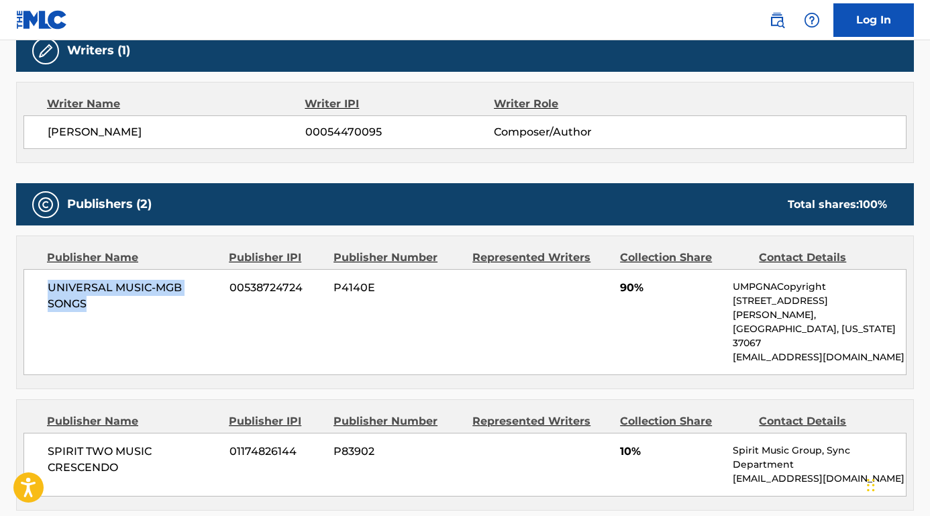
scroll to position [567, 0]
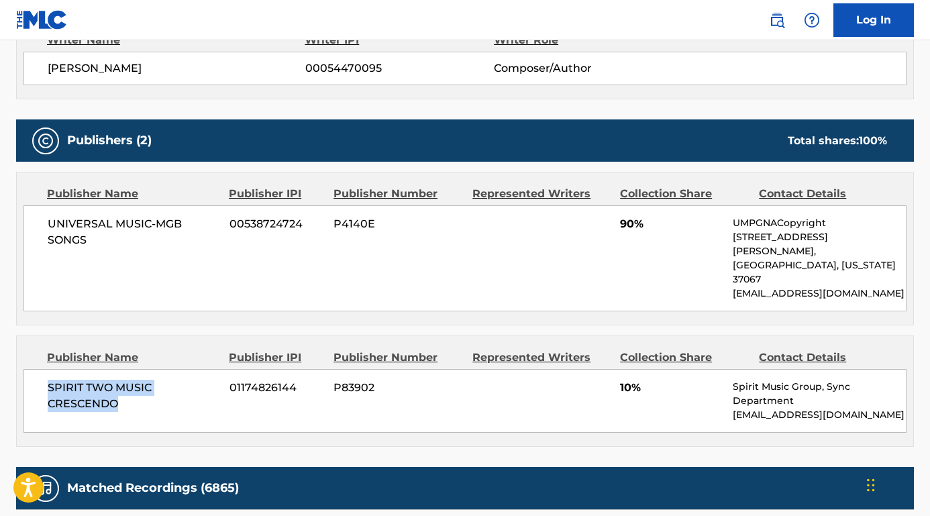
drag, startPoint x: 140, startPoint y: 374, endPoint x: 48, endPoint y: 355, distance: 93.2
click at [48, 380] on span "SPIRIT TWO MUSIC CRESCENDO" at bounding box center [134, 396] width 172 height 32
copy span "SPIRIT TWO MUSIC CRESCENDO"
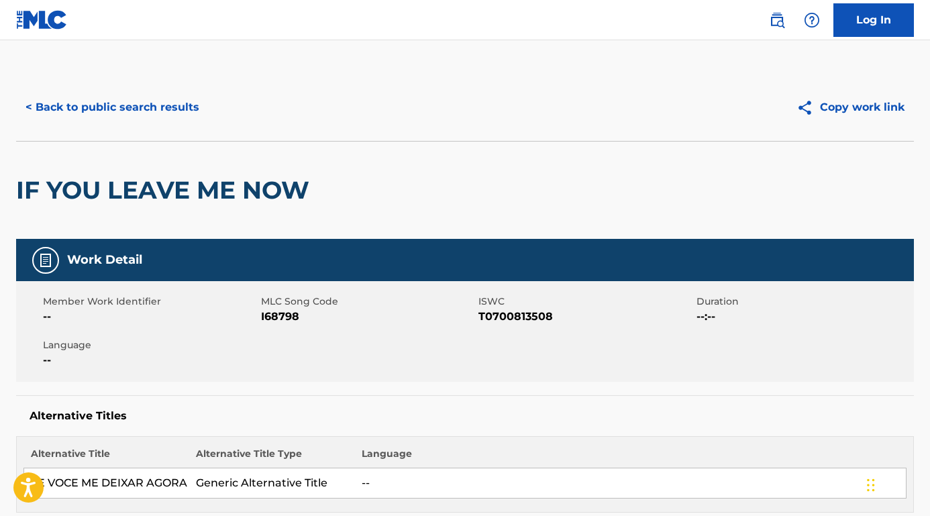
click at [164, 111] on button "< Back to public search results" at bounding box center [112, 108] width 193 height 34
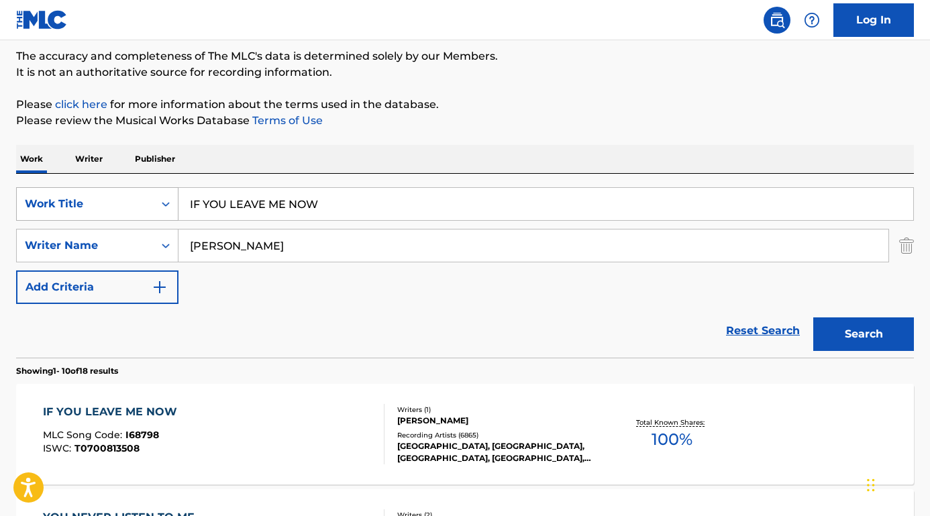
drag, startPoint x: 330, startPoint y: 213, endPoint x: 149, endPoint y: 207, distance: 180.7
click at [149, 207] on div "SearchWithCriteriaadee1389-64e0-467c-a53a-49fda54ddc17 Work Title IF YOU LEAVE …" at bounding box center [465, 204] width 898 height 34
paste input "Free Your Mind / I Am Woman"
type input "Free Your Mind / I Am Woman"
click at [271, 150] on div "Work Writer Publisher" at bounding box center [465, 159] width 898 height 28
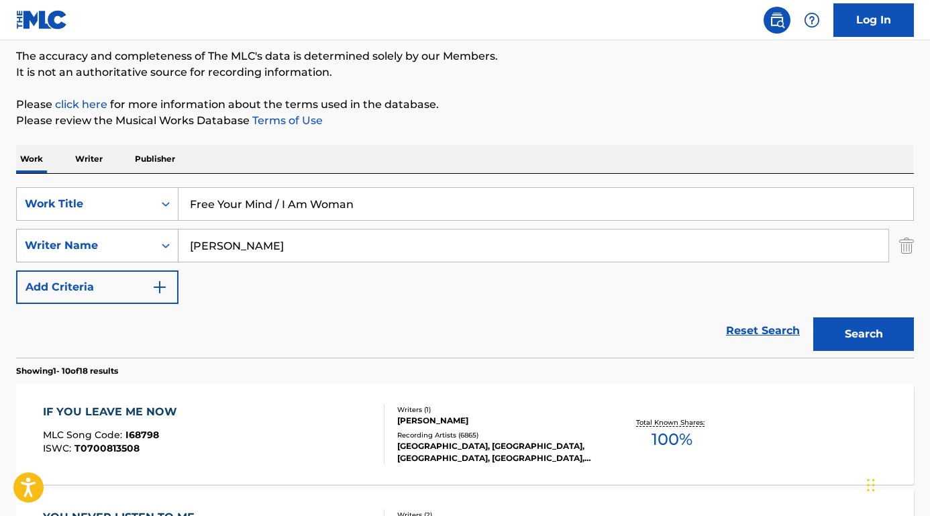
drag, startPoint x: 296, startPoint y: 246, endPoint x: 161, endPoint y: 245, distance: 134.9
click at [161, 245] on div "SearchWithCriteria7e0f1128-c1c2-4556-96f6-96723f768196 Writer Name PETER CETERA" at bounding box center [465, 246] width 898 height 34
click at [864, 334] on button "Search" at bounding box center [864, 335] width 101 height 34
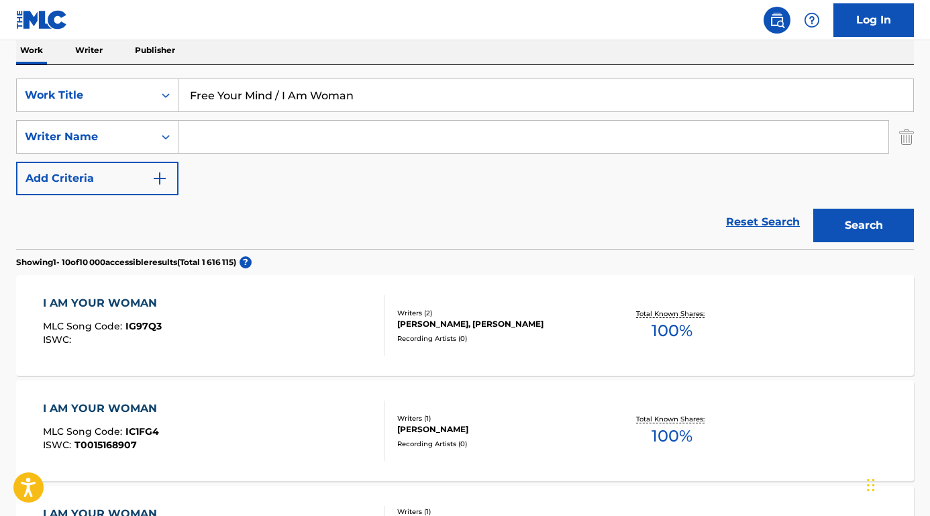
scroll to position [230, 0]
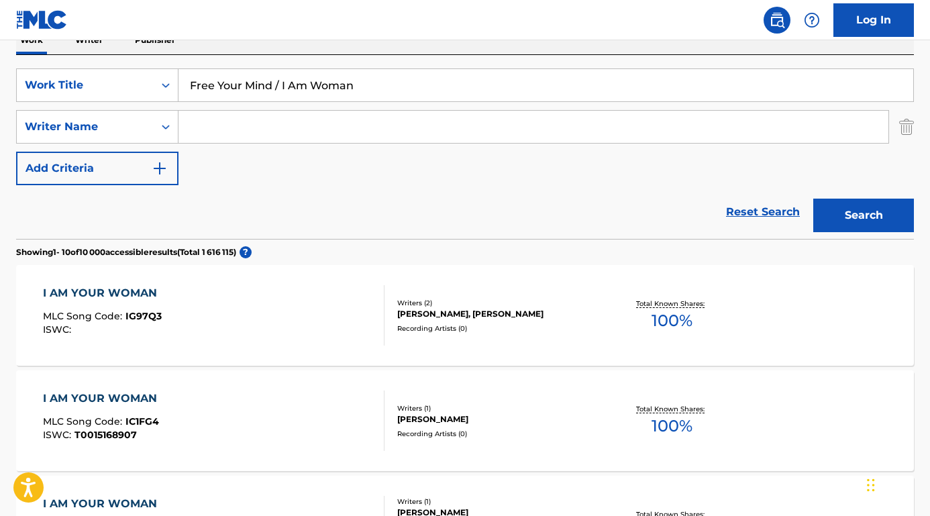
drag, startPoint x: 307, startPoint y: 90, endPoint x: 175, endPoint y: 58, distance: 136.0
click at [175, 58] on div "SearchWithCriteriaadee1389-64e0-467c-a53a-49fda54ddc17 Work Title Free Your Min…" at bounding box center [465, 147] width 898 height 184
type input "I Am Woman"
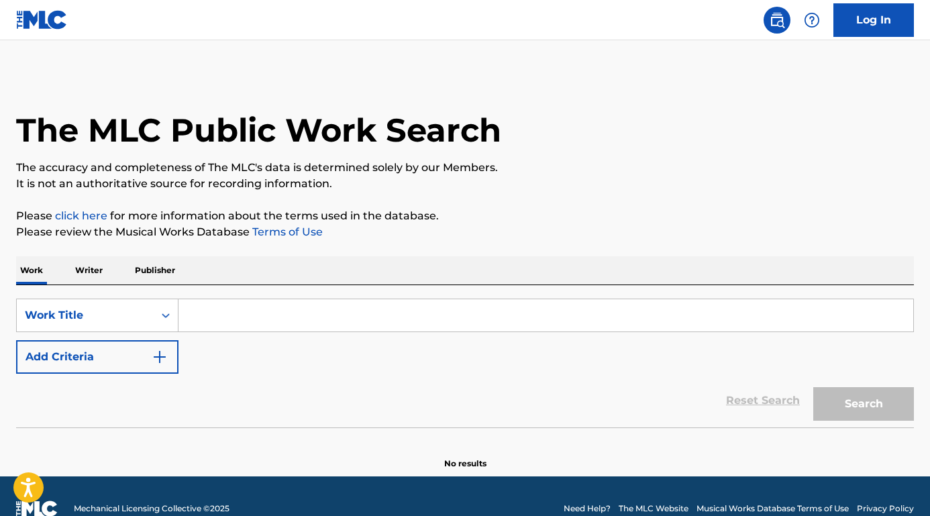
click at [222, 307] on input "Search Form" at bounding box center [546, 315] width 735 height 32
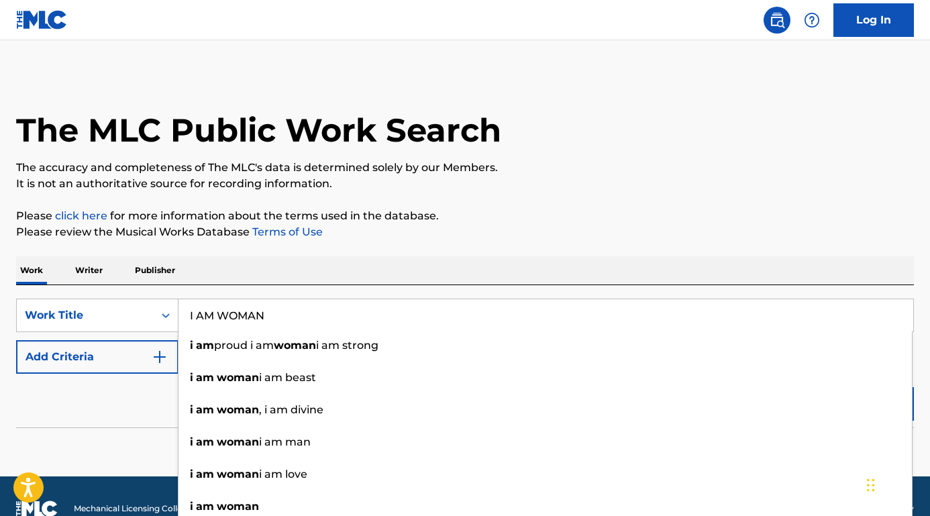
type input "I AM WOMAN"
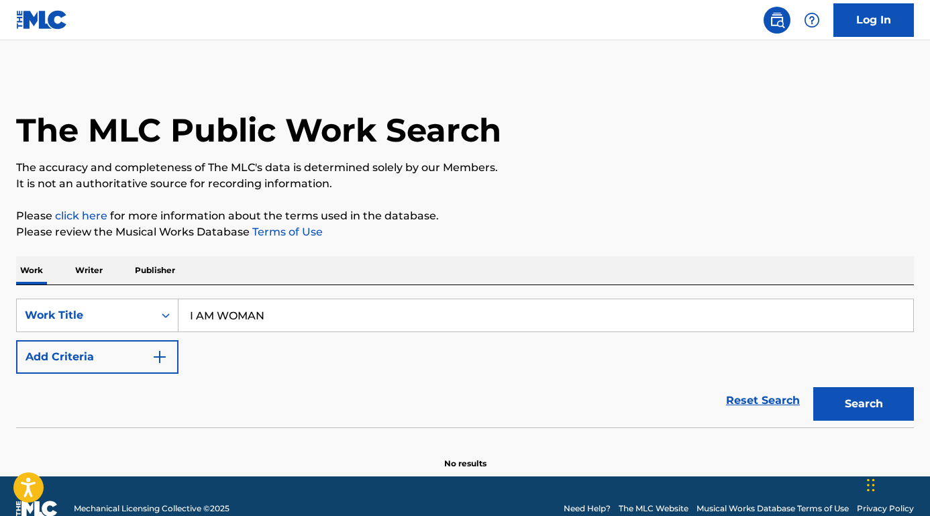
click at [138, 385] on div "Reset Search Search" at bounding box center [465, 401] width 898 height 54
click at [135, 361] on button "Add Criteria" at bounding box center [97, 357] width 162 height 34
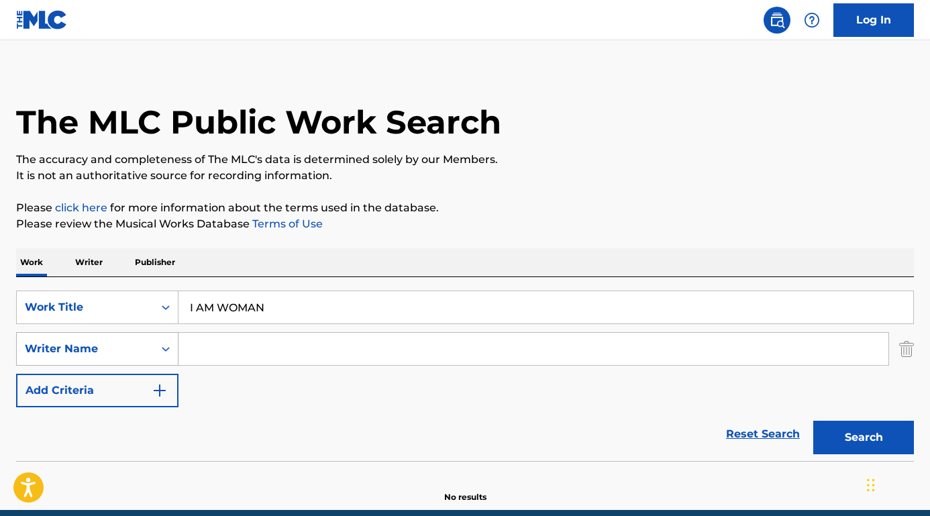
click at [135, 361] on div "Writer Name" at bounding box center [97, 349] width 162 height 34
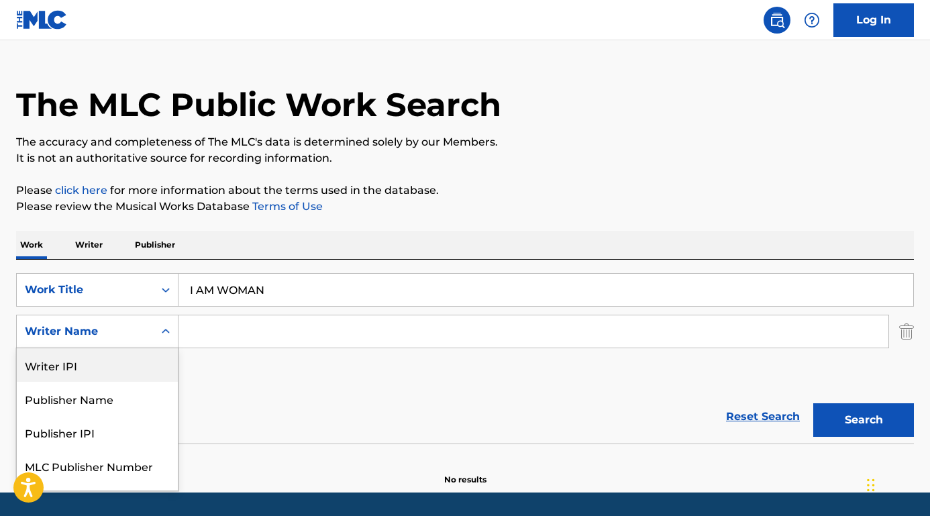
scroll to position [26, 0]
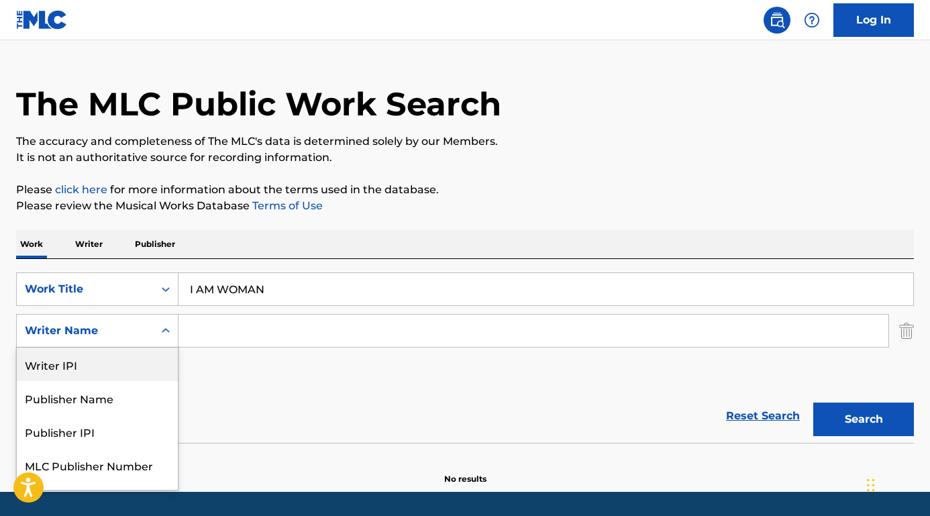
click at [275, 331] on input "Search Form" at bounding box center [534, 331] width 710 height 32
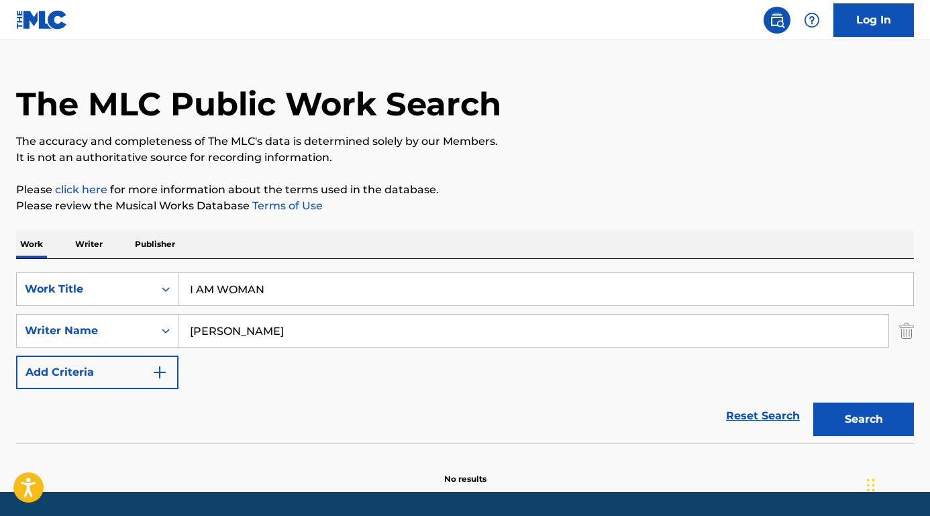
click at [864, 420] on button "Search" at bounding box center [864, 420] width 101 height 34
click at [249, 336] on input "[PERSON_NAME]" at bounding box center [534, 331] width 710 height 32
type input "[PERSON_NAME]"
click at [864, 420] on button "Search" at bounding box center [864, 420] width 101 height 34
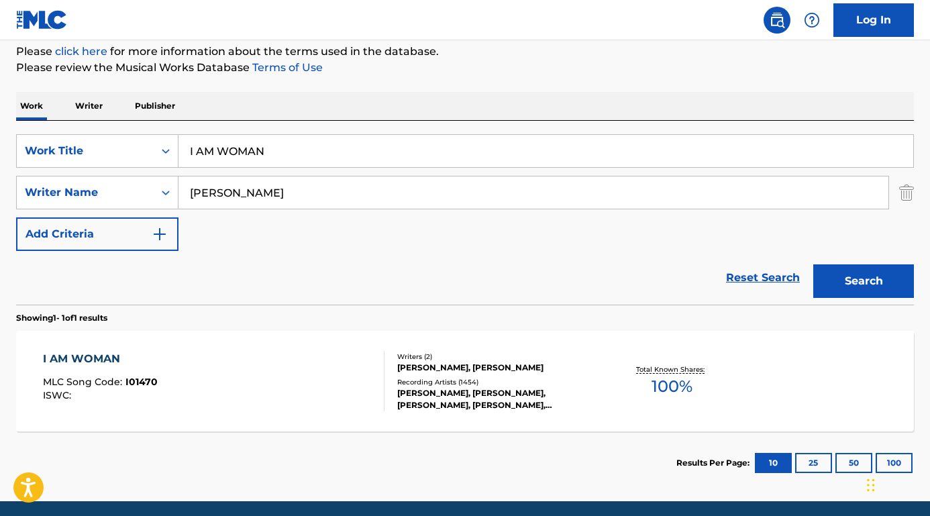
scroll to position [198, 0]
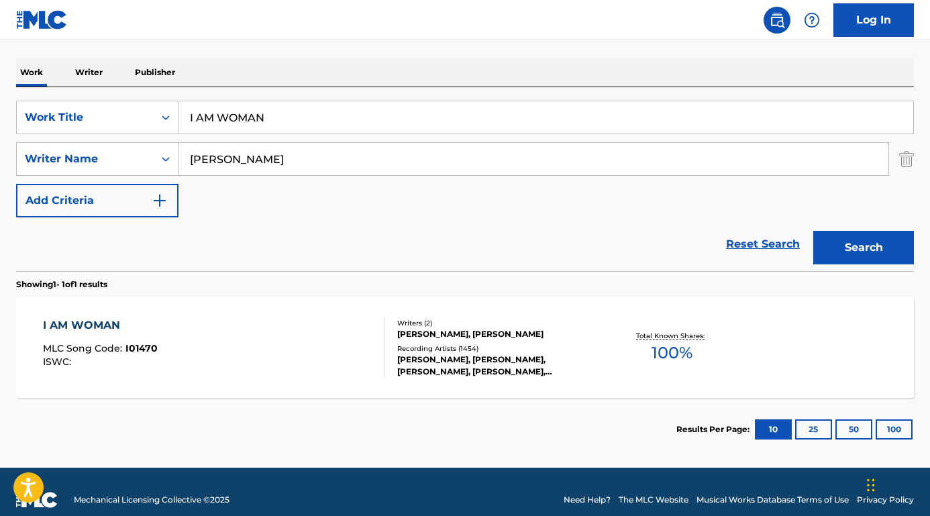
click at [105, 322] on div "I AM WOMAN" at bounding box center [100, 326] width 115 height 16
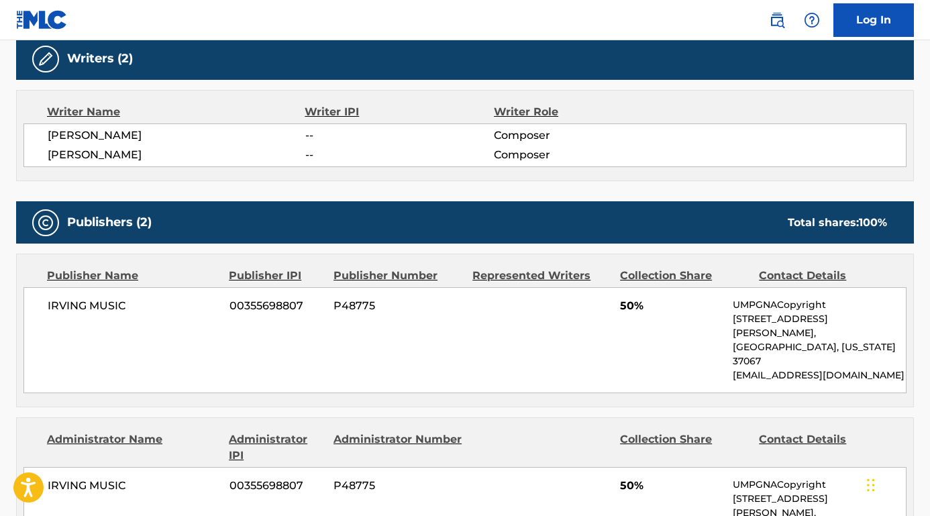
scroll to position [468, 0]
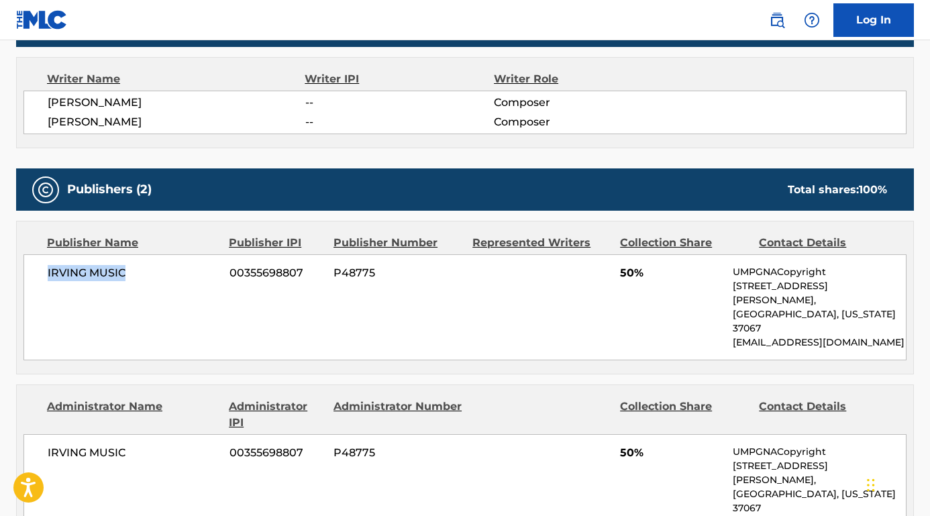
drag, startPoint x: 144, startPoint y: 272, endPoint x: 26, endPoint y: 268, distance: 118.9
click at [25, 268] on div "IRVING MUSIC 00355698807 P48775 50% UMPGNACopyright 1550 W. McEwen Drive, Unit …" at bounding box center [464, 307] width 883 height 106
copy span "IRVING MUSIC"
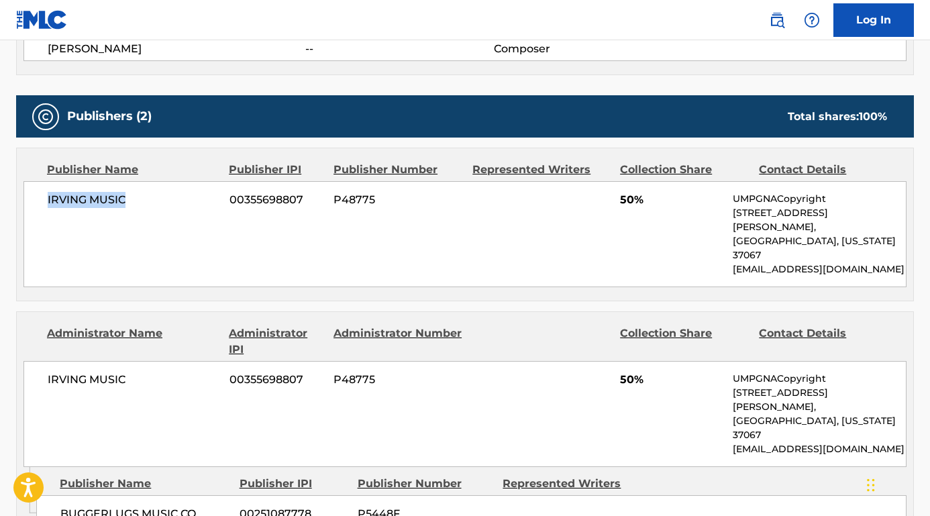
scroll to position [555, 0]
